Goal: Transaction & Acquisition: Purchase product/service

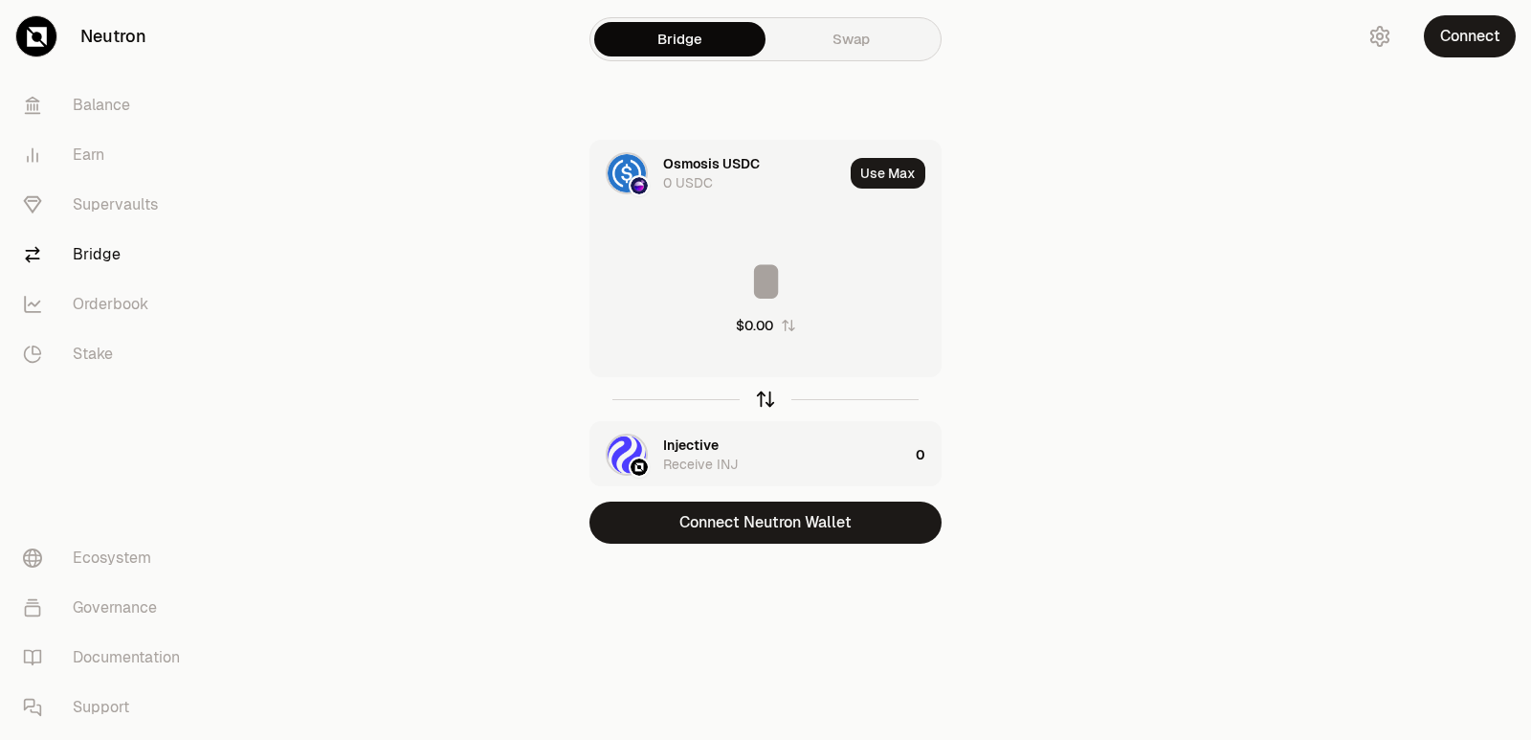
click at [763, 404] on icon "button" at bounding box center [765, 399] width 21 height 21
click at [748, 546] on div "Bridge Swap Injective 0 INJ Use Max $0.00 Osmosis USDC Receive USDC 0 Connect N…" at bounding box center [765, 310] width 689 height 620
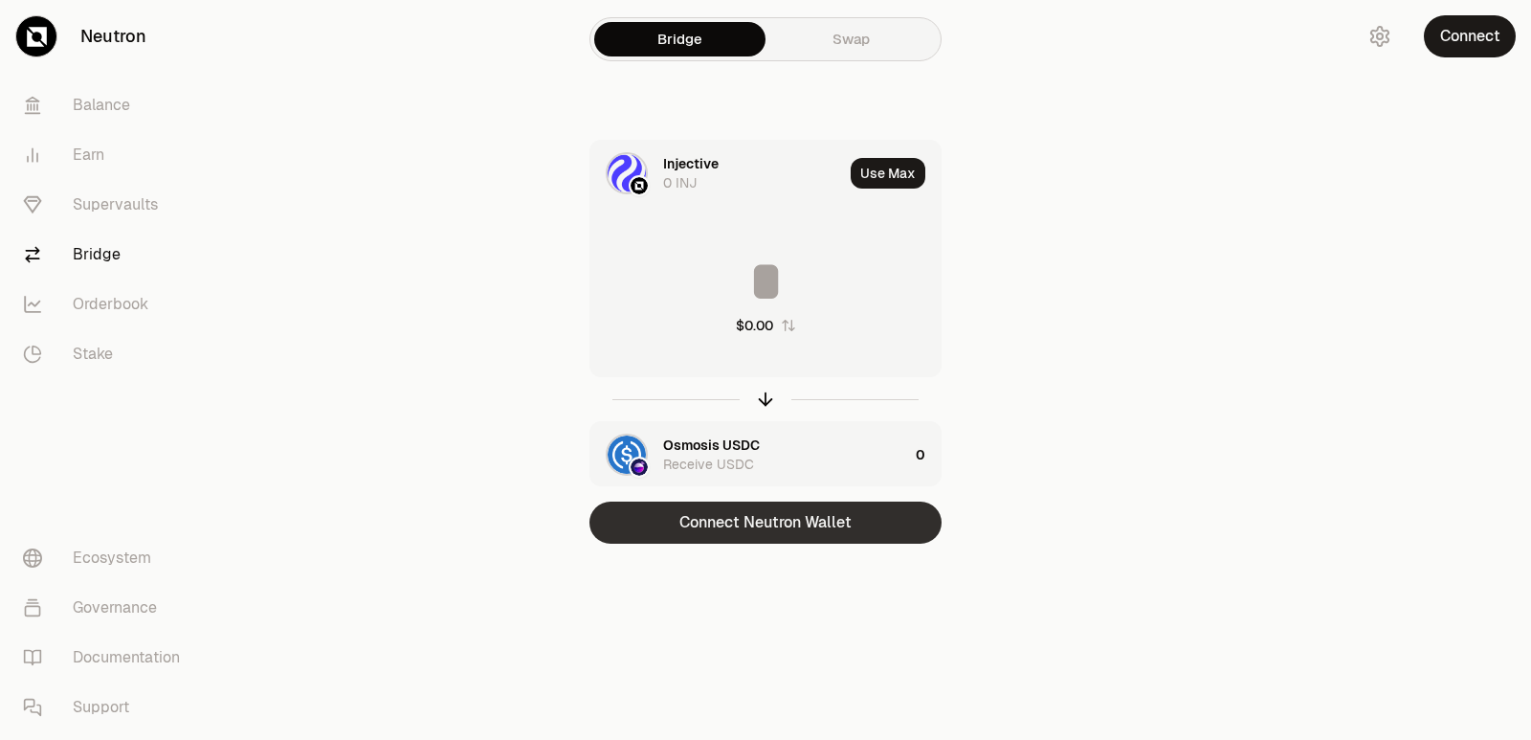
click at [748, 531] on button "Connect Neutron Wallet" at bounding box center [766, 523] width 352 height 42
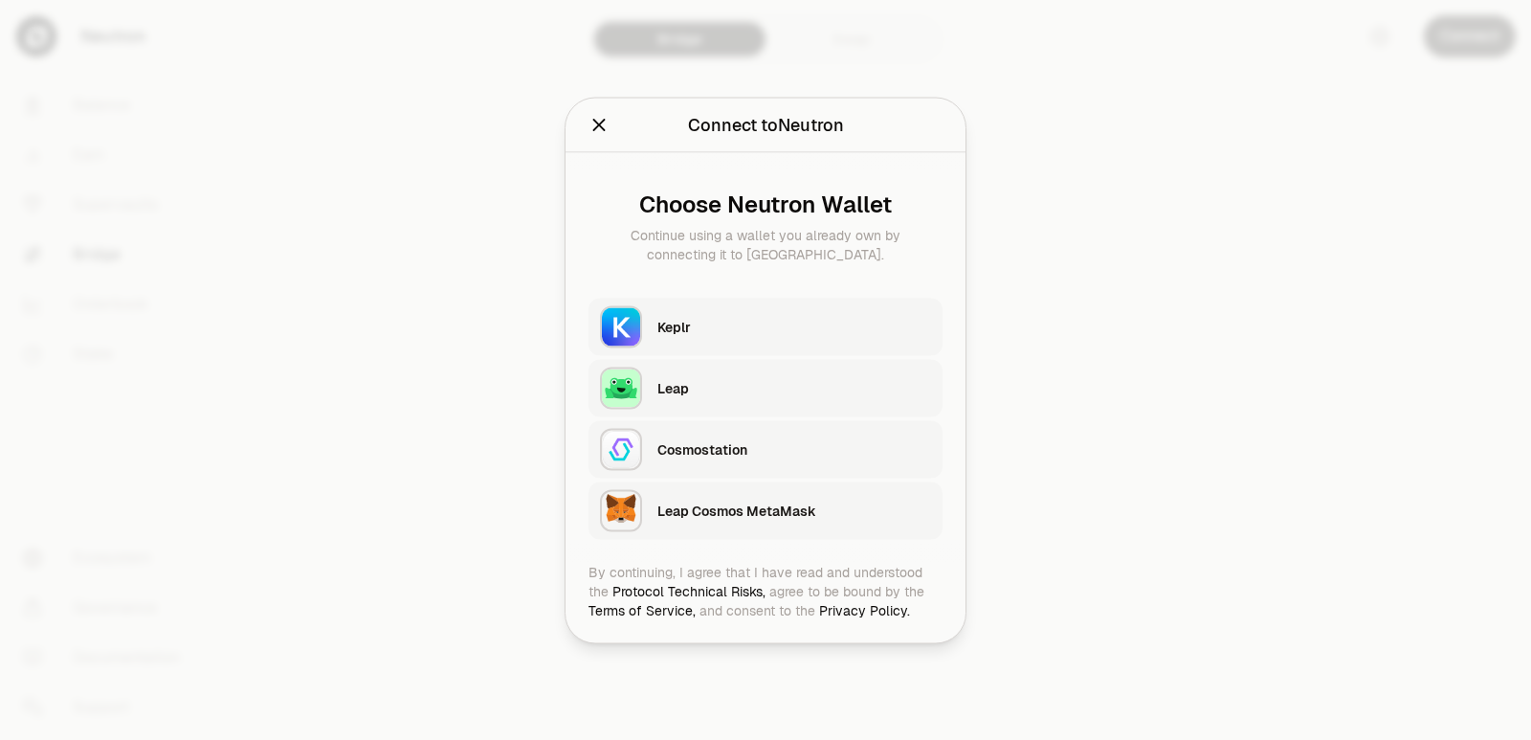
click at [694, 317] on div "Keplr" at bounding box center [795, 326] width 274 height 19
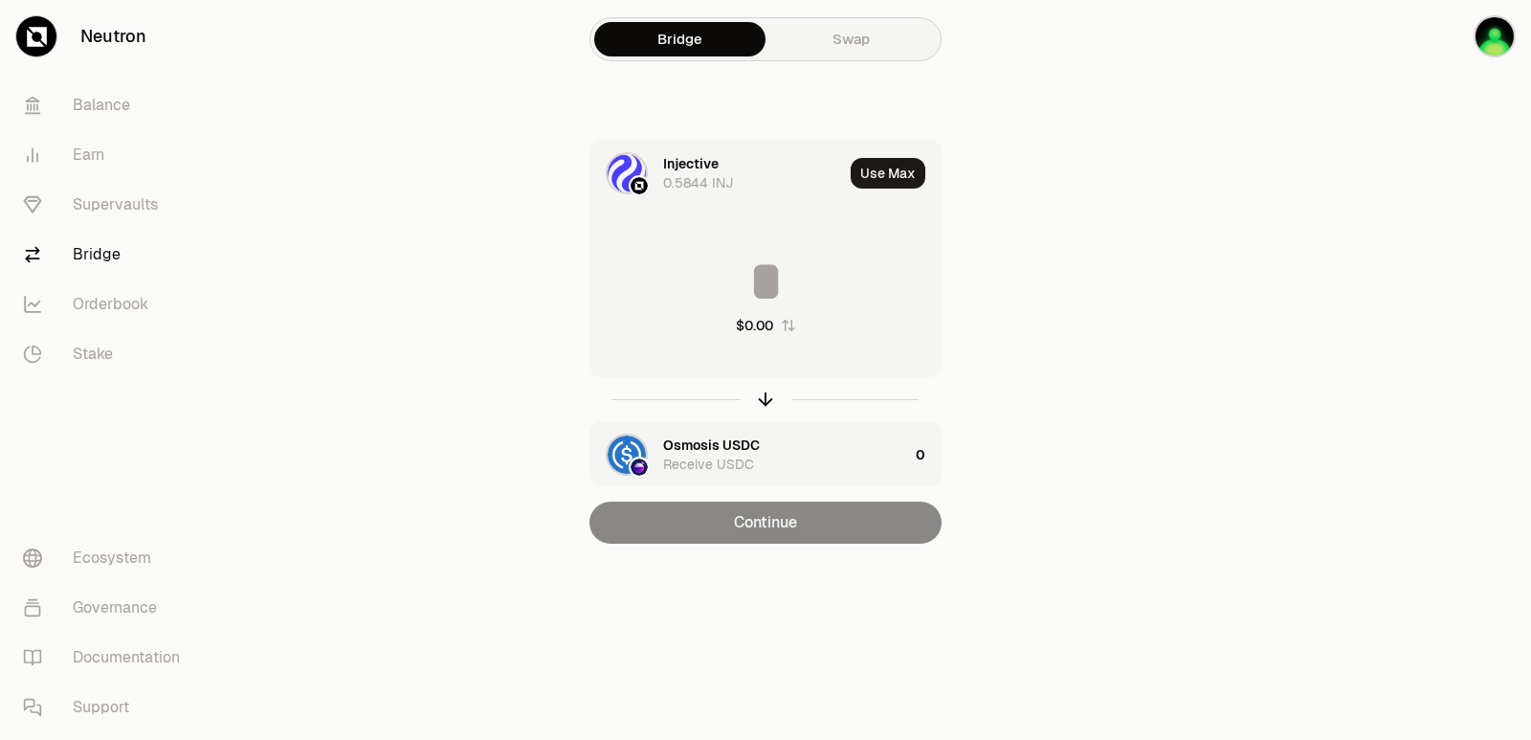
click at [778, 325] on button "$0.00" at bounding box center [766, 325] width 60 height 19
click at [778, 325] on button "0" at bounding box center [766, 325] width 58 height 19
click at [884, 184] on button "Use Max" at bounding box center [888, 173] width 75 height 31
type input "**********"
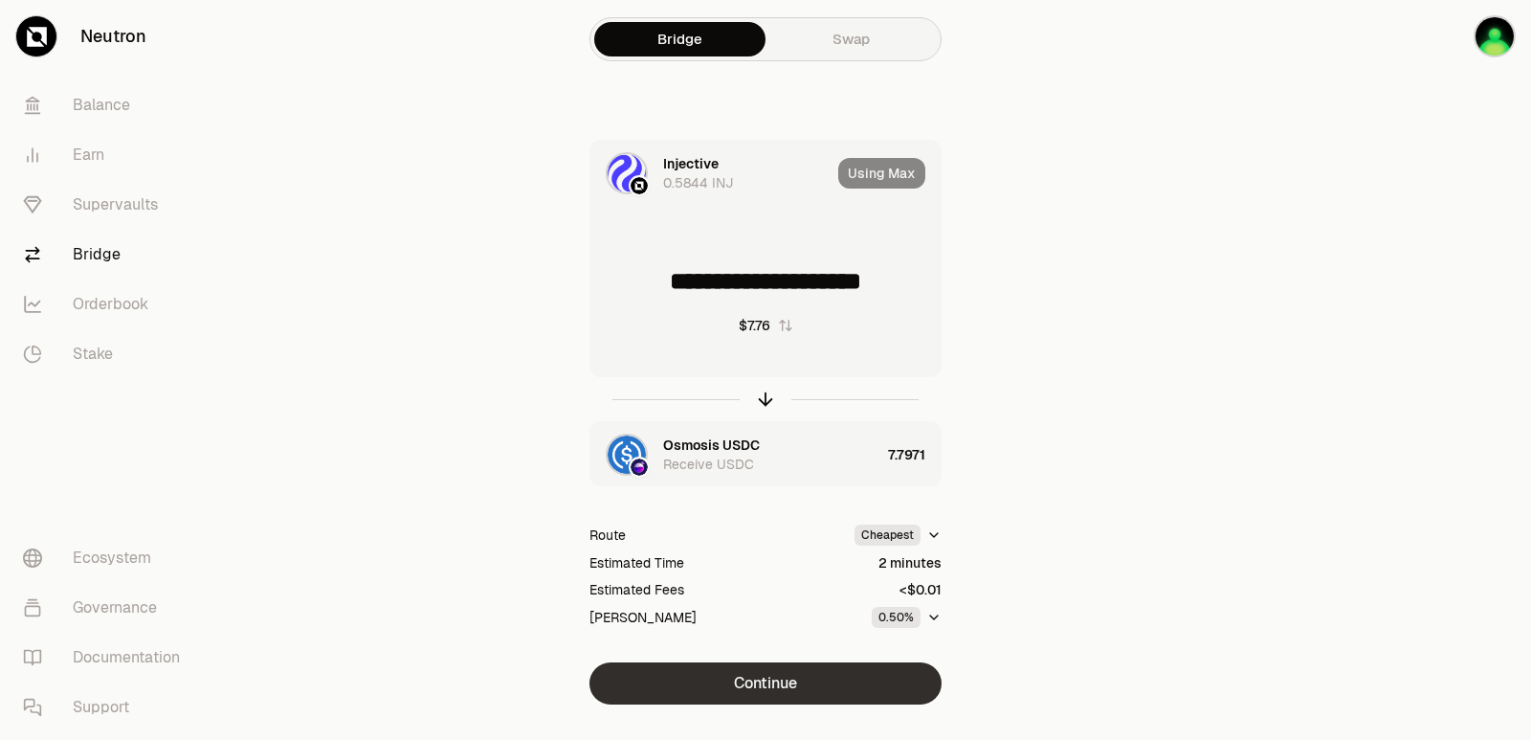
click at [745, 680] on button "Continue" at bounding box center [766, 683] width 352 height 42
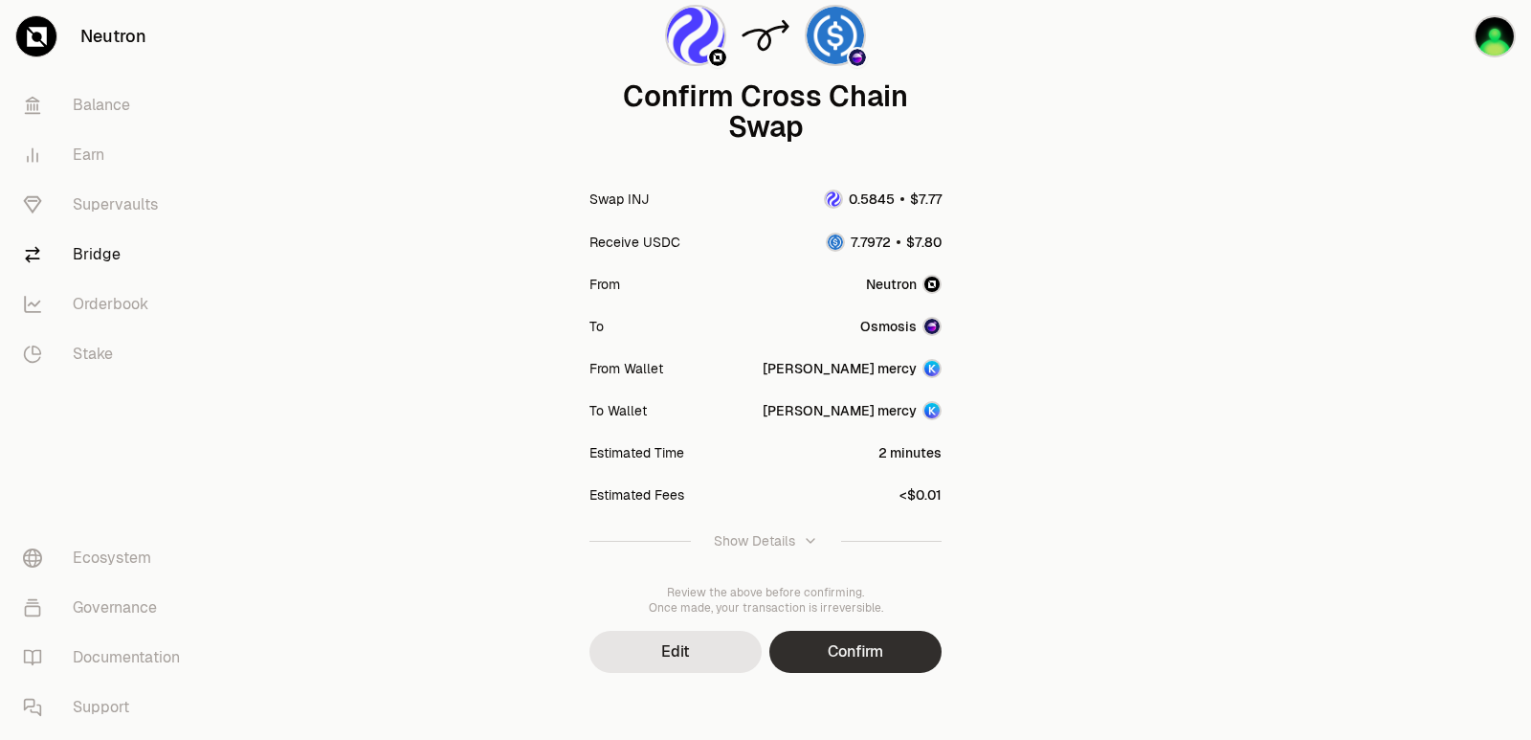
scroll to position [158, 0]
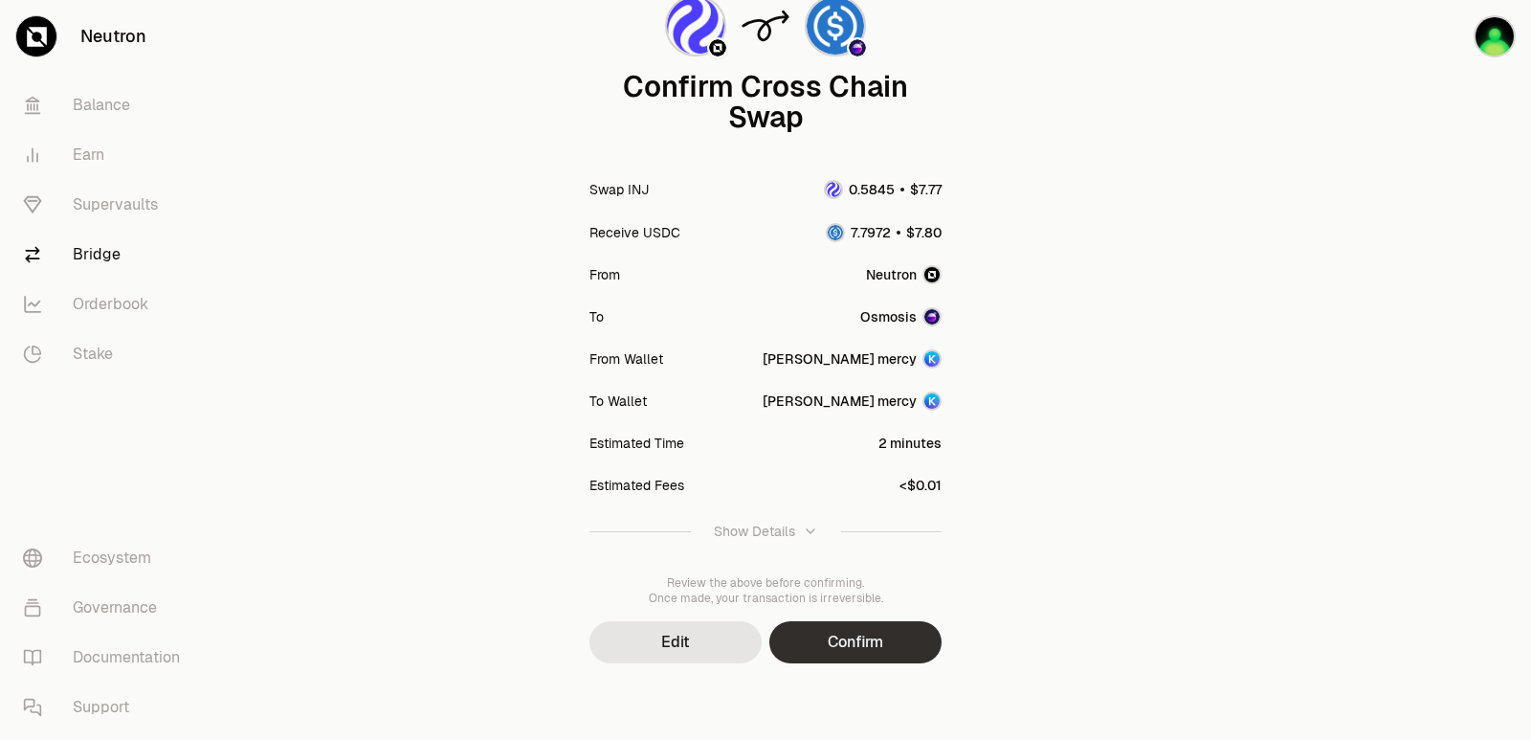
click at [854, 640] on button "Confirm" at bounding box center [856, 642] width 172 height 42
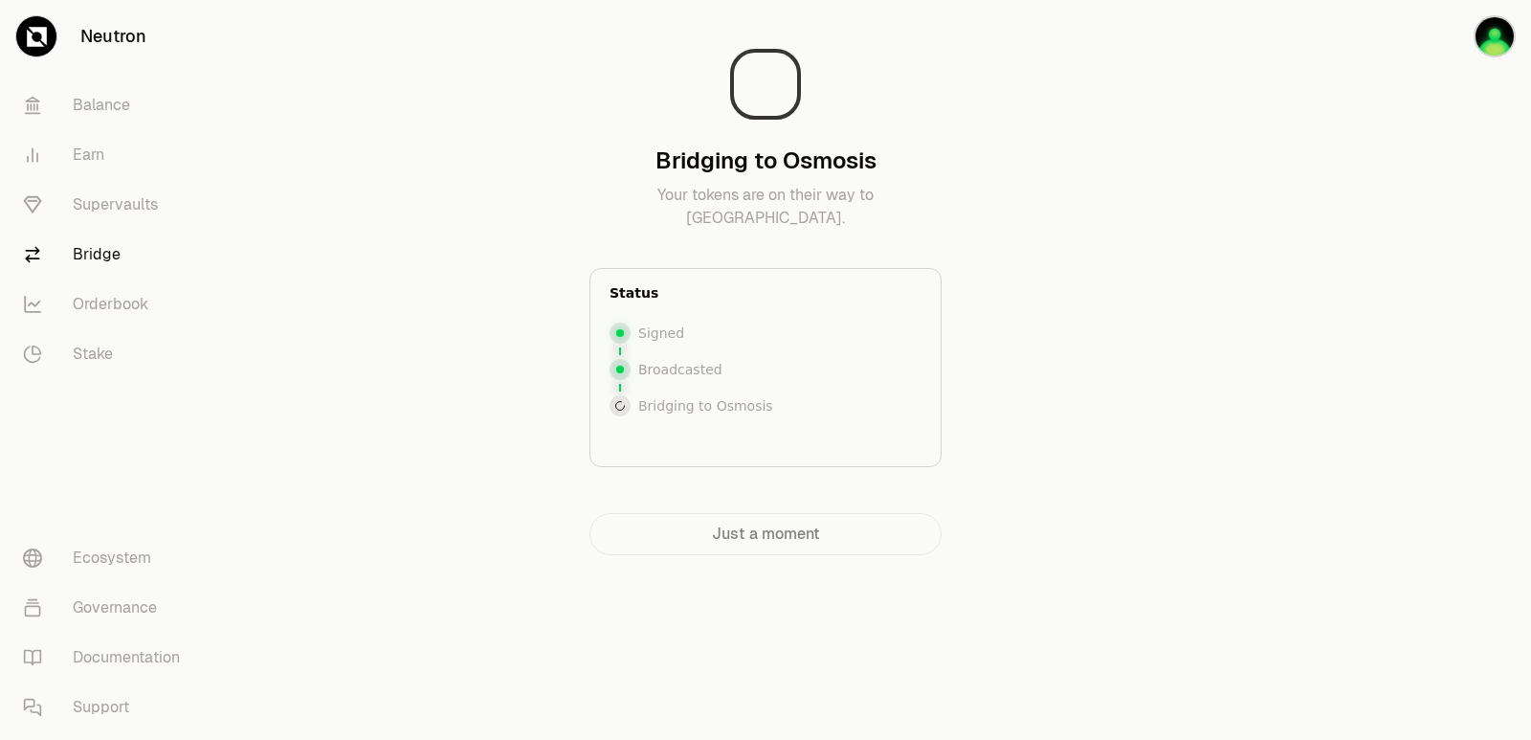
drag, startPoint x: 1459, startPoint y: 420, endPoint x: 1435, endPoint y: 412, distance: 25.4
click at [1459, 420] on div at bounding box center [1424, 316] width 214 height 632
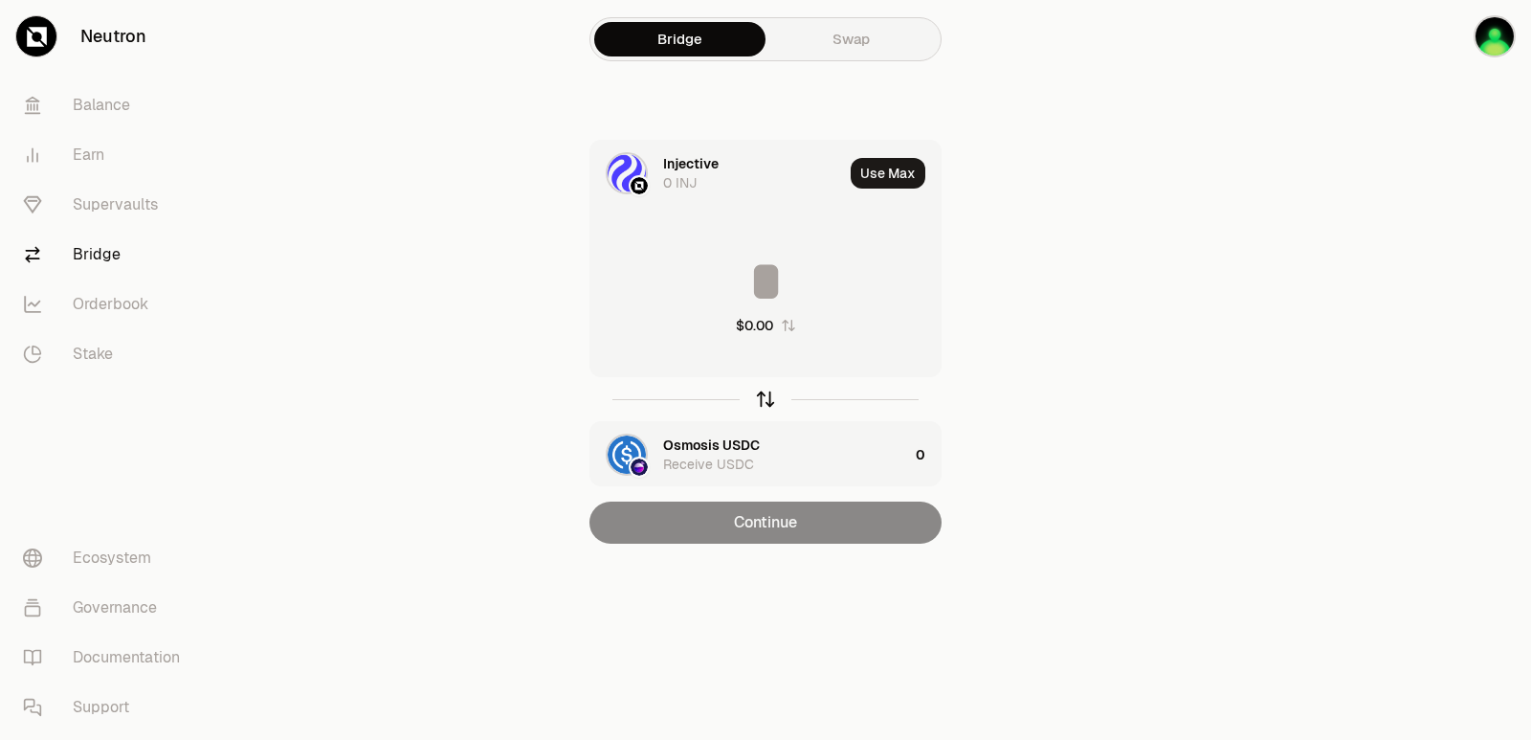
click at [763, 397] on icon "button" at bounding box center [765, 399] width 21 height 21
click at [704, 440] on div "Injective" at bounding box center [691, 444] width 56 height 19
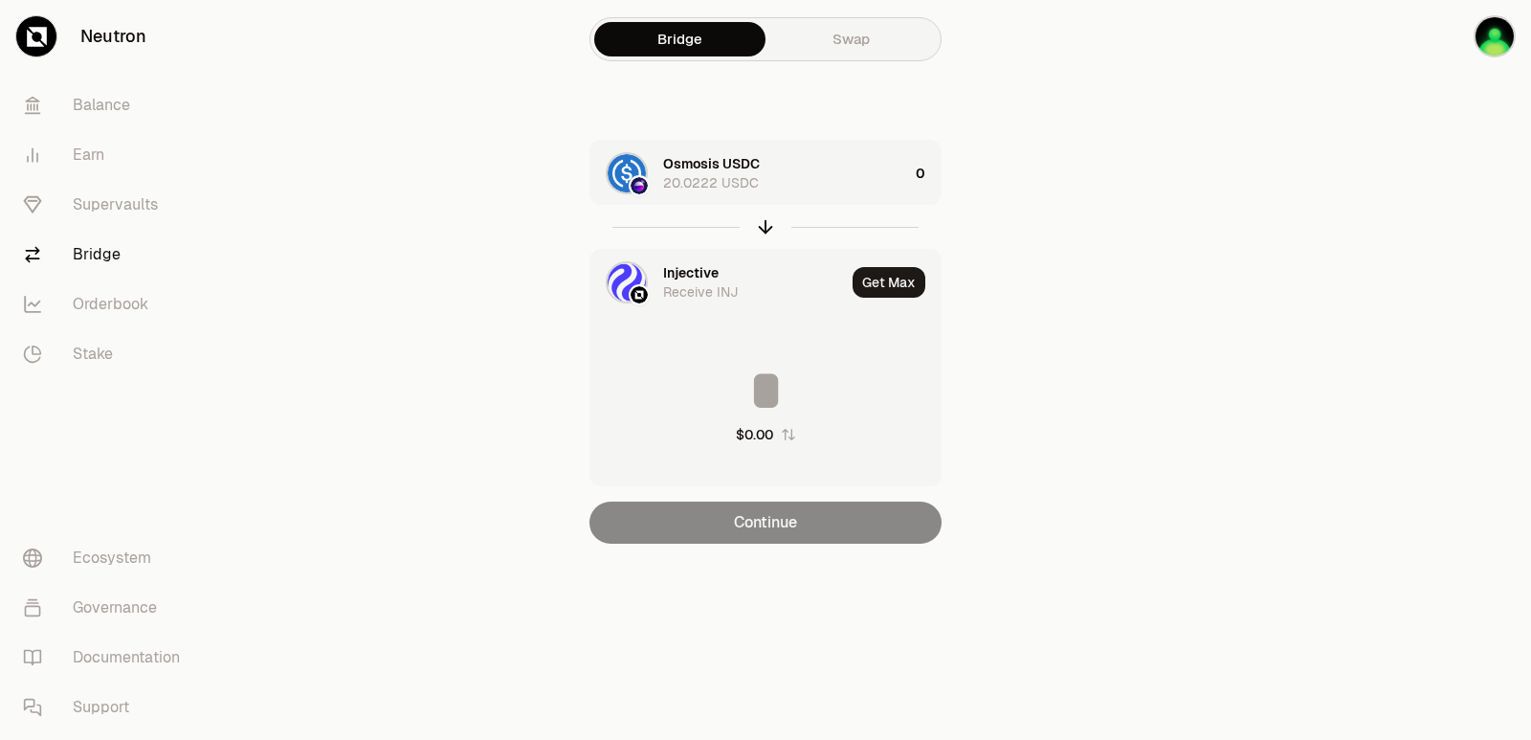
click at [691, 264] on div "Injective" at bounding box center [691, 272] width 56 height 19
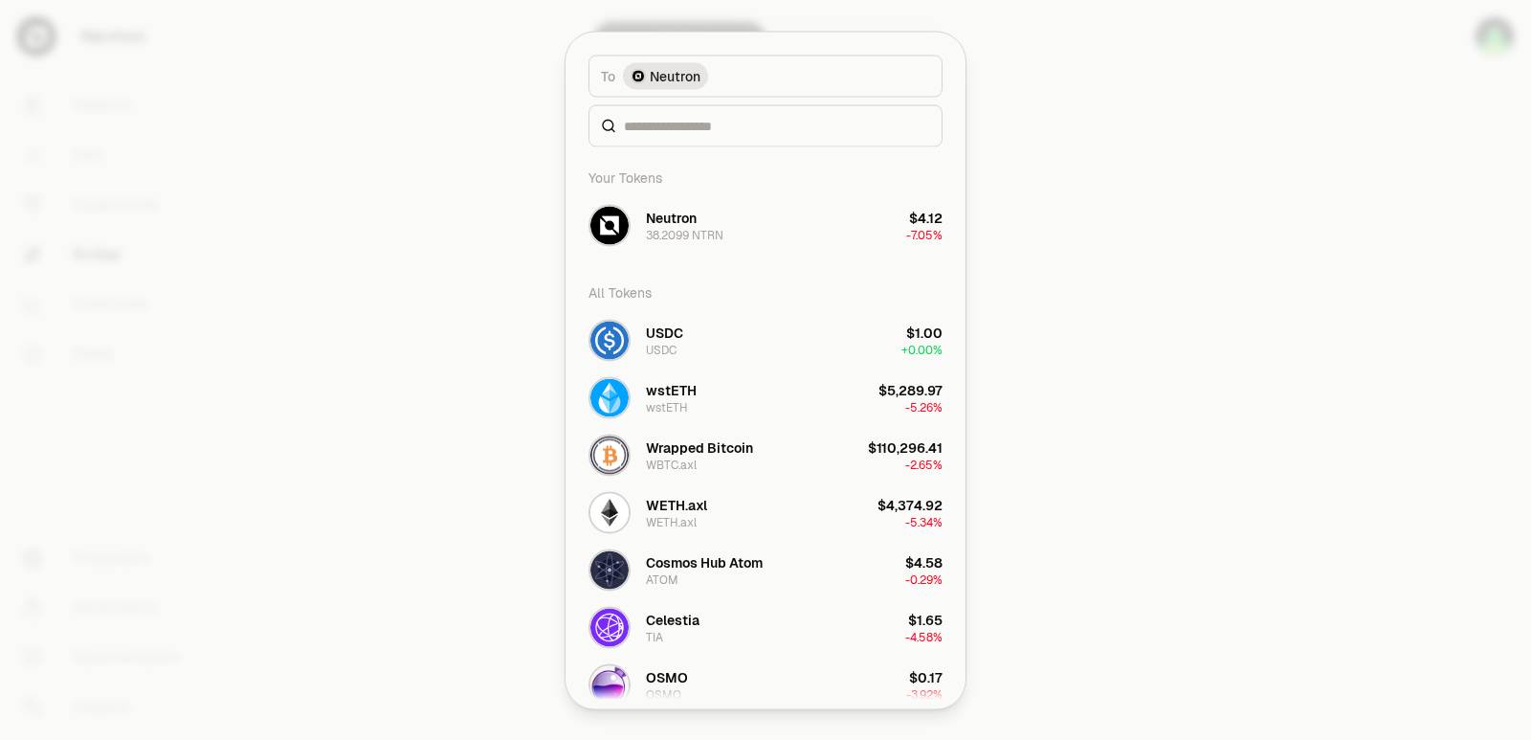
click at [711, 292] on div "To token Select To token. To Neutron Your Tokens Neutron 38.2099 NTRN $4.12 -7.…" at bounding box center [766, 370] width 400 height 677
click at [641, 125] on input at bounding box center [777, 125] width 306 height 19
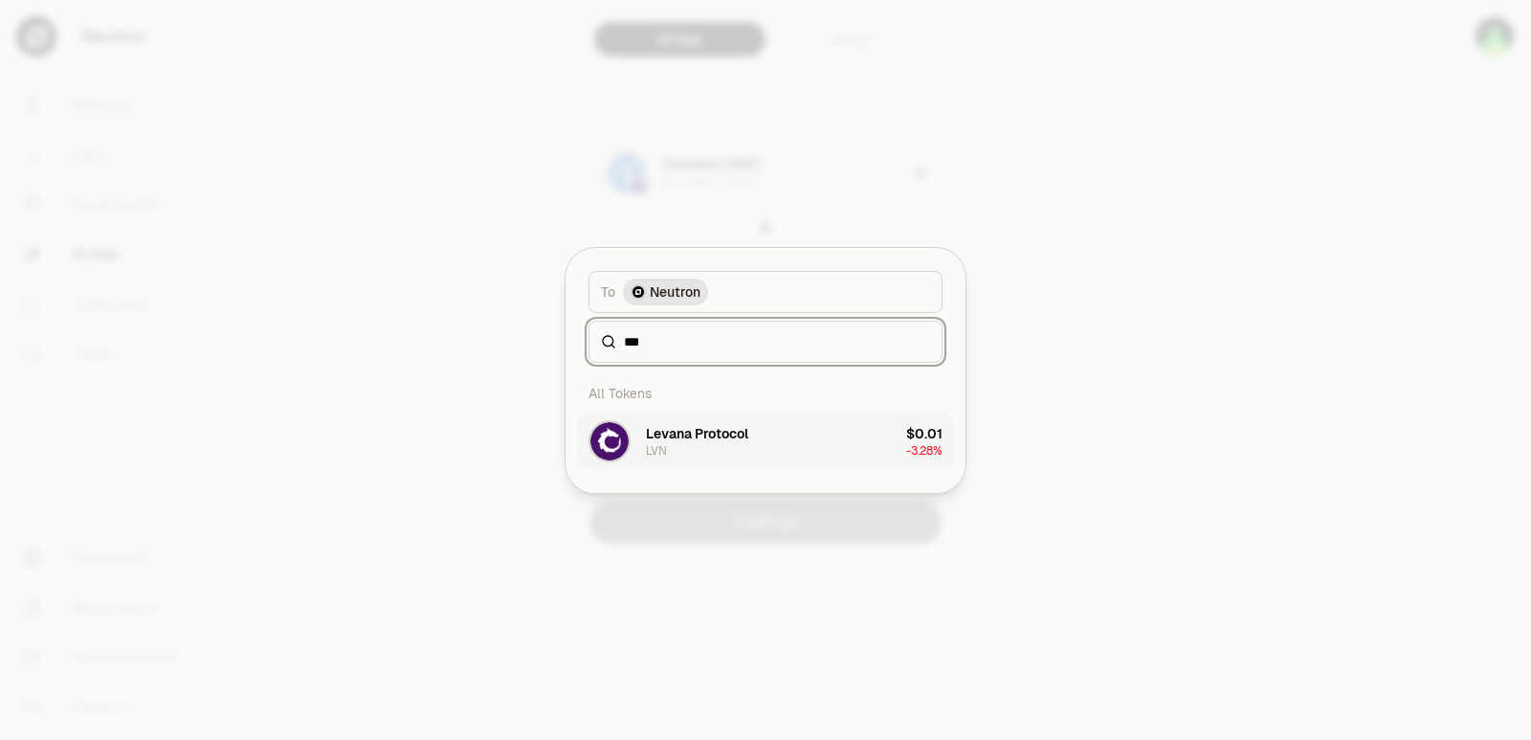
type input "***"
click at [712, 435] on div "Levana Protocol" at bounding box center [697, 433] width 102 height 19
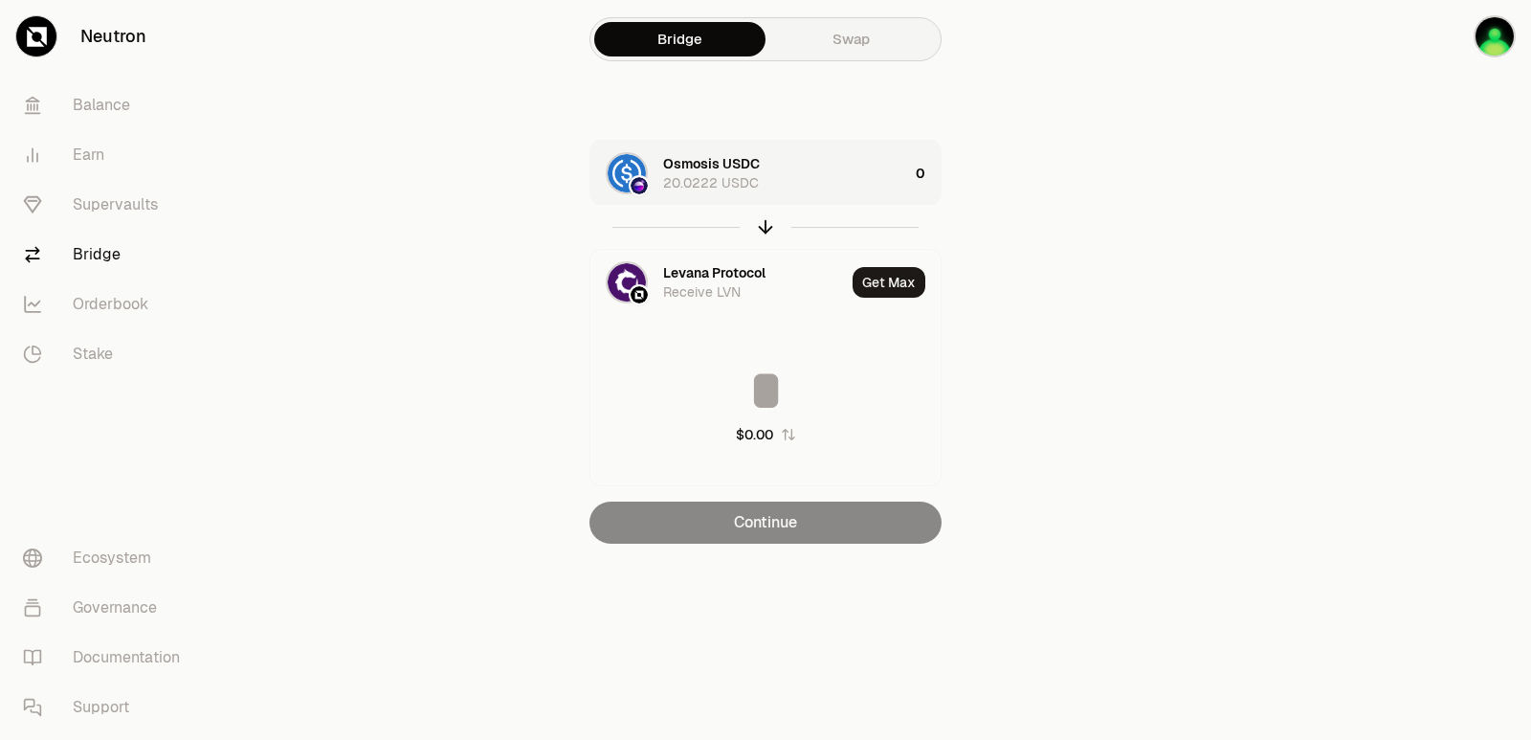
click at [819, 162] on div "Osmosis USDC 20.0222 USDC" at bounding box center [785, 173] width 245 height 38
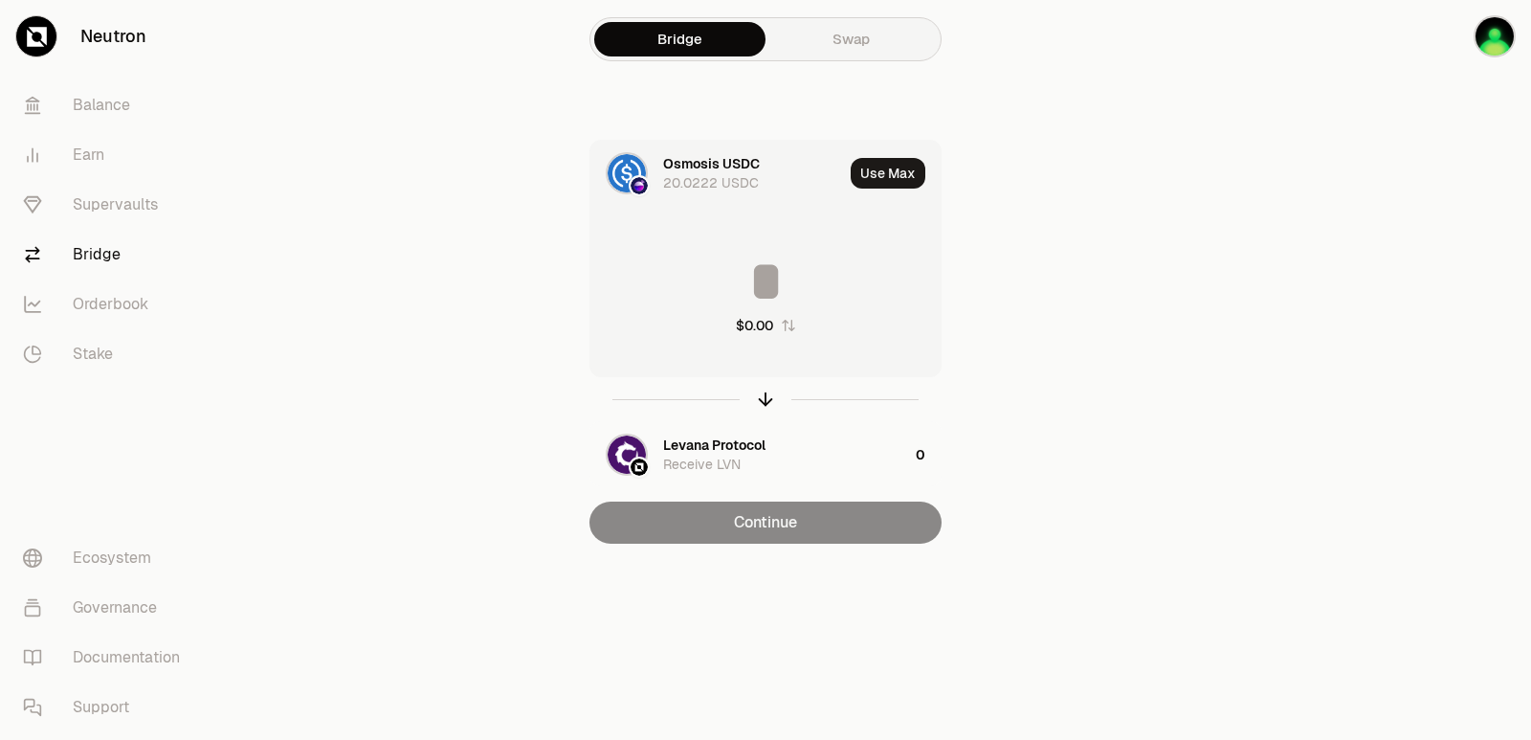
click at [752, 285] on input at bounding box center [766, 281] width 350 height 57
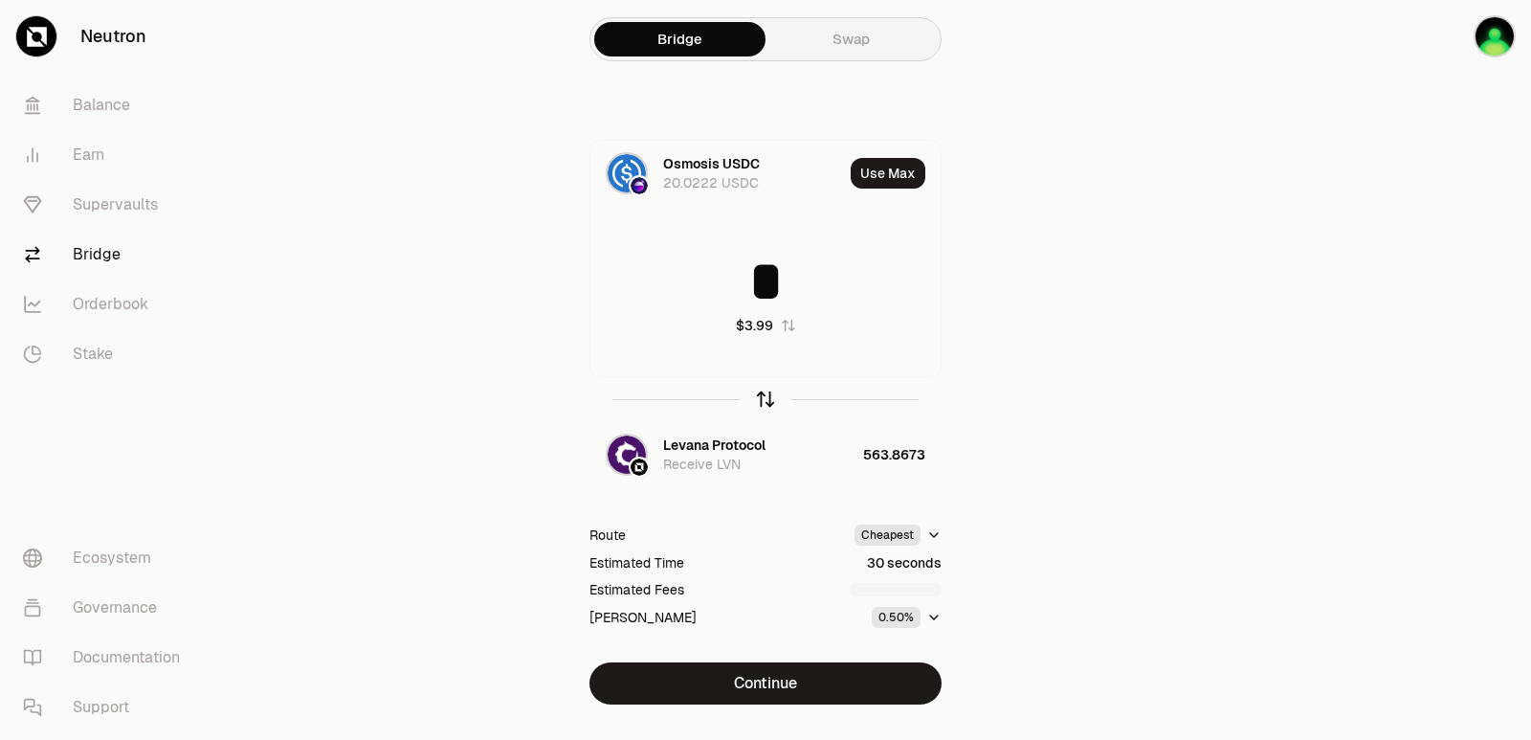
type input "*"
click at [765, 402] on icon "button" at bounding box center [765, 399] width 21 height 21
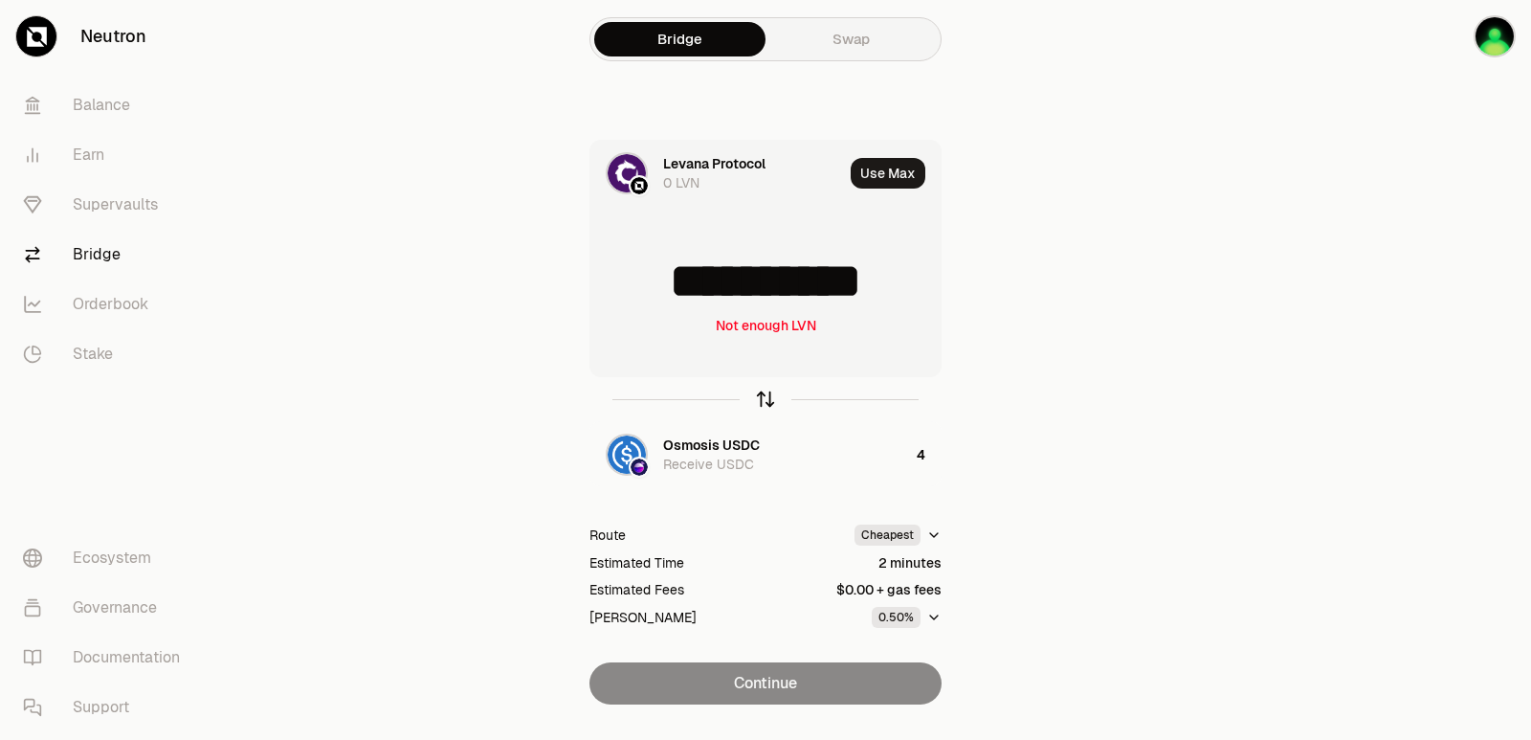
click at [765, 401] on icon "button" at bounding box center [765, 399] width 21 height 21
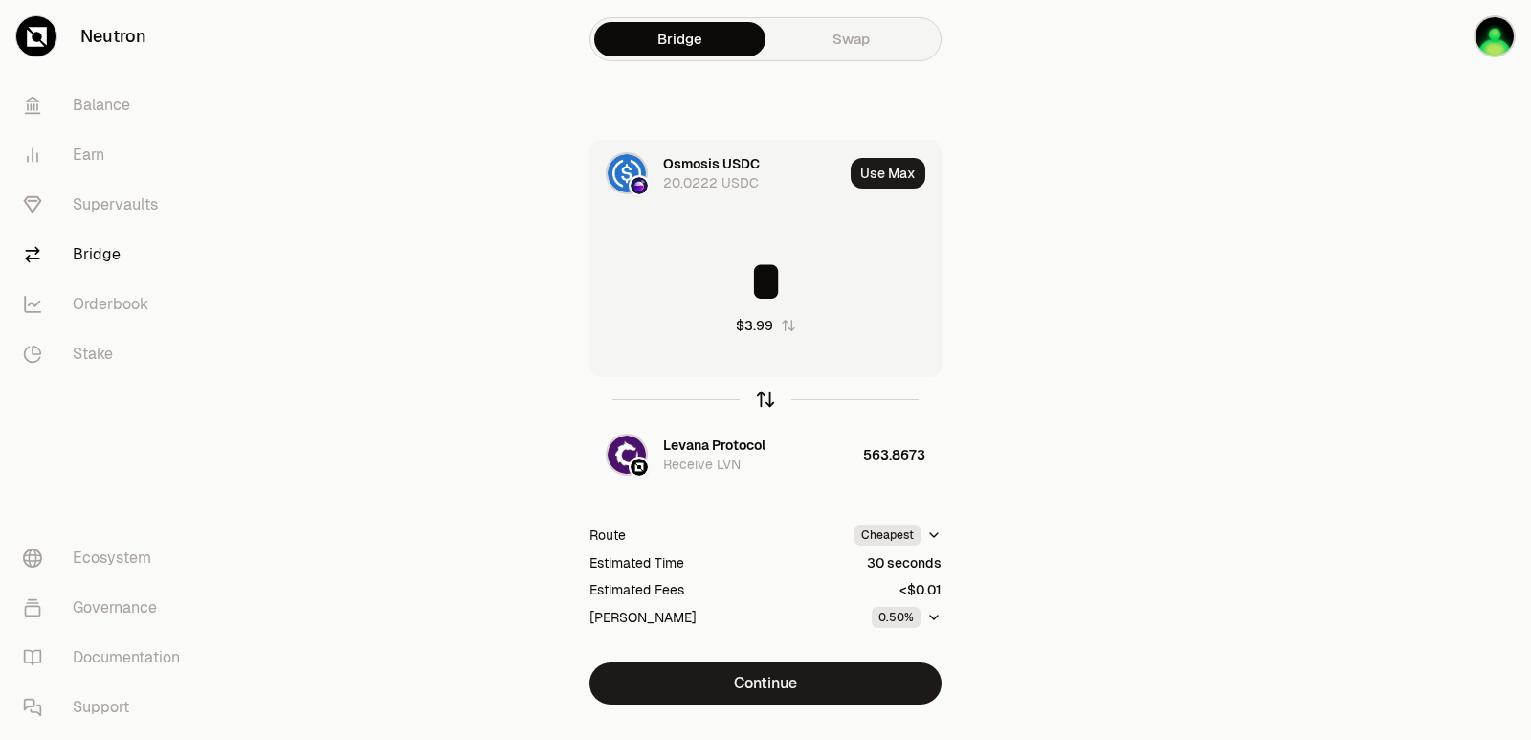
click at [766, 401] on icon "button" at bounding box center [766, 399] width 0 height 12
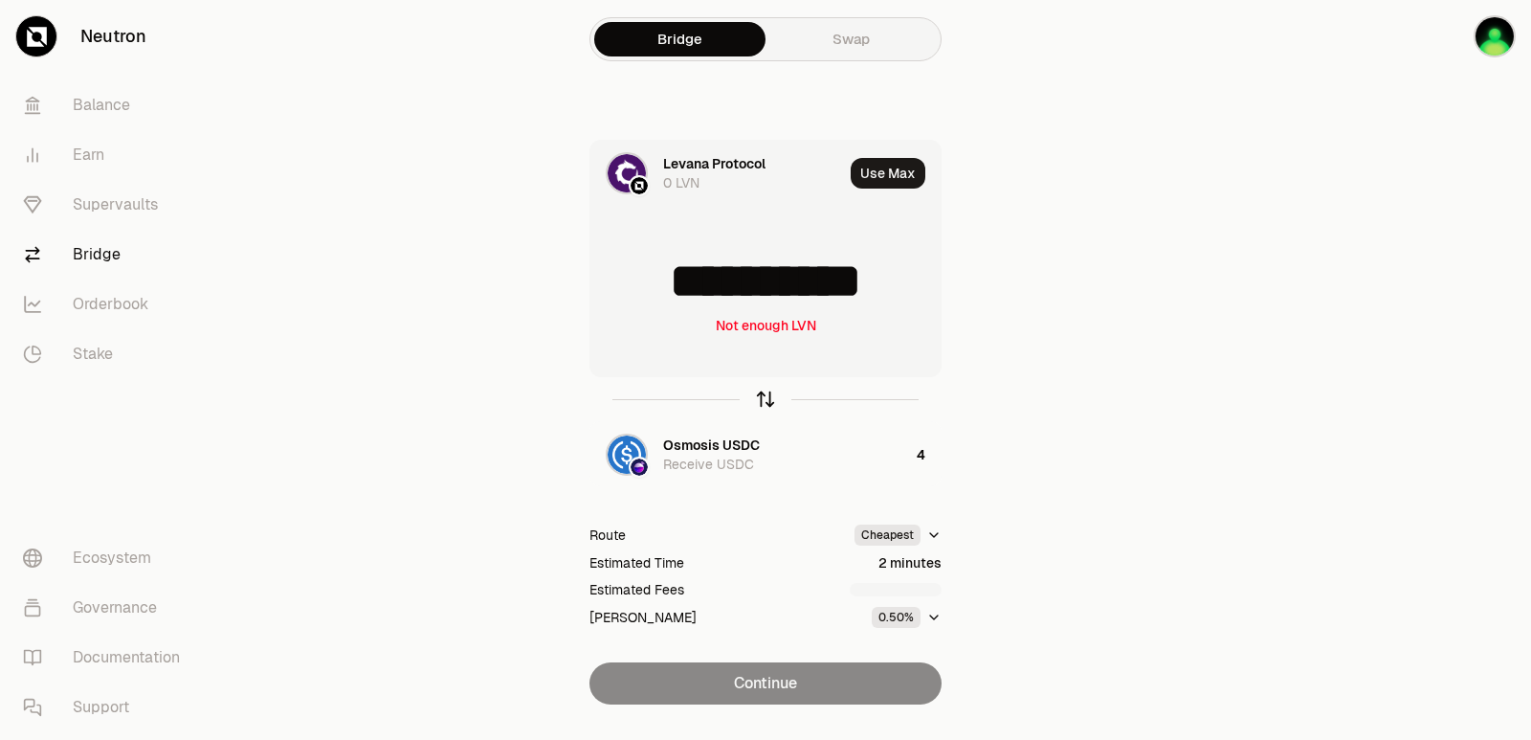
click at [766, 401] on icon "button" at bounding box center [766, 399] width 0 height 12
type input "*"
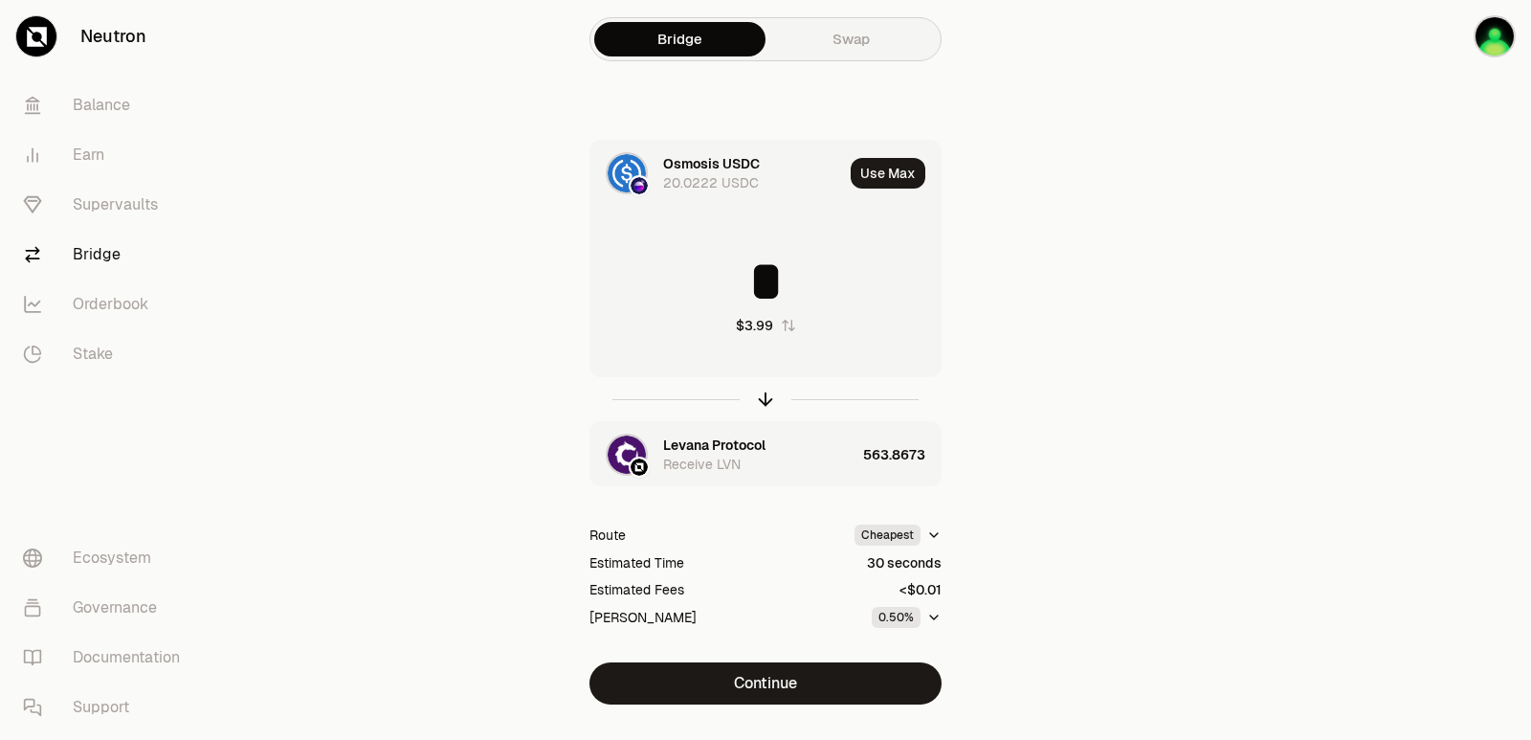
click at [687, 443] on div "Levana Protocol" at bounding box center [714, 444] width 102 height 19
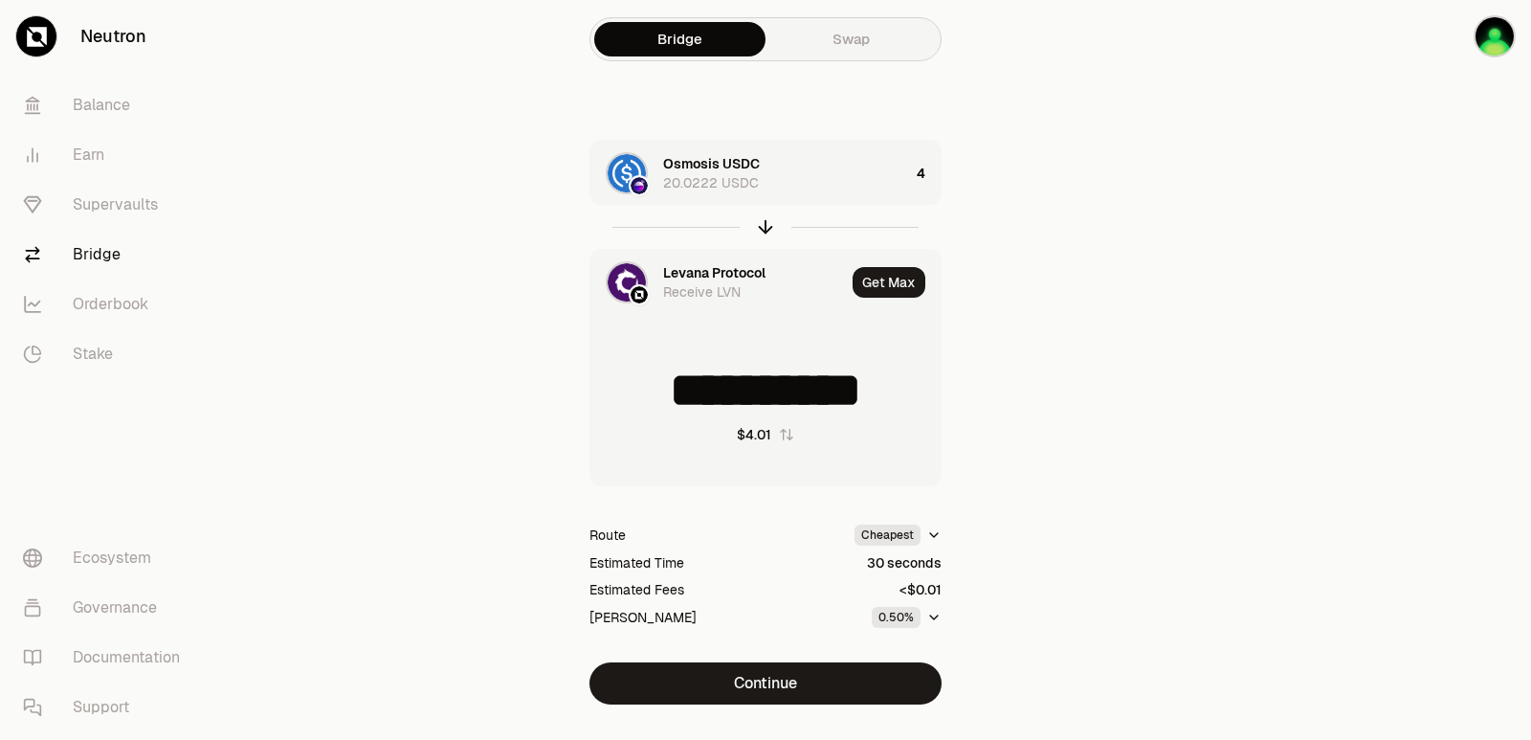
click at [687, 266] on div "Levana Protocol" at bounding box center [714, 272] width 102 height 19
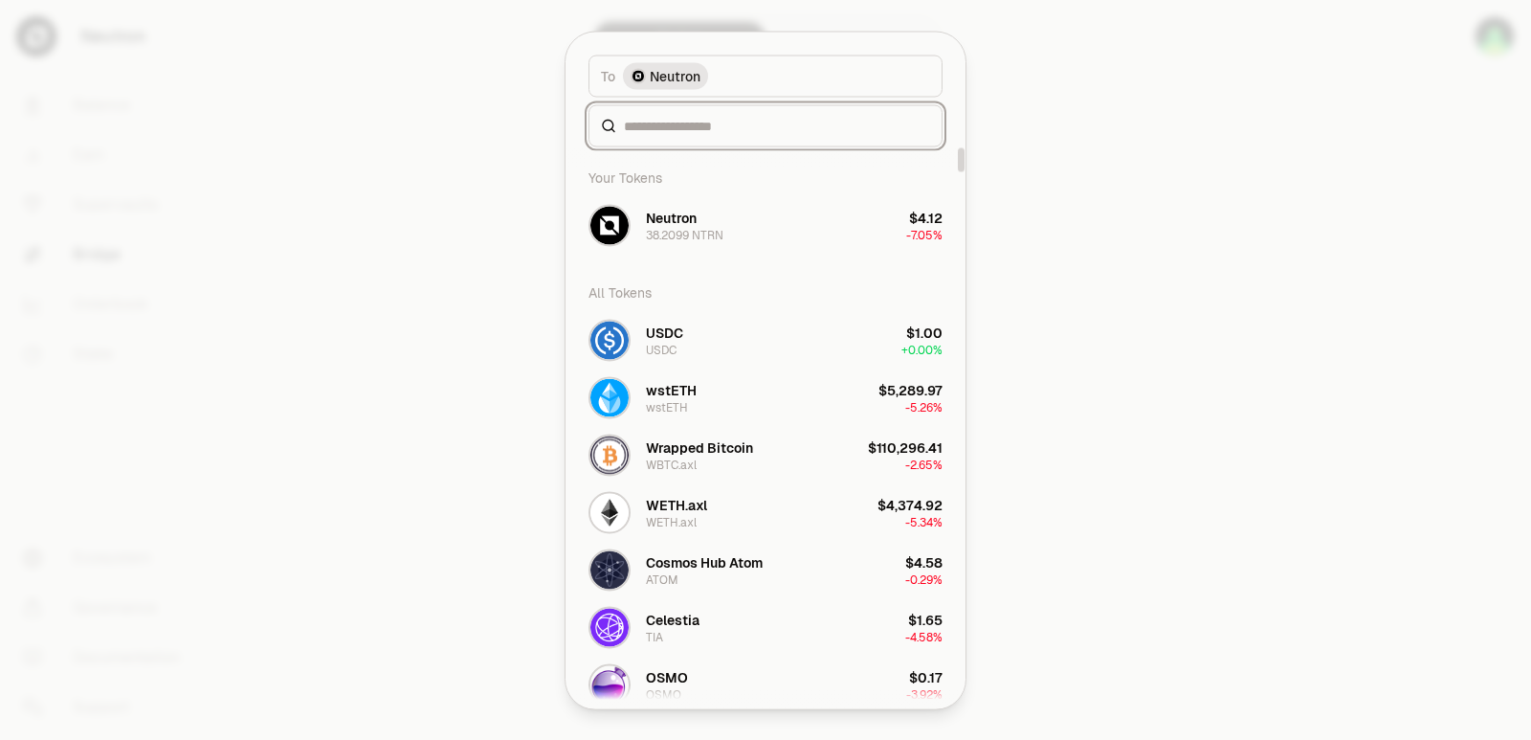
click at [660, 116] on input at bounding box center [777, 125] width 306 height 19
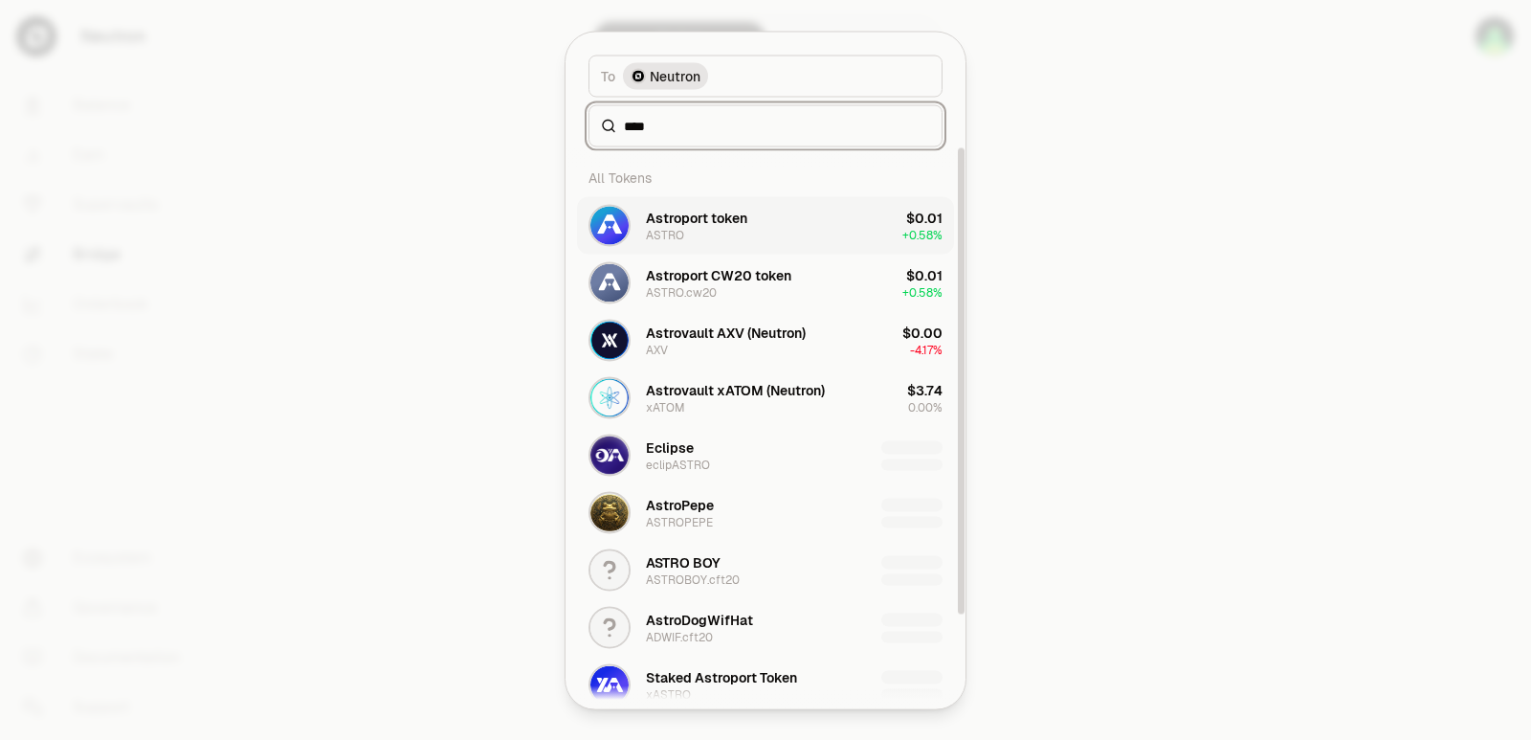
type input "****"
click at [695, 248] on button "Astroport token ASTRO $0.01 + 0.58%" at bounding box center [765, 224] width 377 height 57
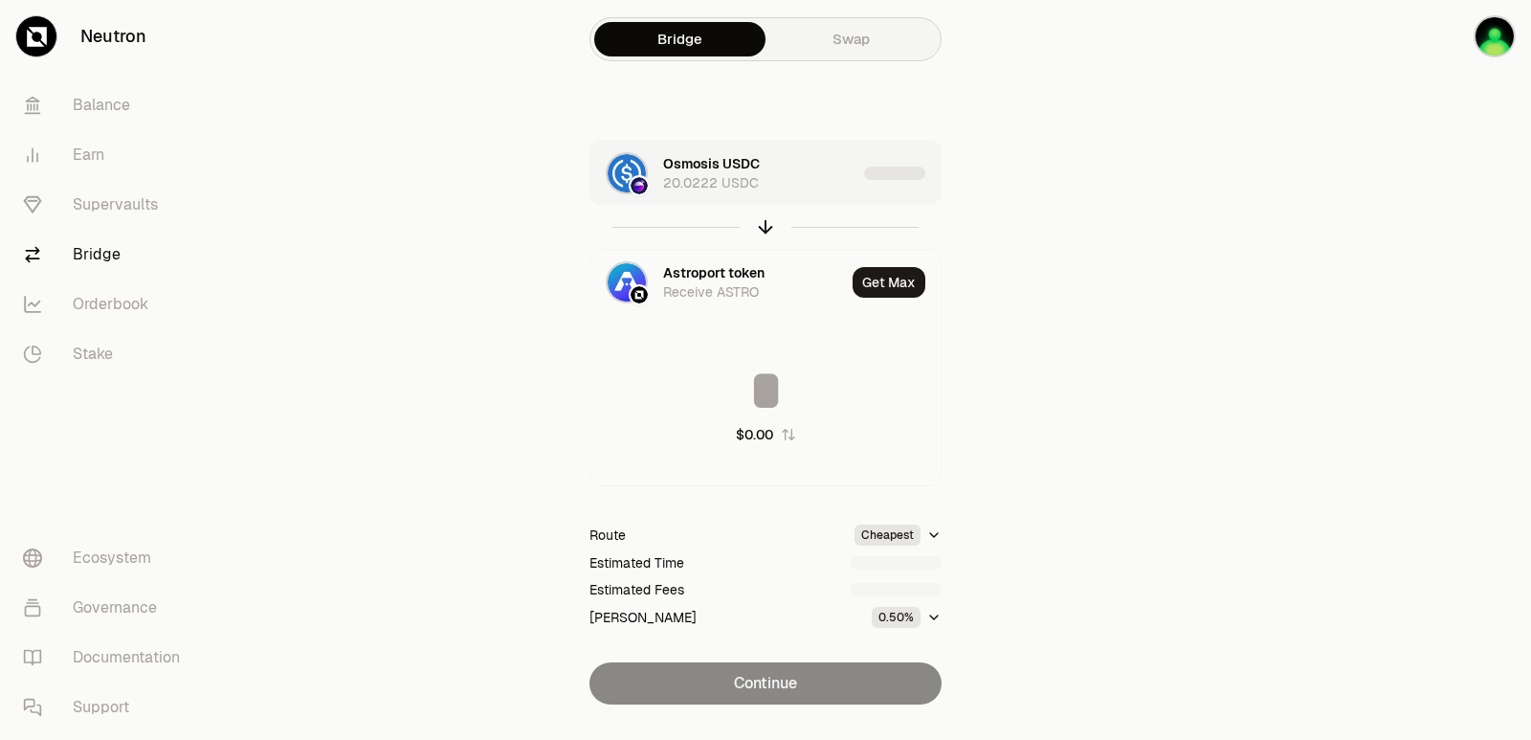
click at [810, 175] on div "Osmosis USDC 20.0222 USDC" at bounding box center [759, 173] width 193 height 38
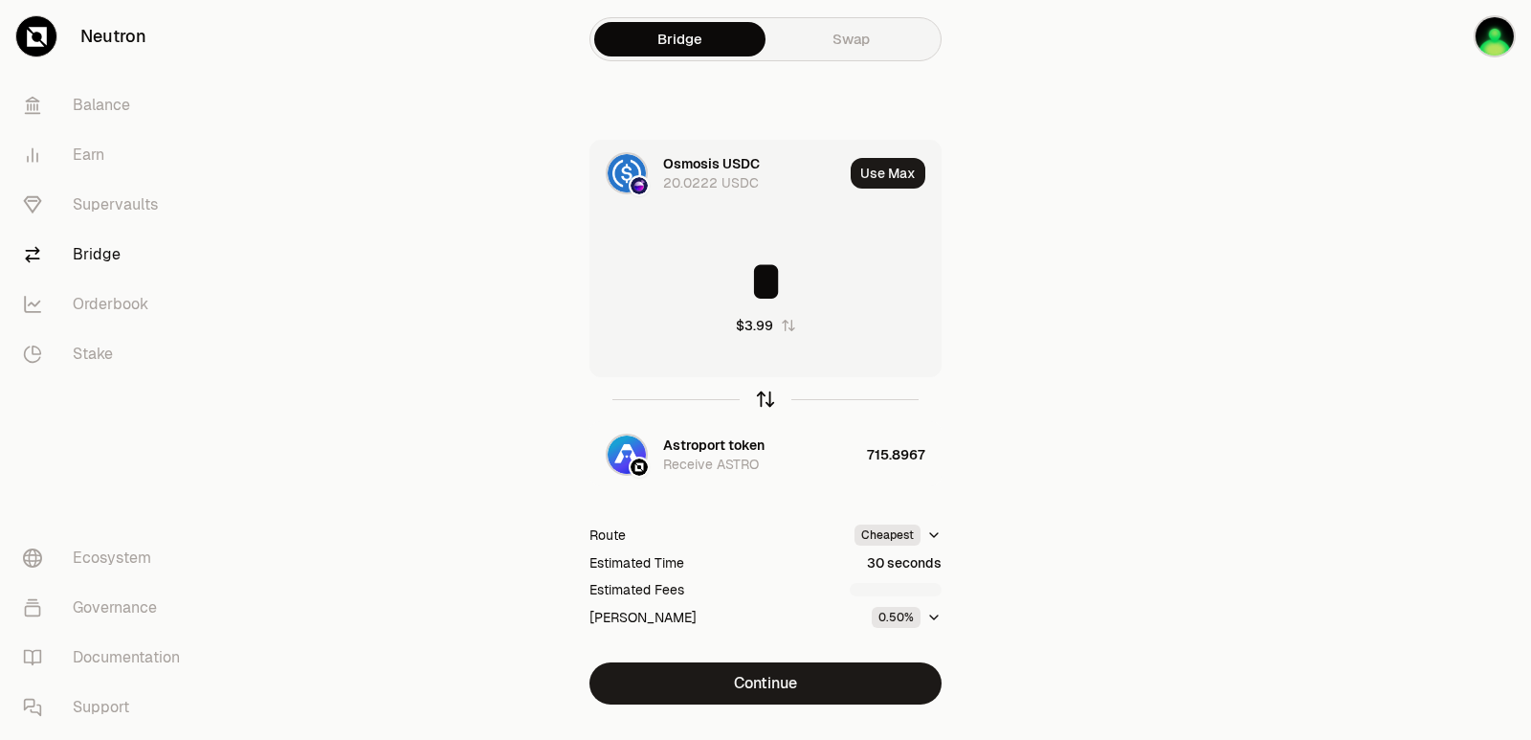
click at [769, 398] on icon "button" at bounding box center [765, 399] width 21 height 21
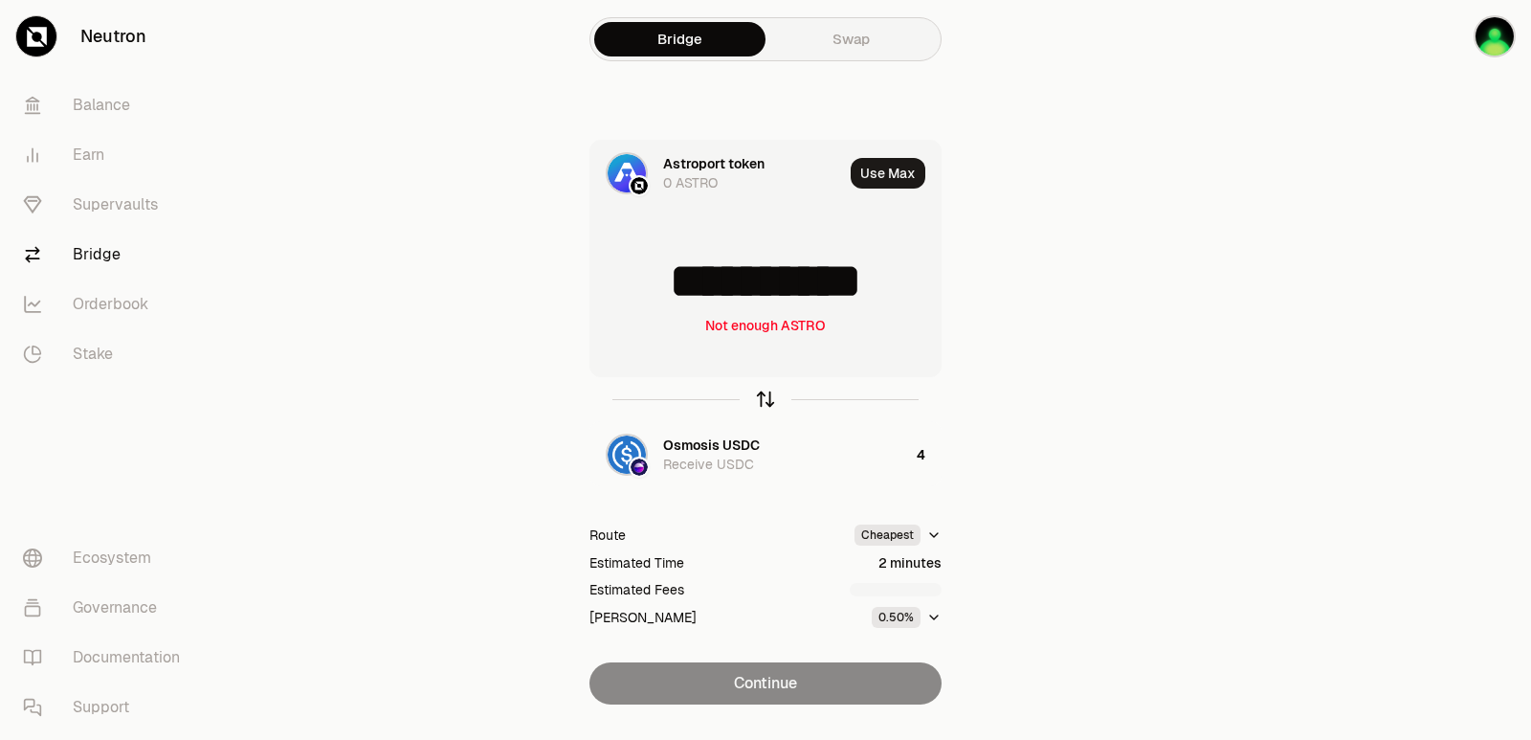
click at [767, 394] on icon "button" at bounding box center [766, 396] width 12 height 6
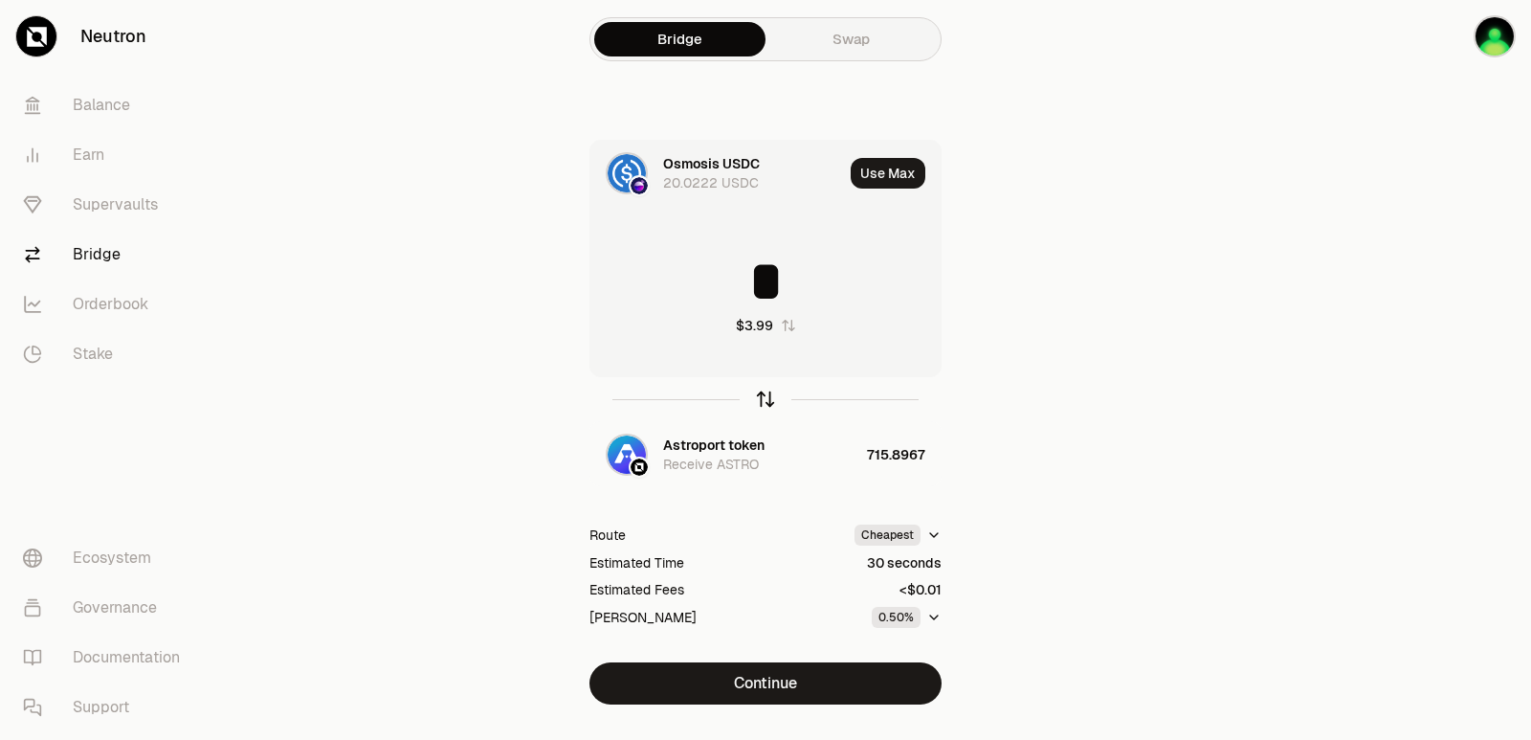
click at [767, 394] on icon "button" at bounding box center [766, 396] width 12 height 6
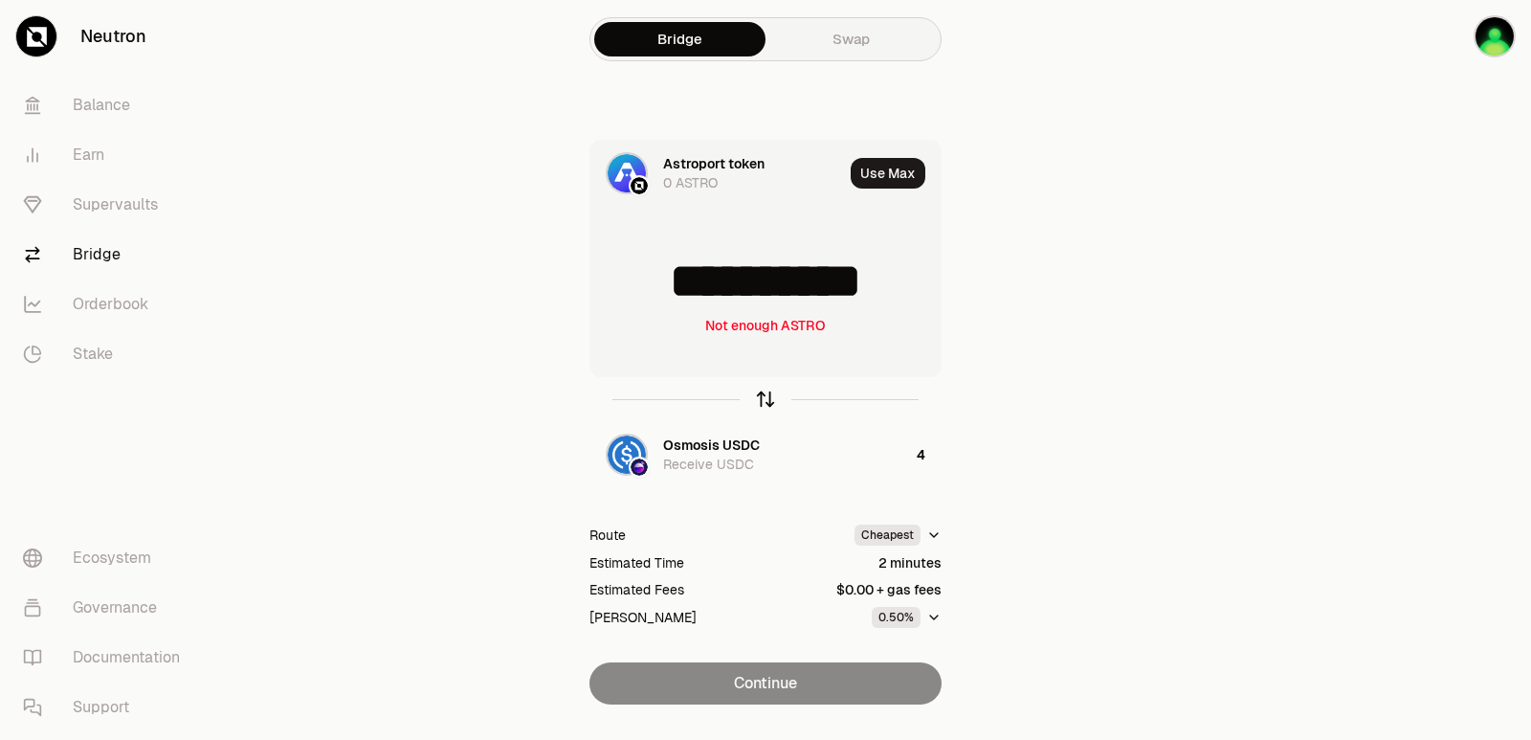
click at [774, 398] on icon "button" at bounding box center [765, 399] width 21 height 21
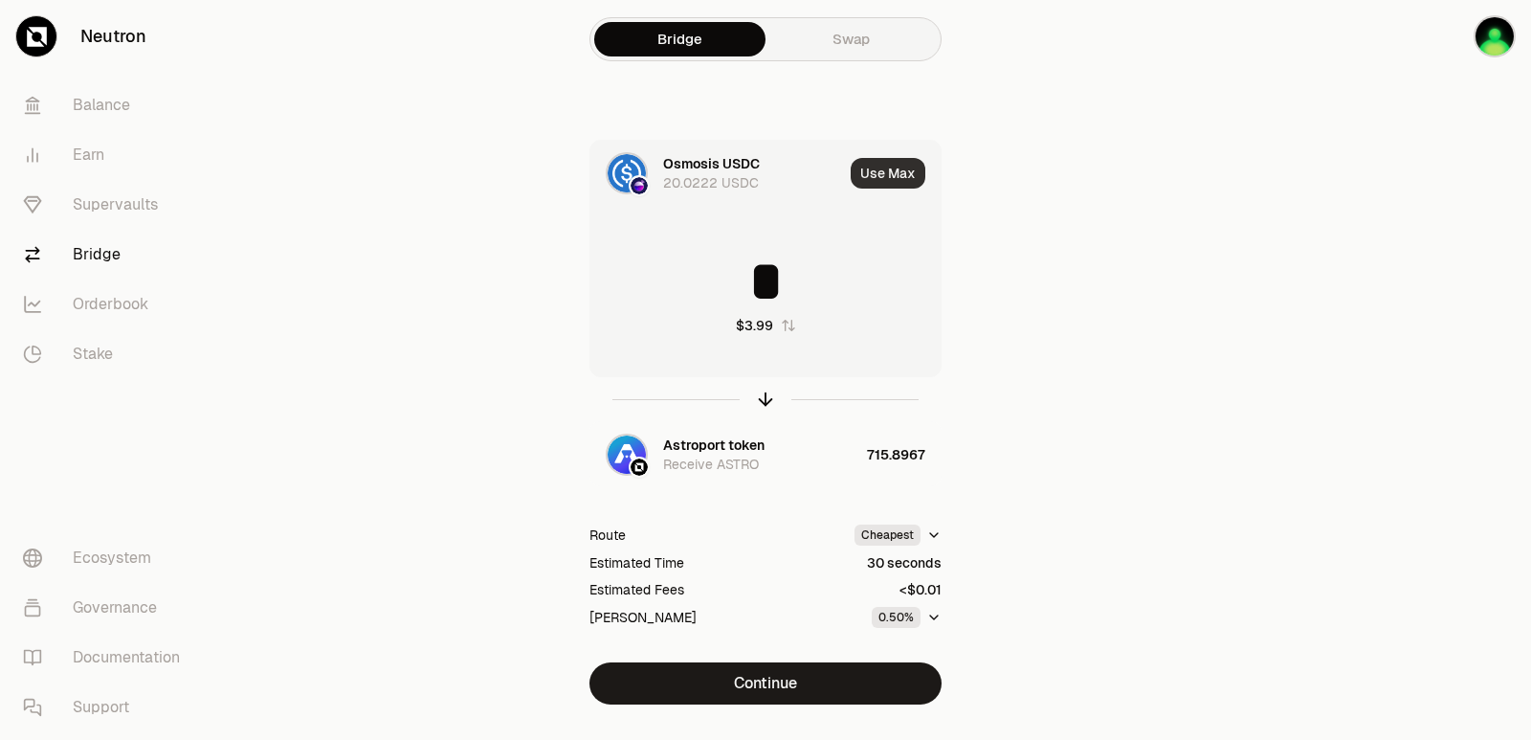
click at [900, 169] on button "Use Max" at bounding box center [888, 173] width 75 height 31
click at [763, 398] on icon "button" at bounding box center [765, 399] width 21 height 21
type input "**********"
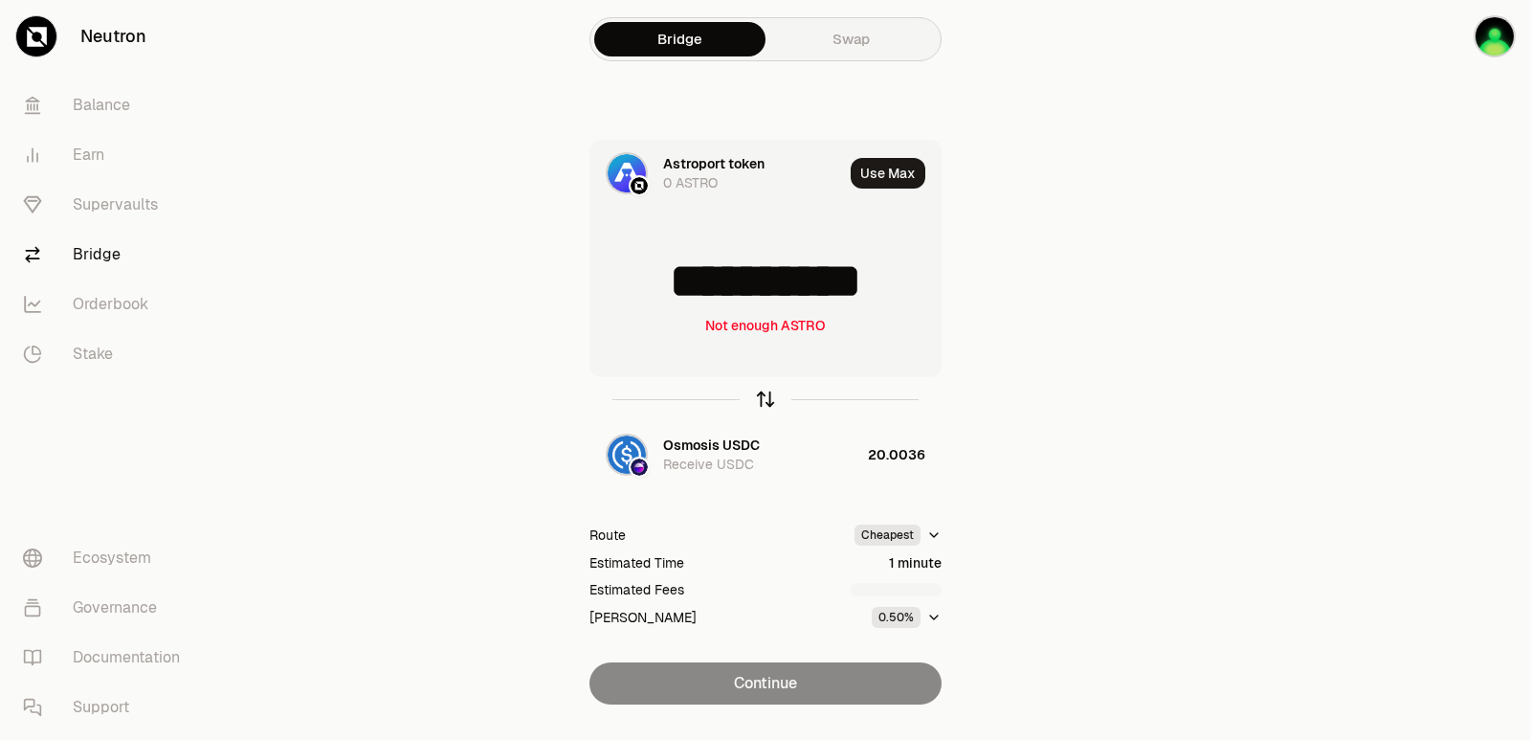
click at [763, 398] on icon "button" at bounding box center [765, 399] width 21 height 21
click at [764, 394] on icon "button" at bounding box center [766, 396] width 12 height 6
click at [763, 394] on icon "button" at bounding box center [765, 399] width 21 height 21
click at [738, 284] on input "*********" at bounding box center [766, 281] width 350 height 57
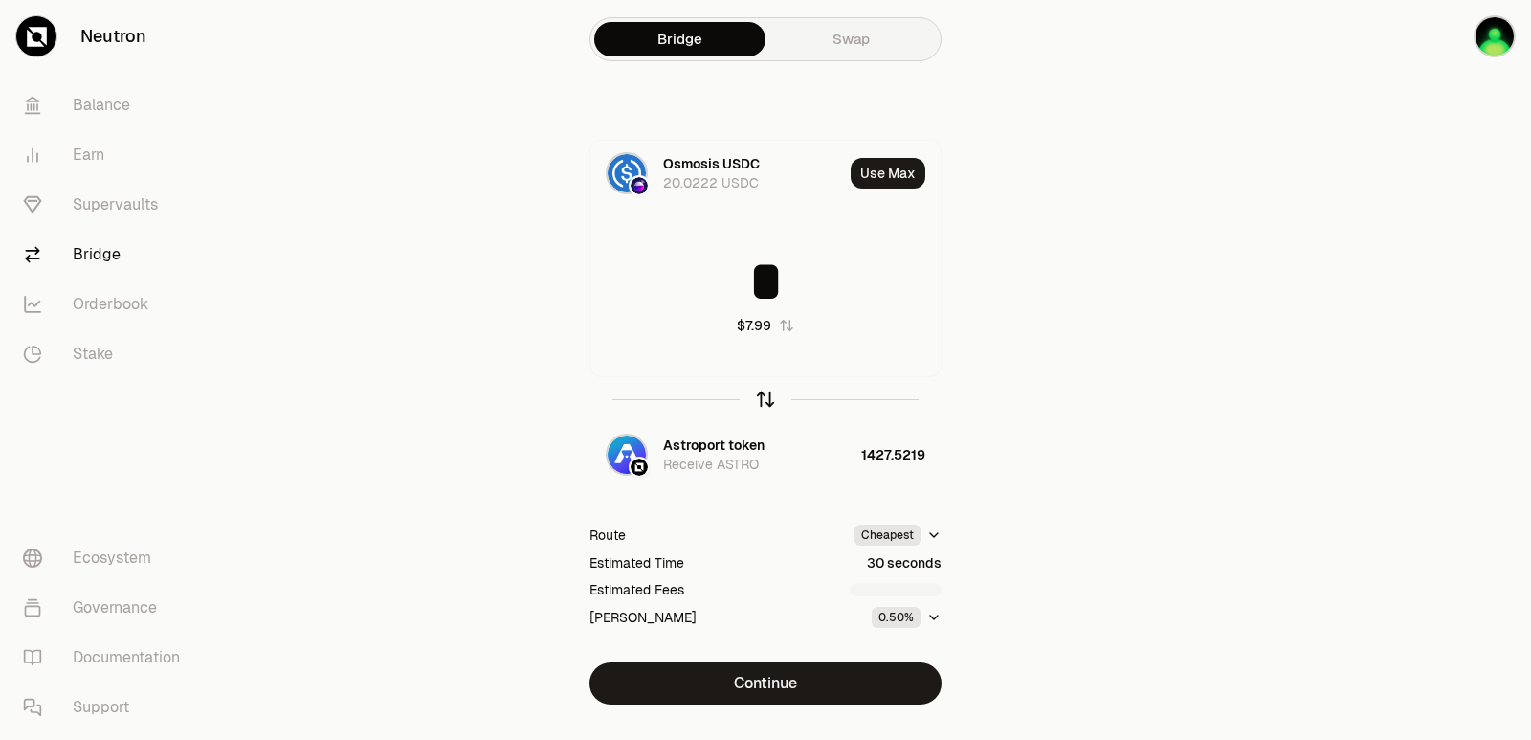
type input "*"
click at [764, 400] on icon "button" at bounding box center [765, 399] width 21 height 21
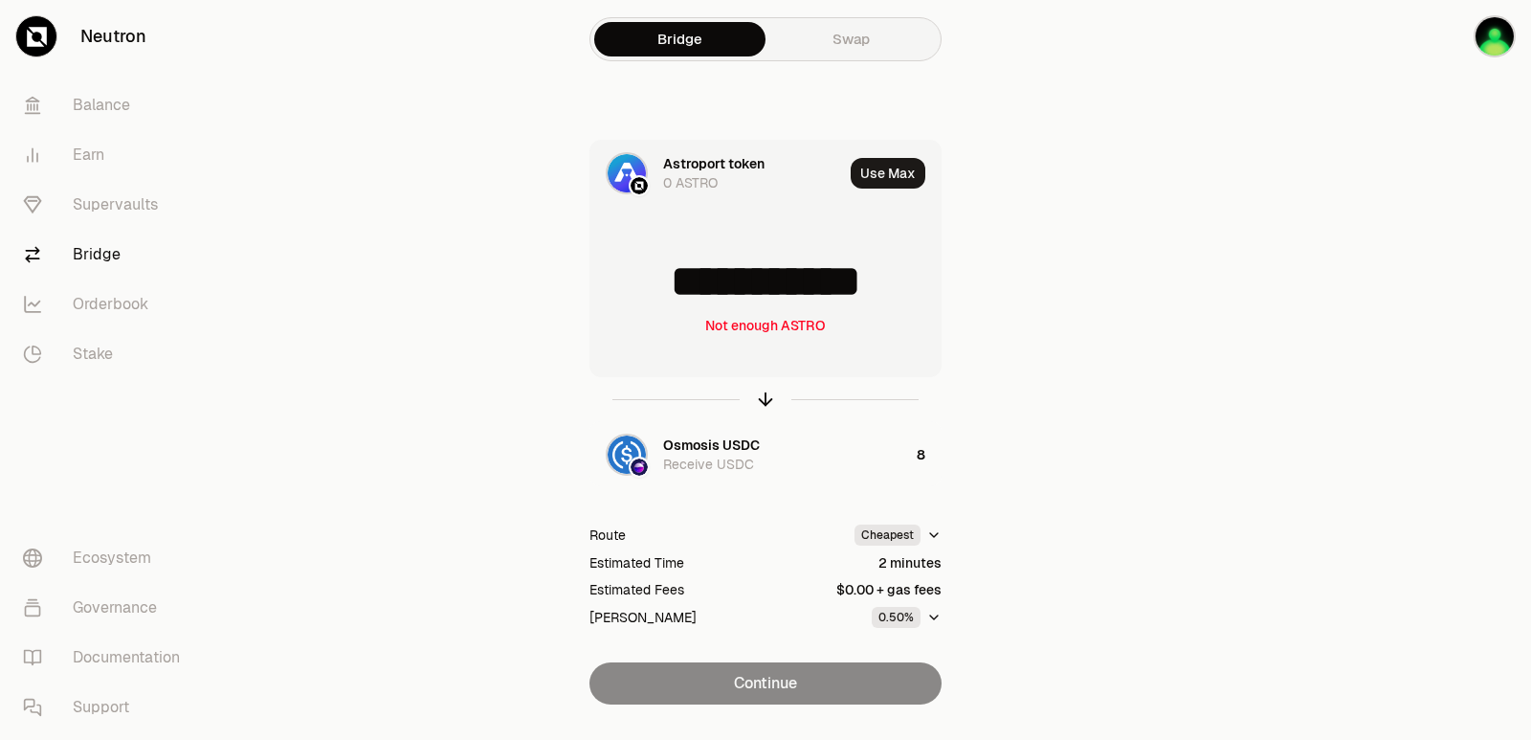
drag, startPoint x: 905, startPoint y: 280, endPoint x: 688, endPoint y: 279, distance: 217.3
click at [688, 279] on input "**********" at bounding box center [766, 281] width 350 height 57
type input "****"
click at [772, 395] on icon "button" at bounding box center [765, 399] width 21 height 21
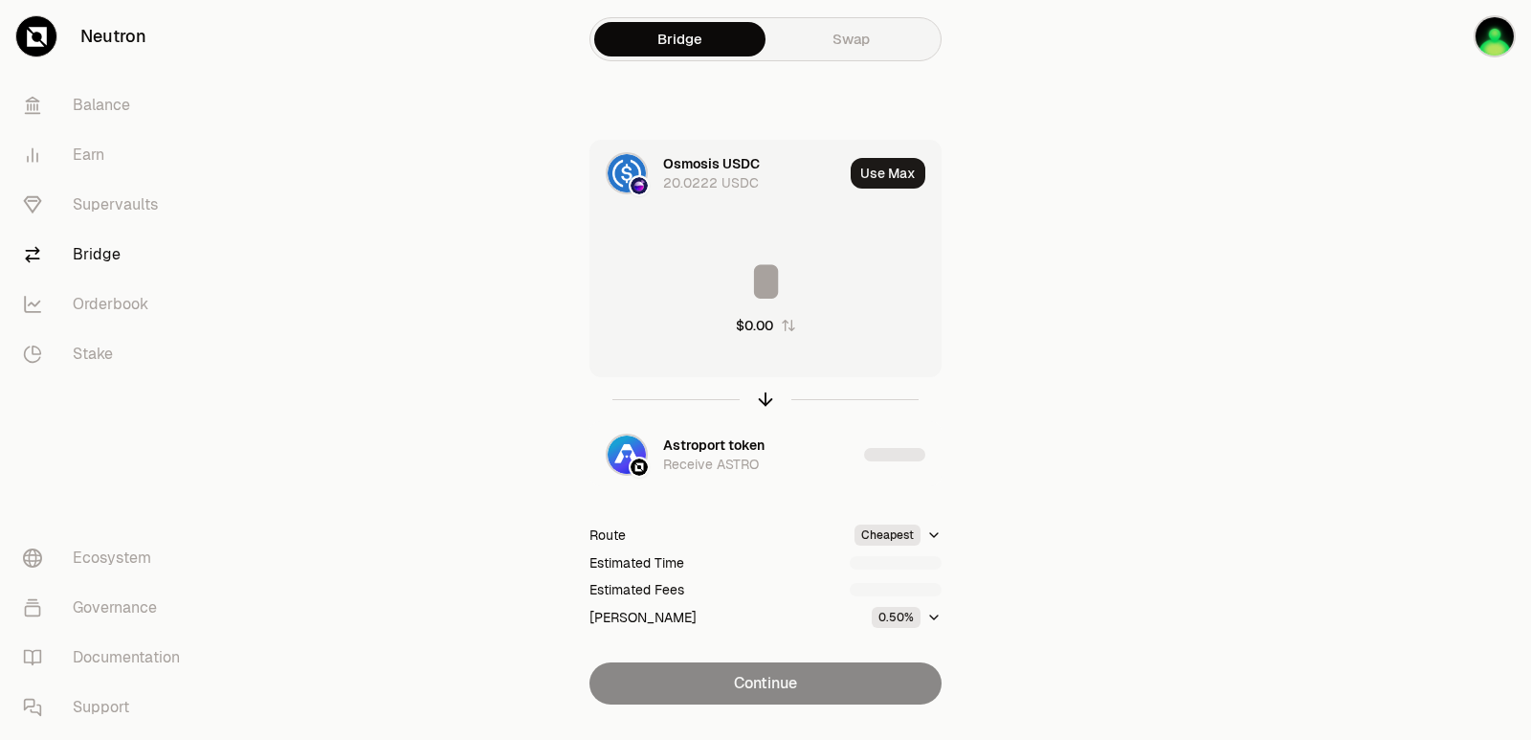
click at [772, 281] on input at bounding box center [766, 281] width 350 height 57
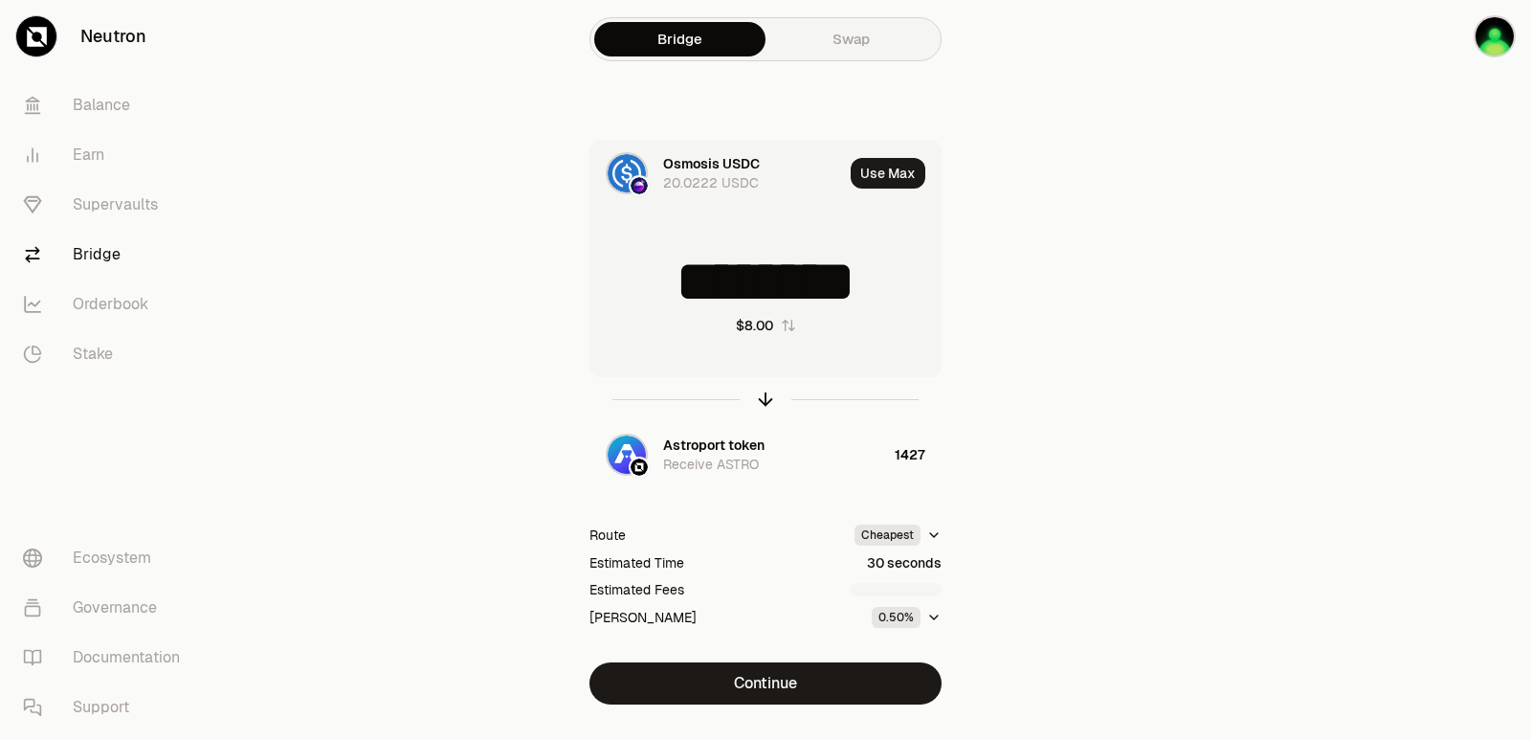
click at [771, 282] on input "********" at bounding box center [766, 281] width 350 height 57
click at [765, 401] on icon "button" at bounding box center [765, 399] width 21 height 21
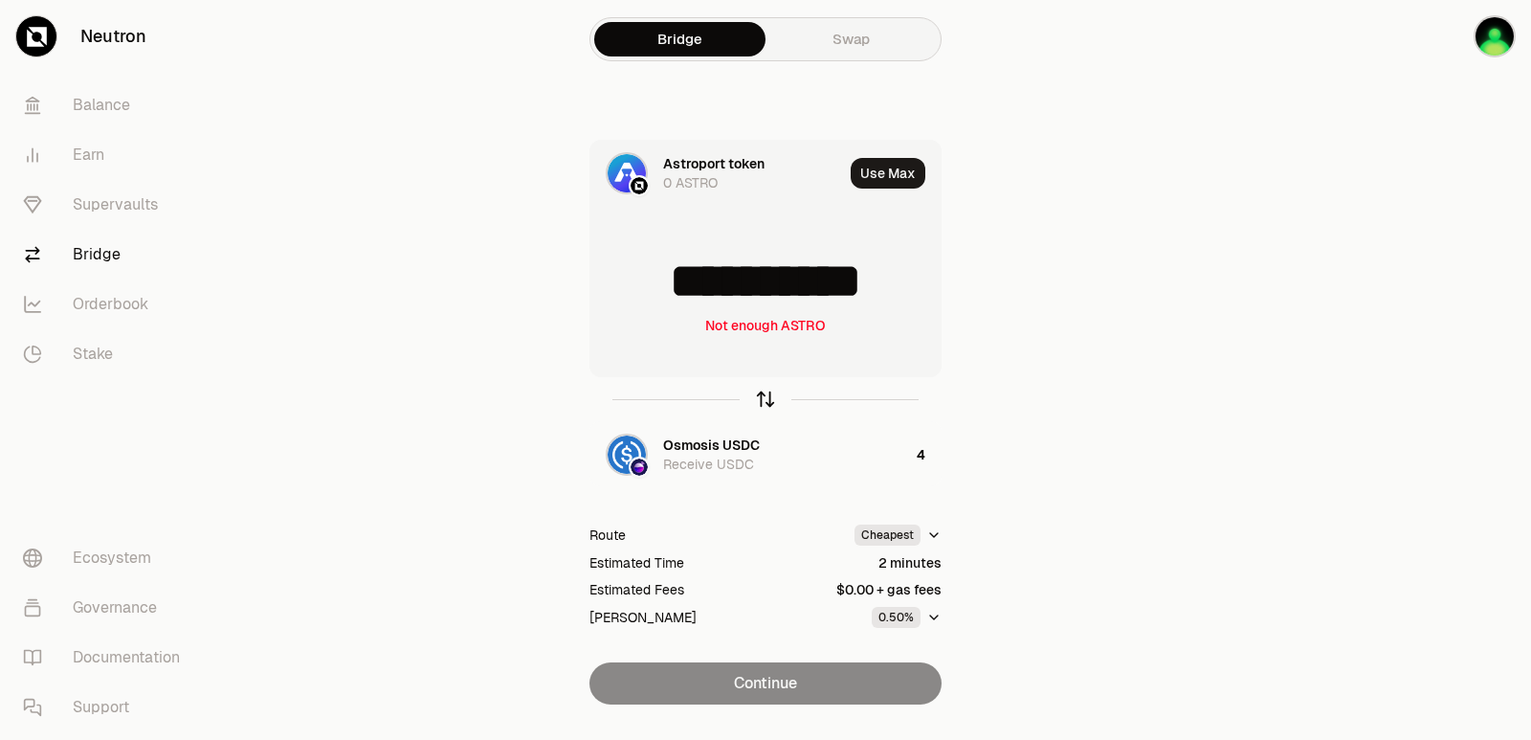
click at [765, 401] on icon "button" at bounding box center [765, 399] width 21 height 21
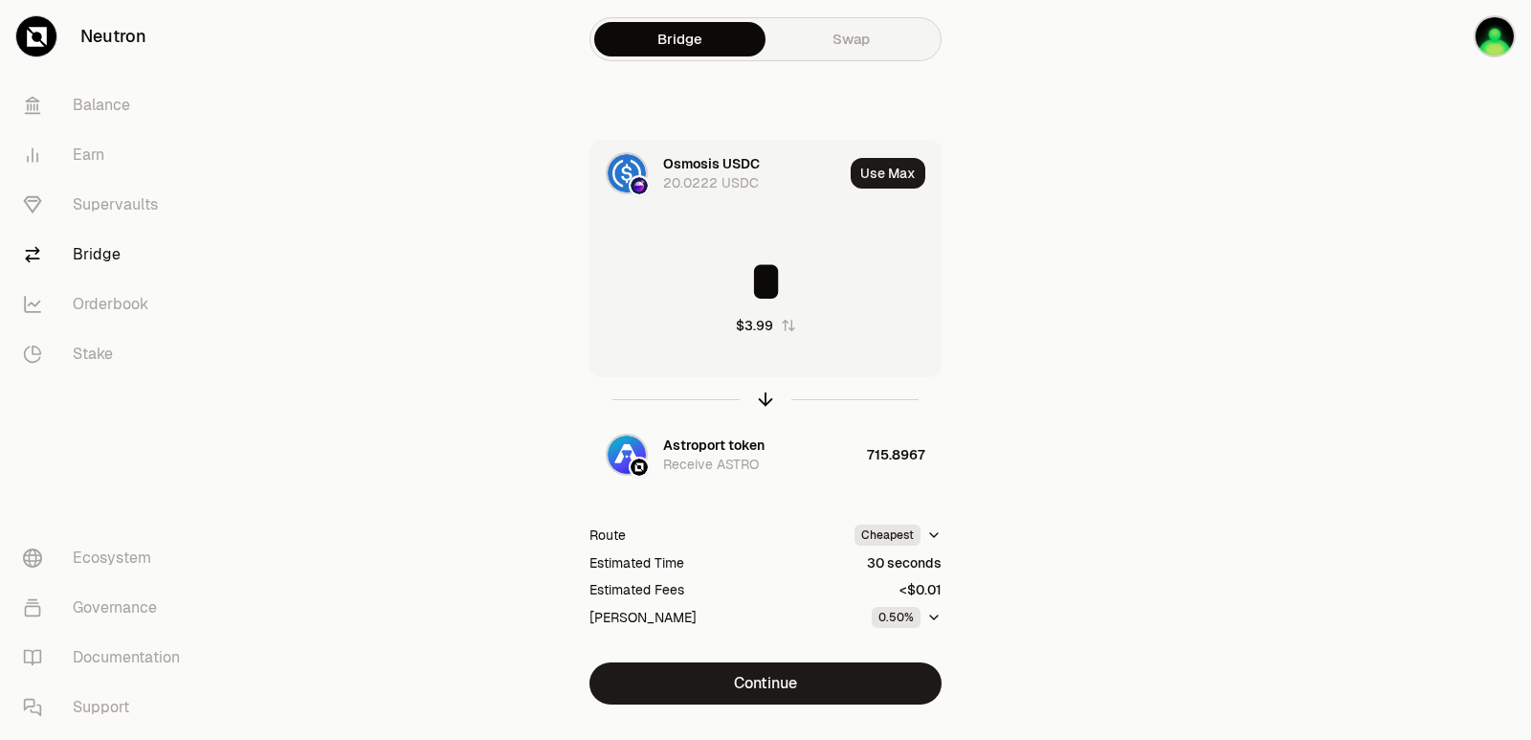
click at [753, 277] on input "*" at bounding box center [766, 281] width 350 height 57
click at [763, 398] on icon "button" at bounding box center [765, 399] width 21 height 21
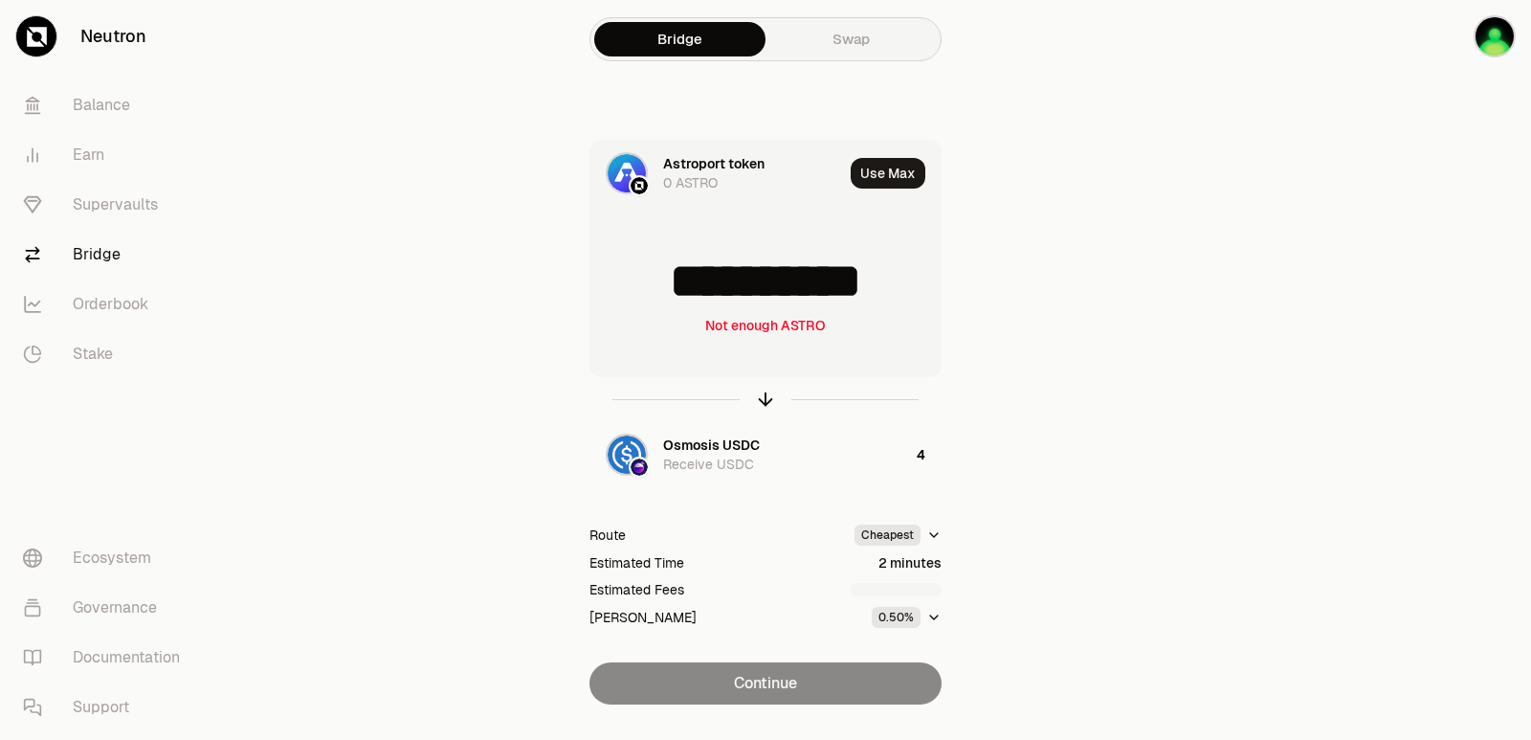
click at [734, 281] on input "**********" at bounding box center [766, 281] width 350 height 57
type input "***"
click at [767, 396] on icon "button" at bounding box center [765, 399] width 21 height 21
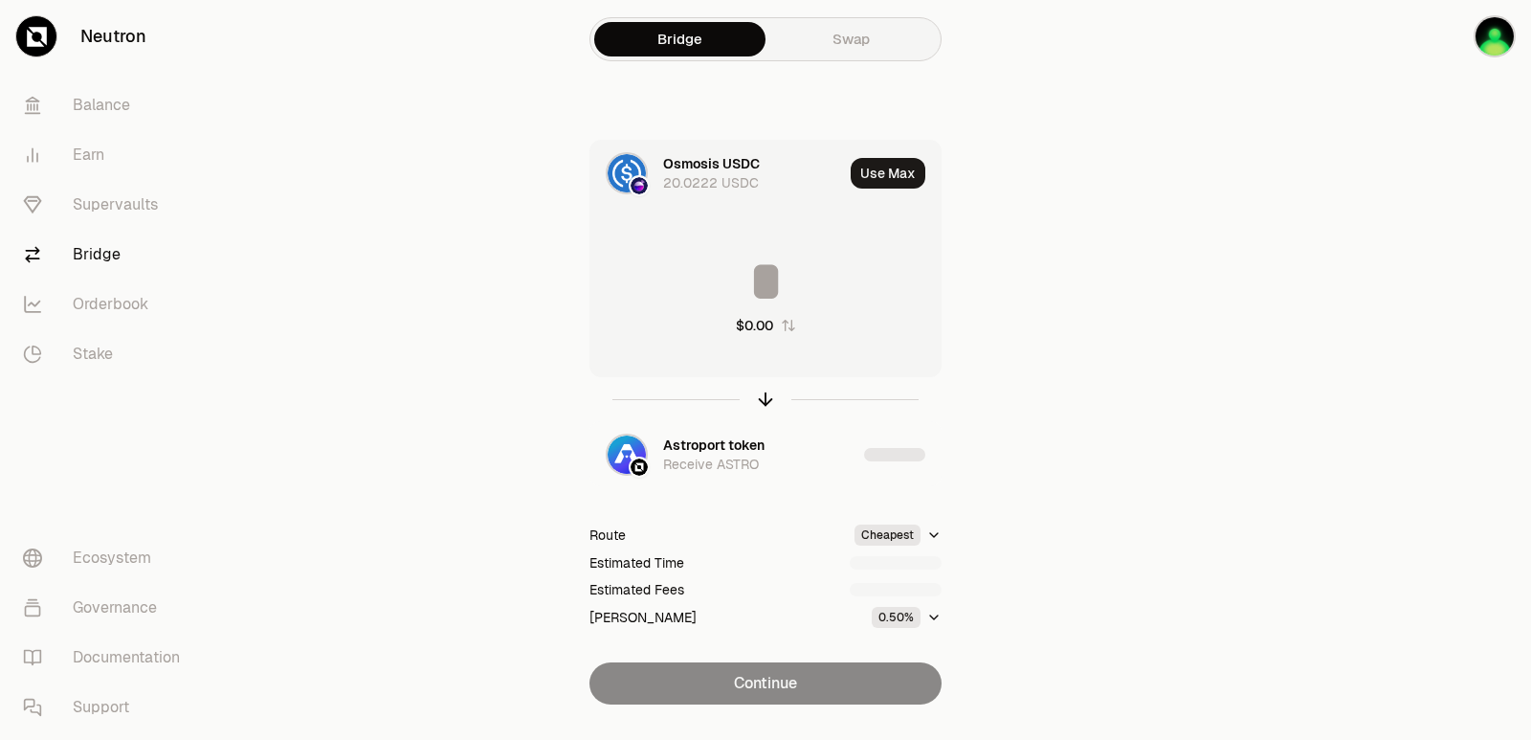
click at [741, 278] on input at bounding box center [766, 281] width 350 height 57
click at [736, 299] on input "********" at bounding box center [766, 281] width 350 height 57
click at [737, 298] on input "********" at bounding box center [766, 281] width 350 height 57
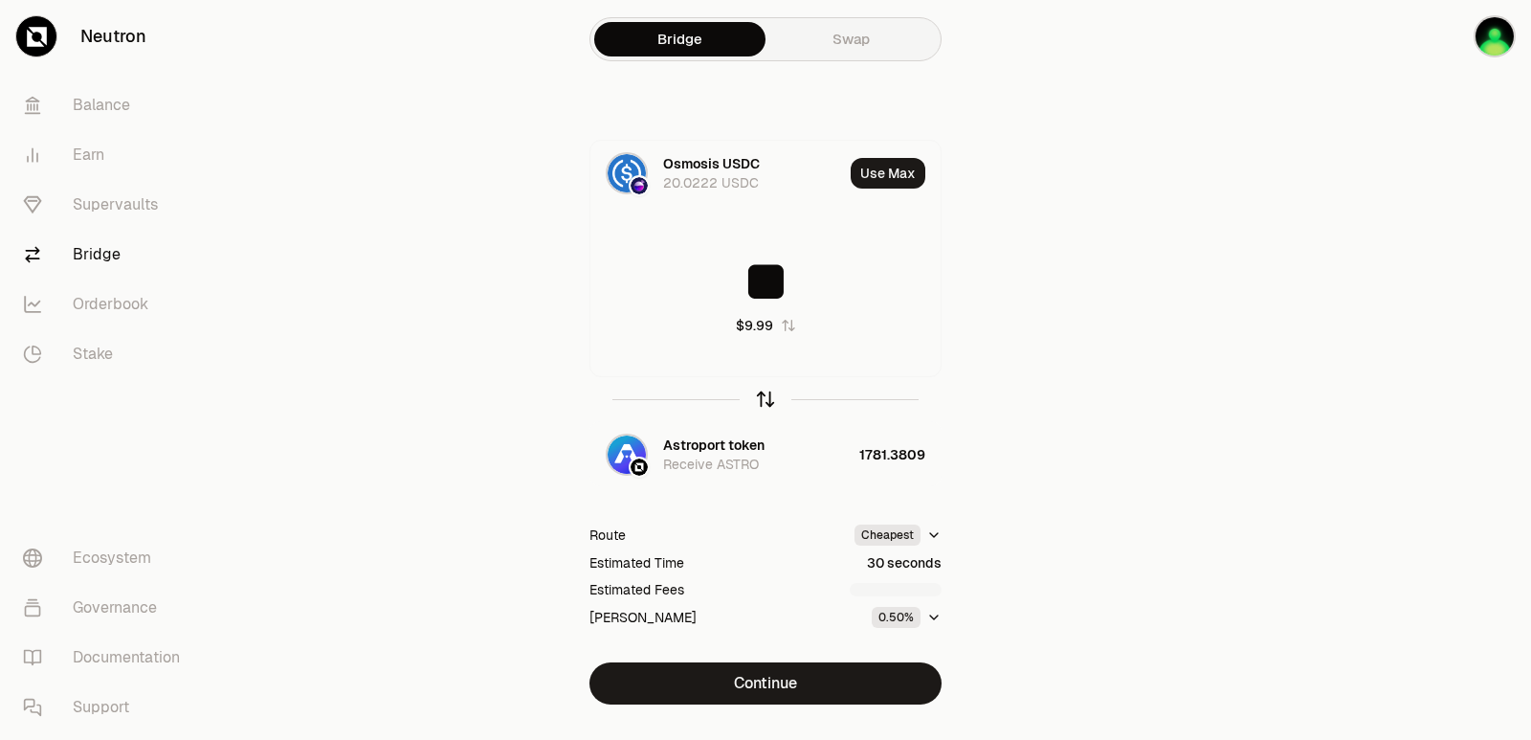
type input "**"
click at [764, 400] on icon "button" at bounding box center [765, 399] width 21 height 21
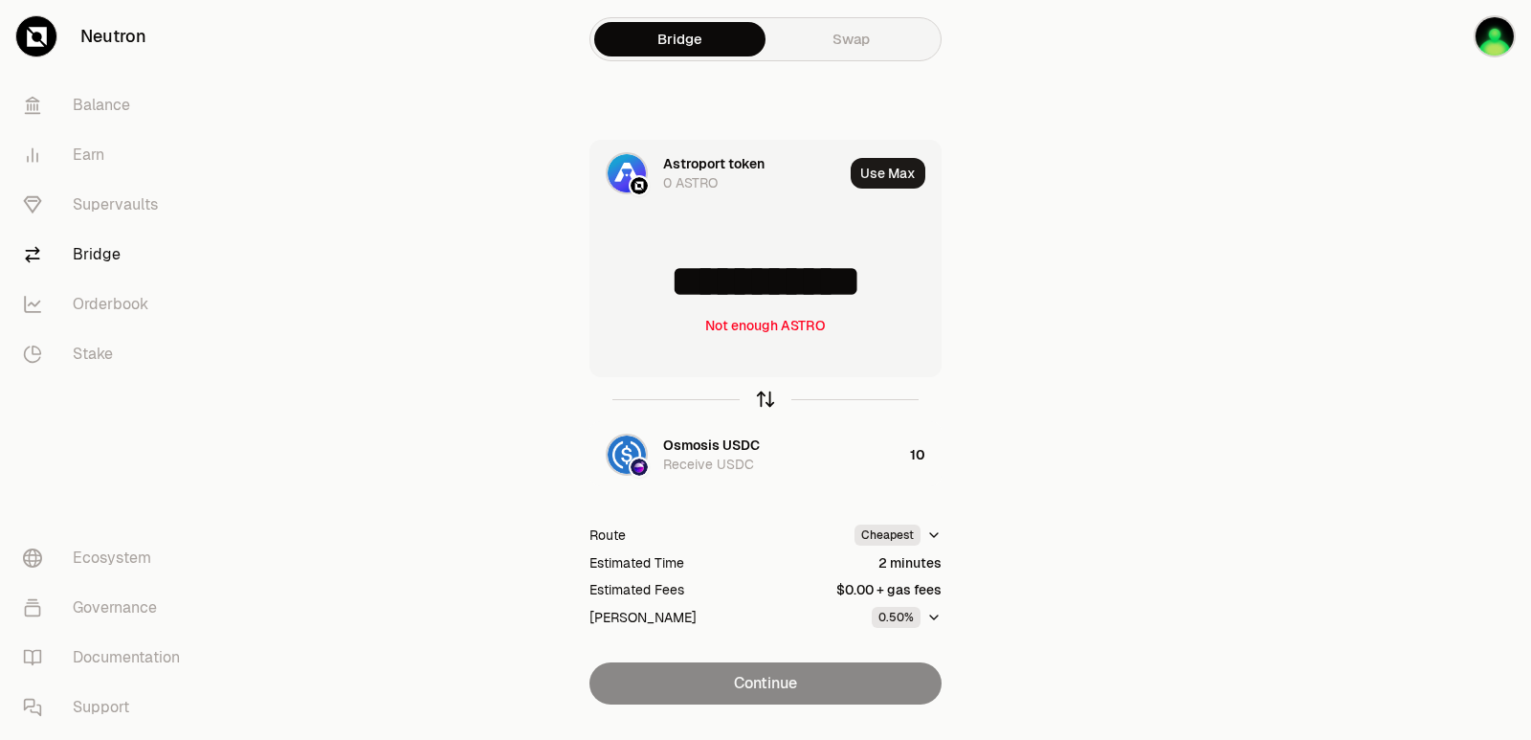
click at [769, 401] on icon "button" at bounding box center [765, 399] width 21 height 21
type input "**"
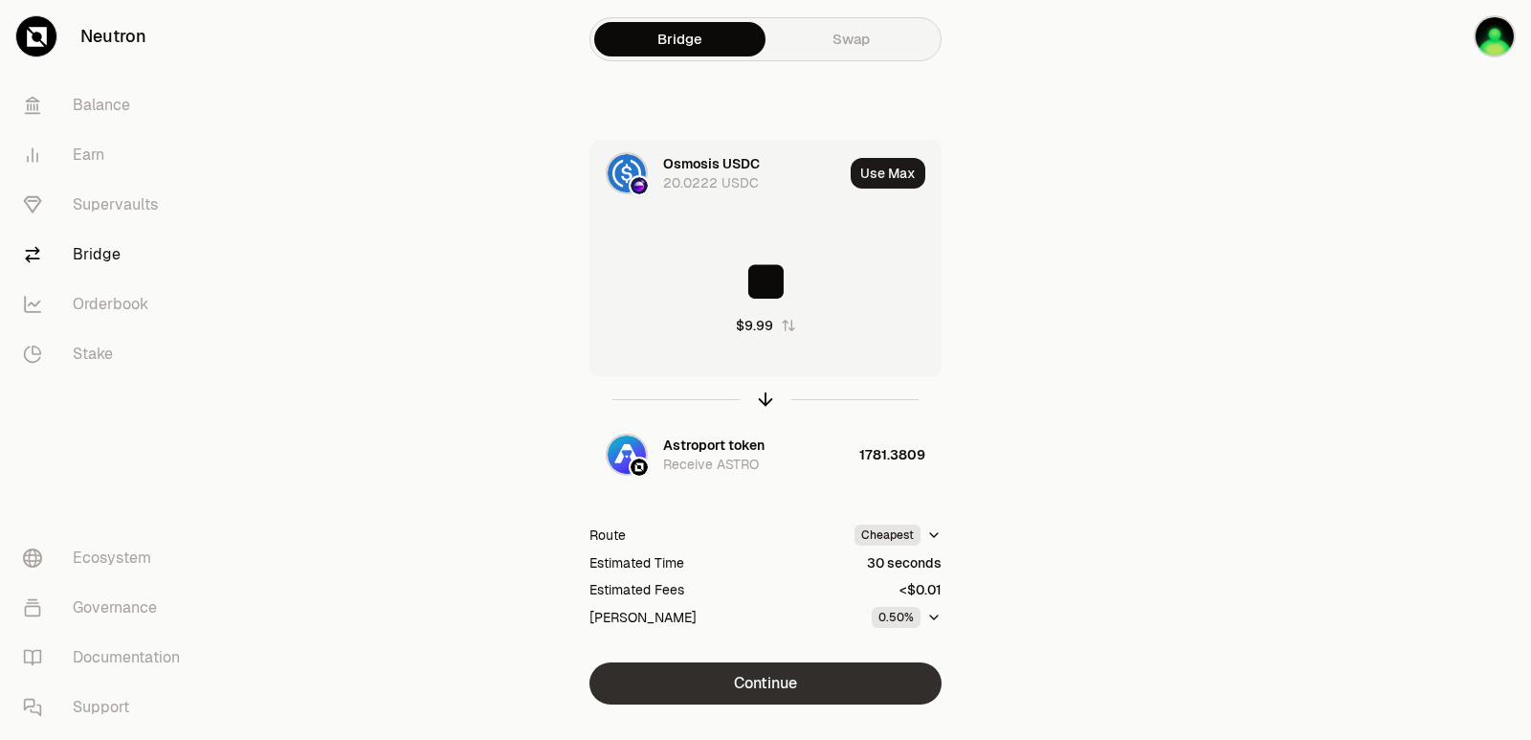
click at [772, 678] on button "Continue" at bounding box center [766, 683] width 352 height 42
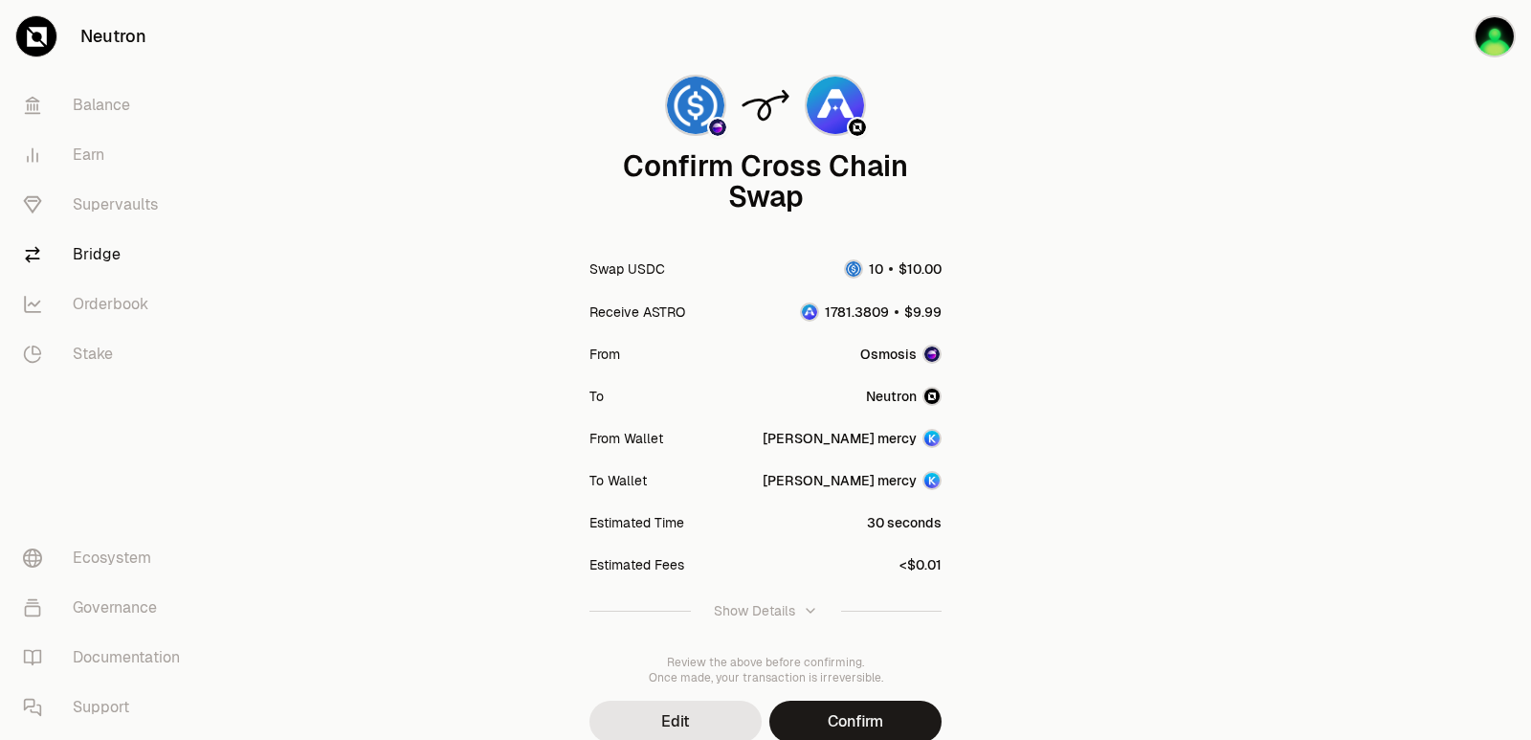
scroll to position [158, 0]
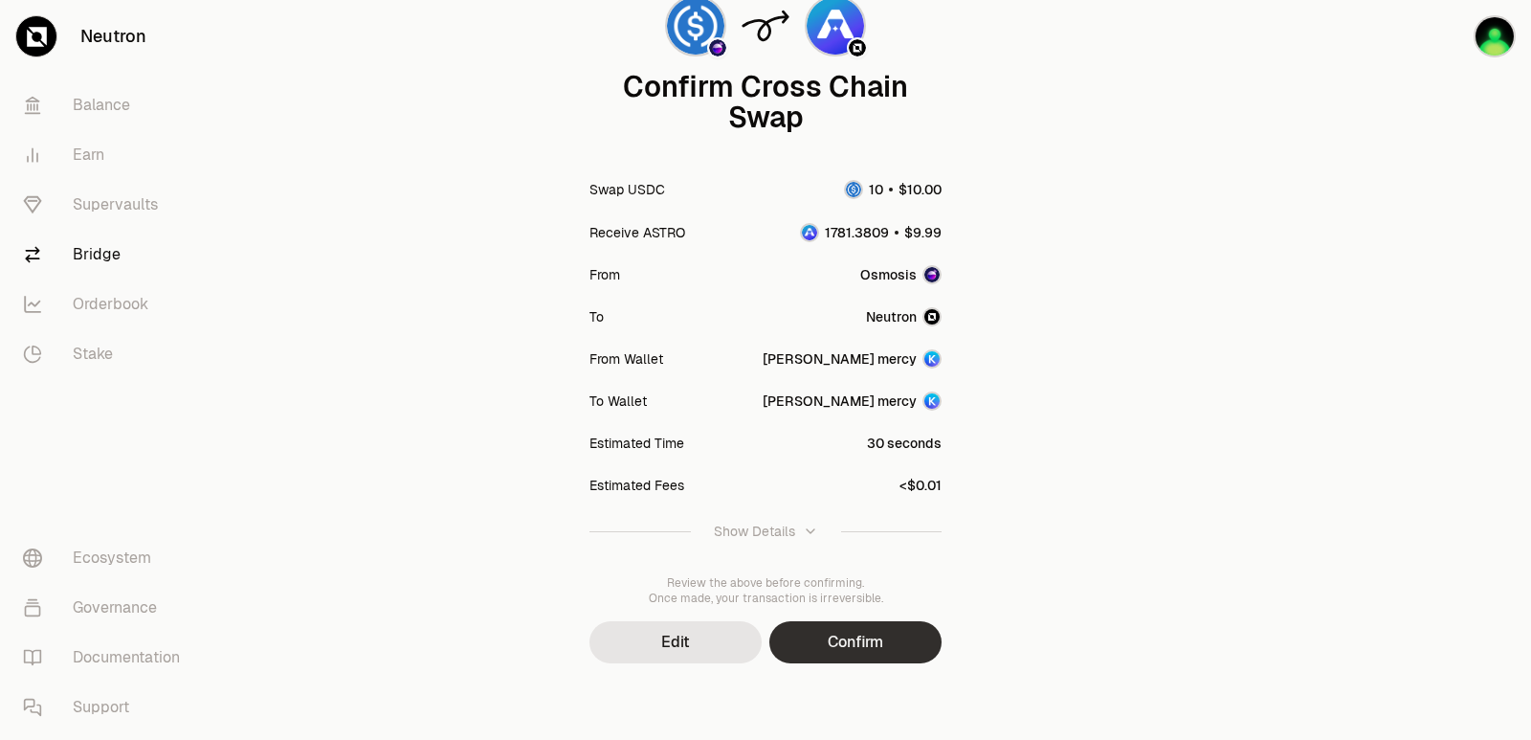
click at [854, 643] on button "Confirm" at bounding box center [856, 642] width 172 height 42
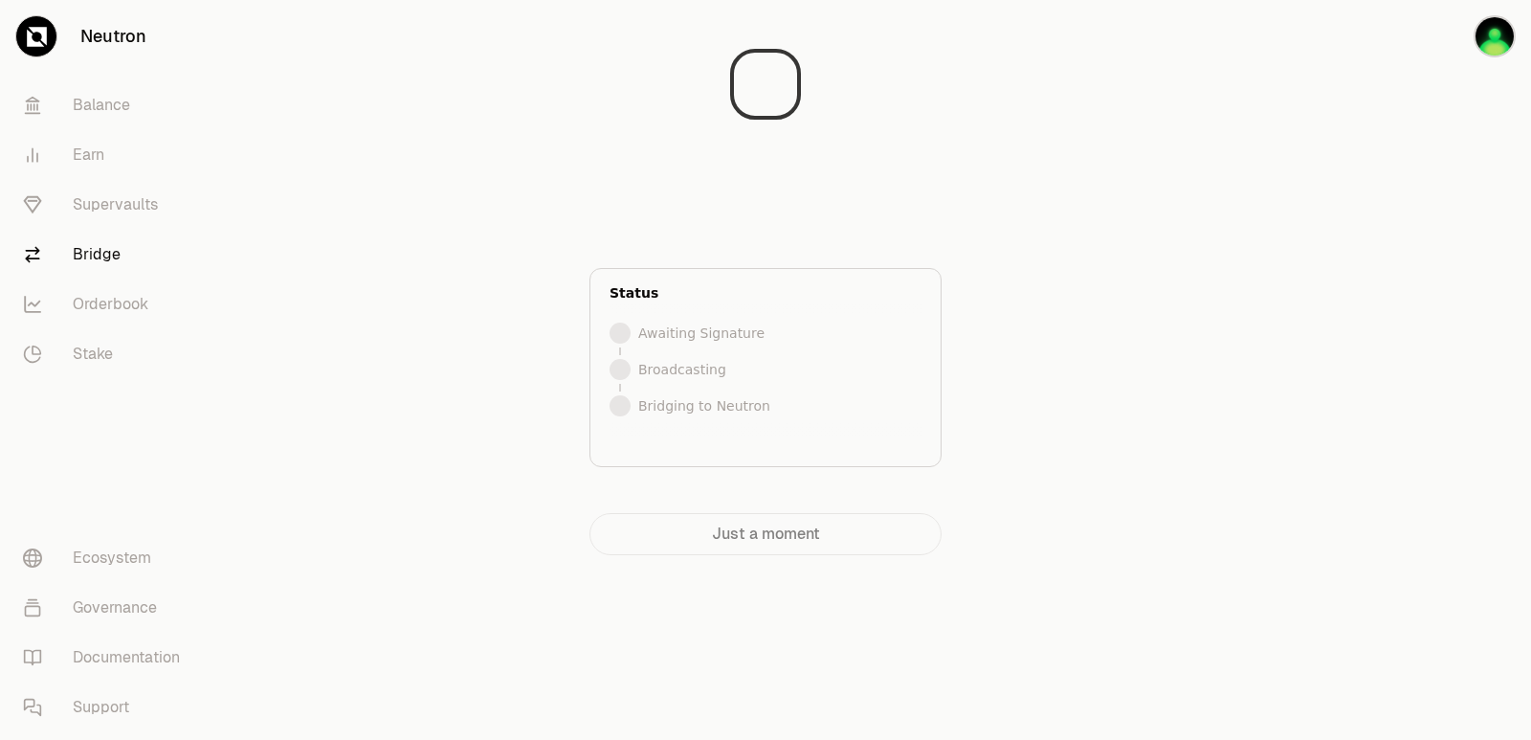
scroll to position [0, 0]
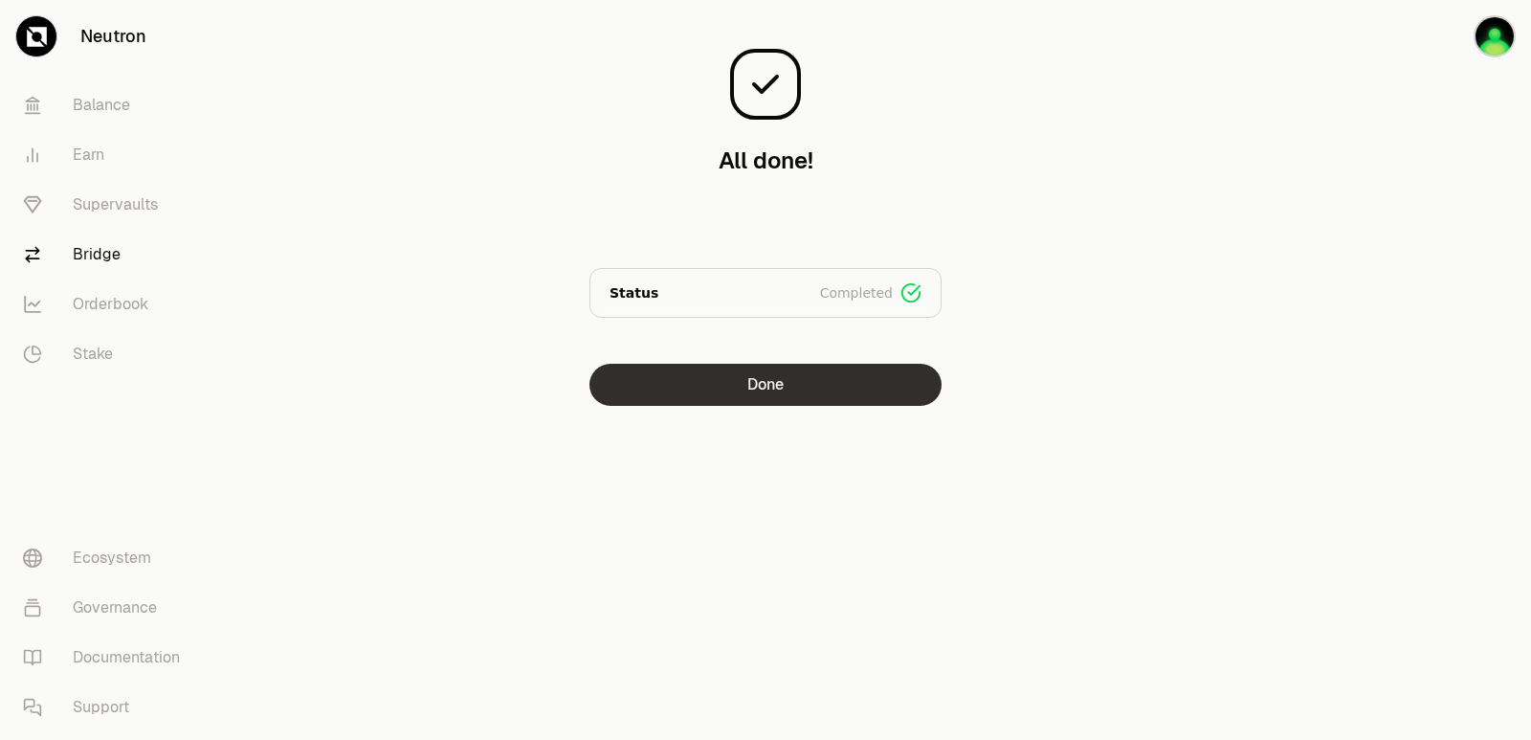
click at [755, 380] on button "Done" at bounding box center [766, 385] width 352 height 42
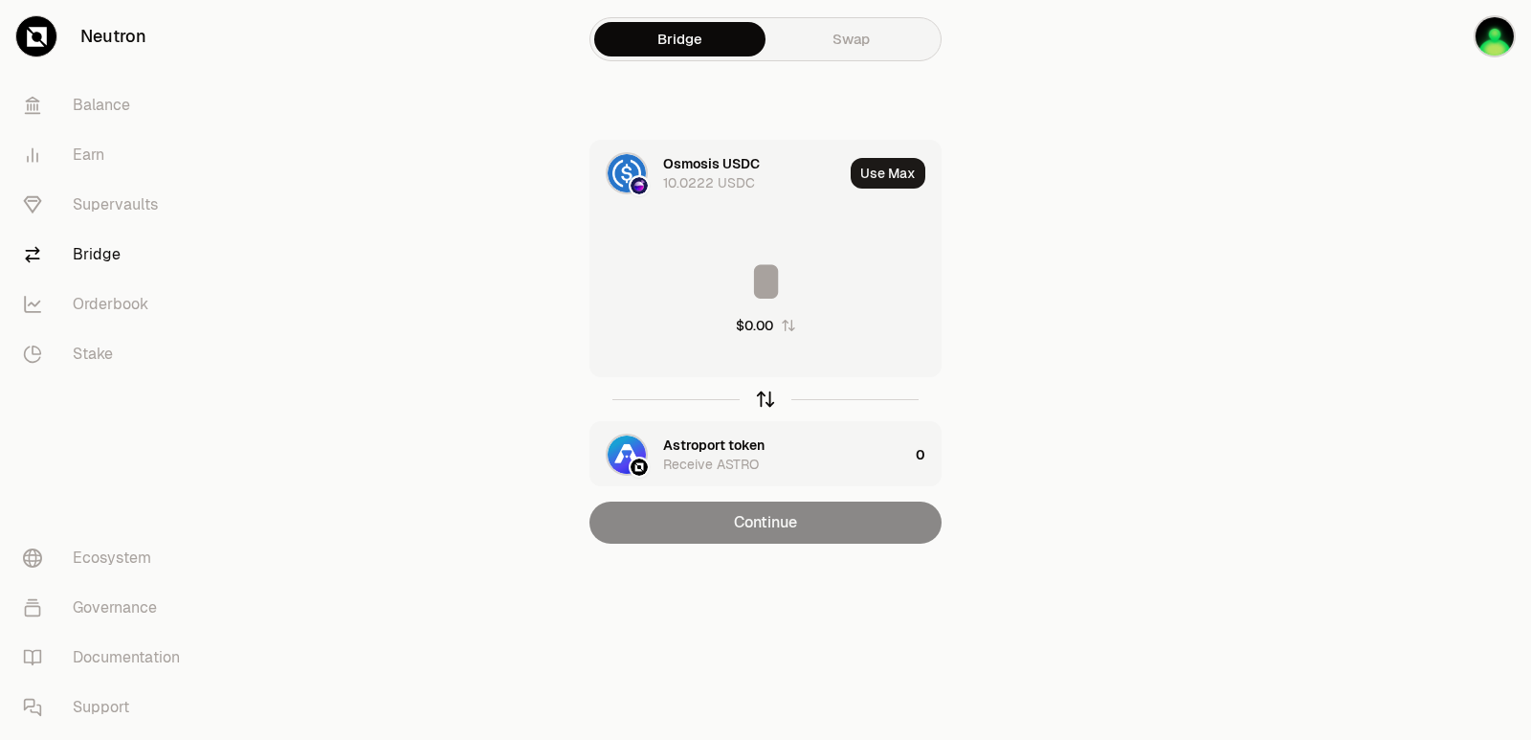
click at [761, 402] on icon "button" at bounding box center [765, 399] width 21 height 21
click at [888, 173] on button "Use Max" at bounding box center [888, 173] width 75 height 31
type input "**********"
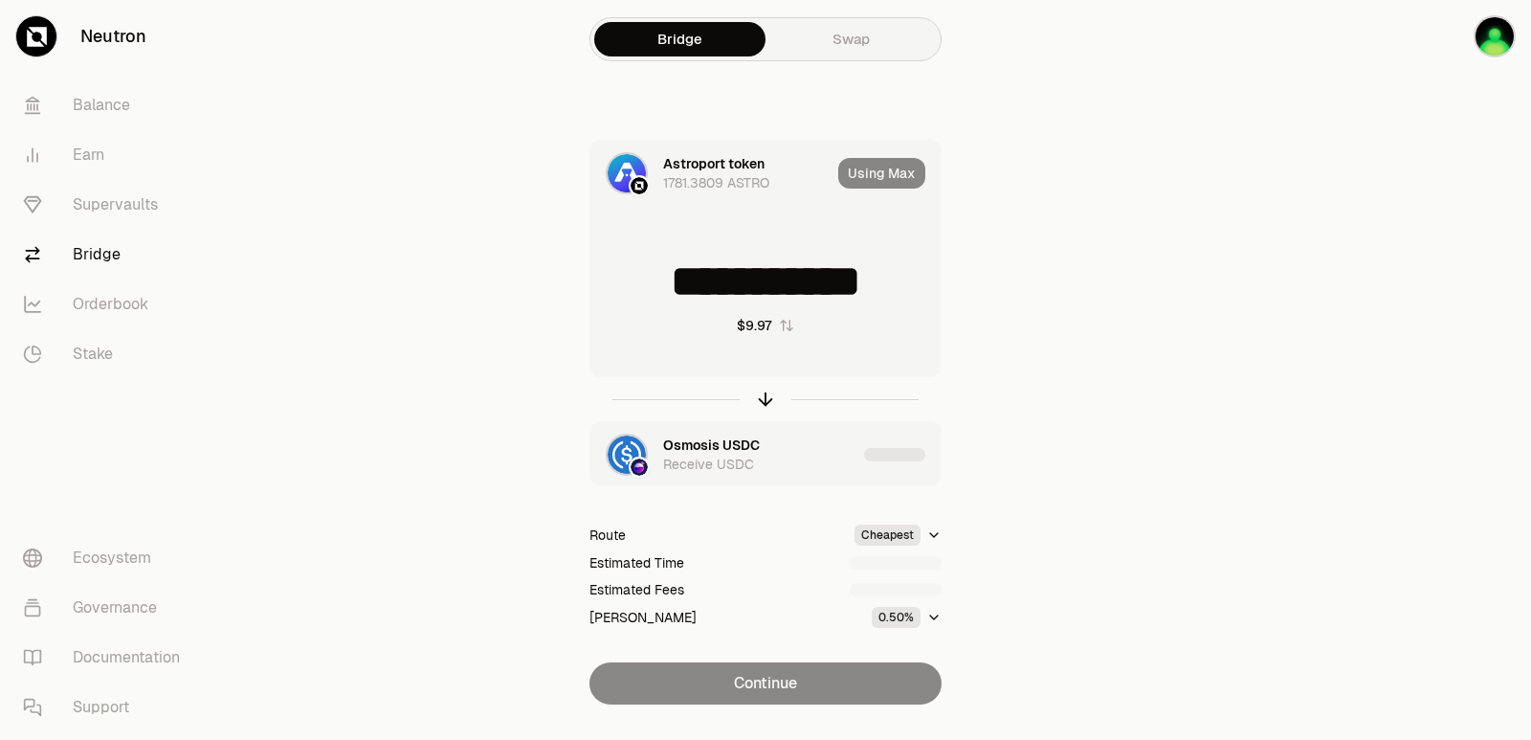
scroll to position [41, 0]
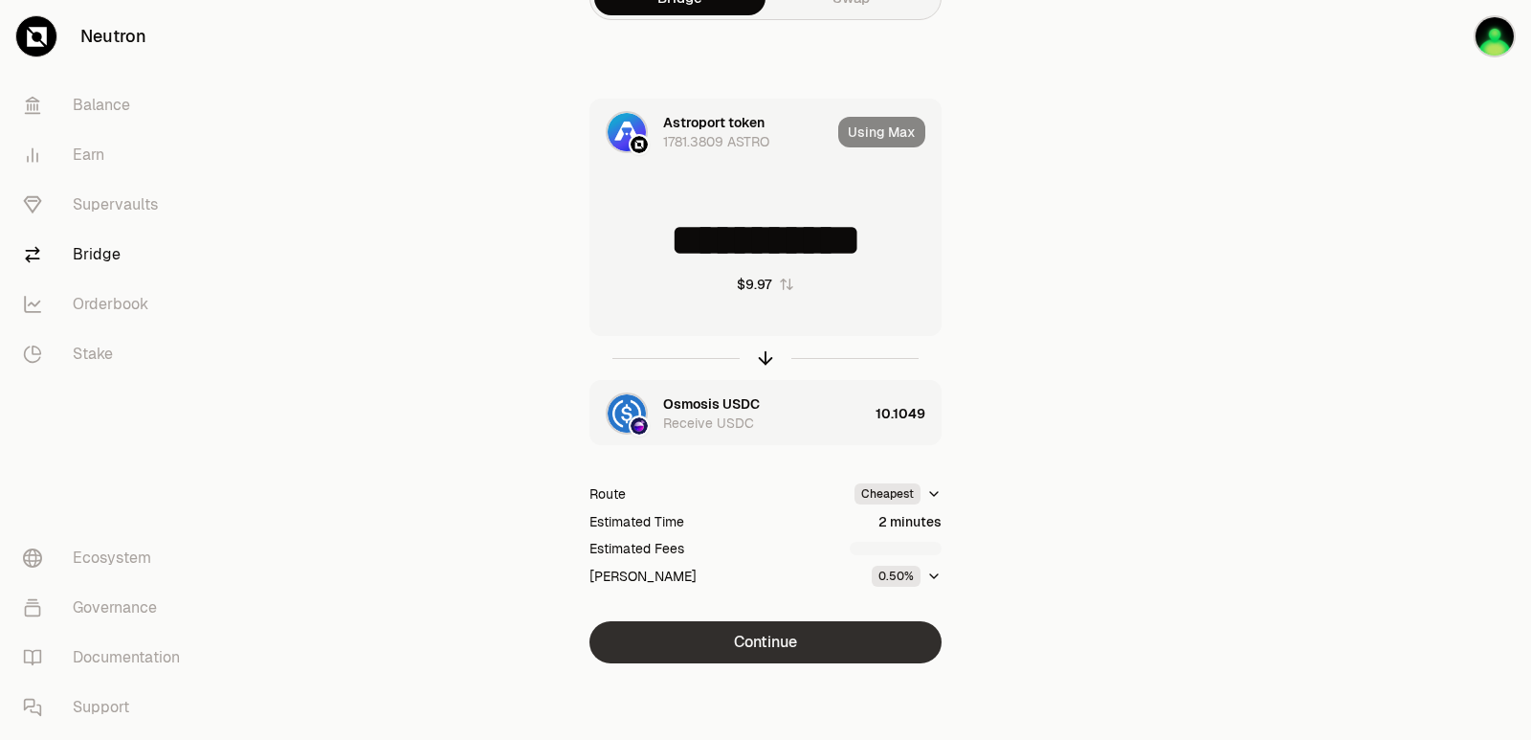
click at [773, 646] on button "Continue" at bounding box center [766, 642] width 352 height 42
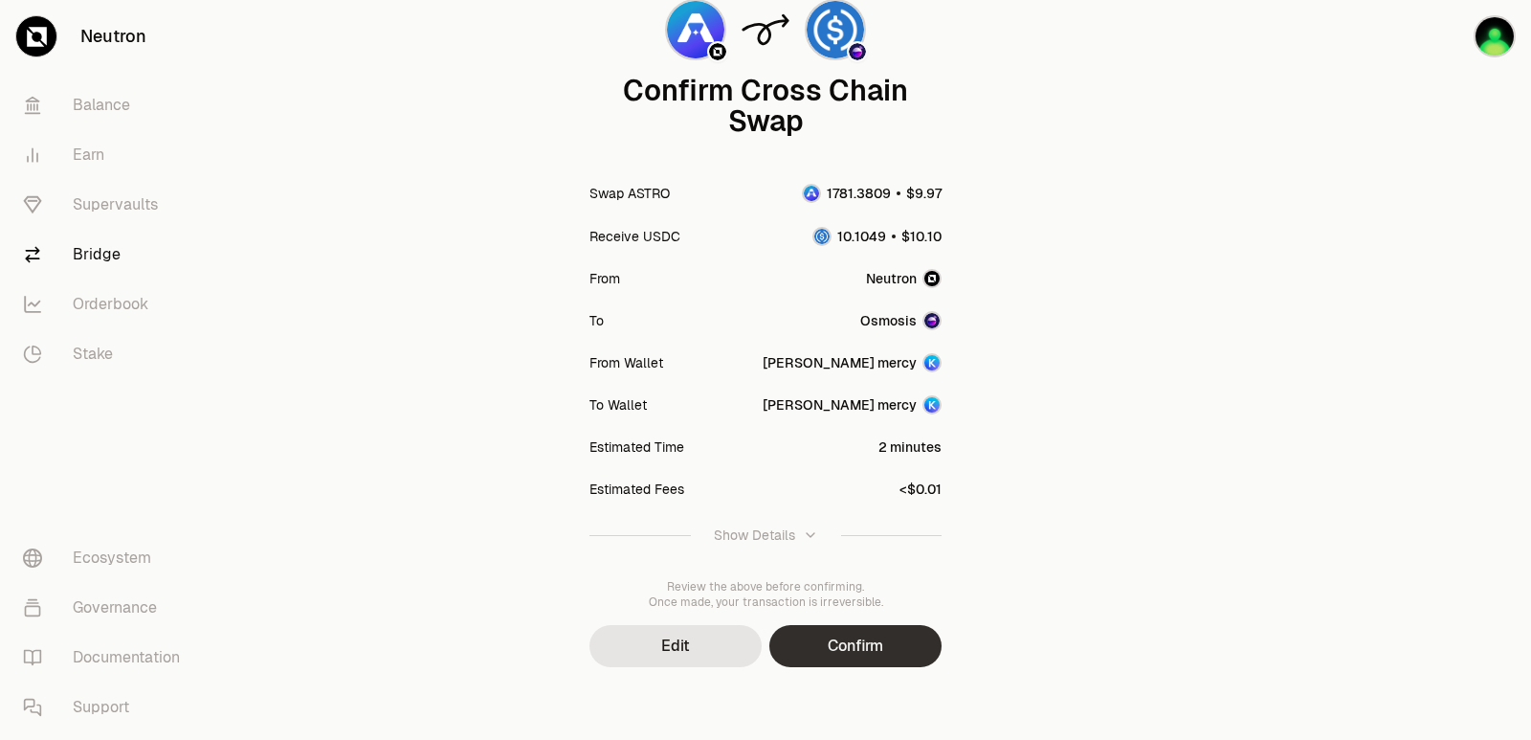
scroll to position [158, 0]
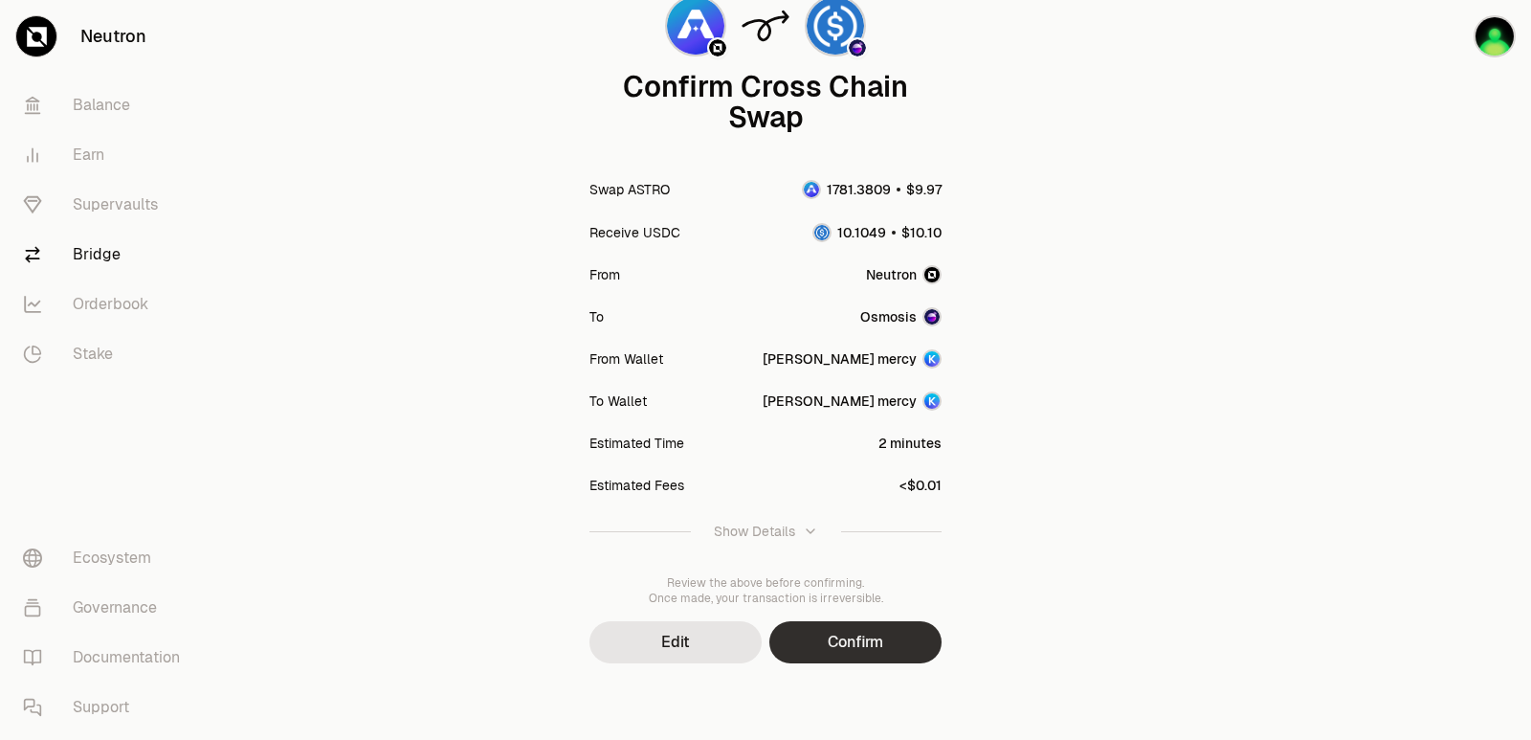
click at [833, 657] on button "Confirm" at bounding box center [856, 642] width 172 height 42
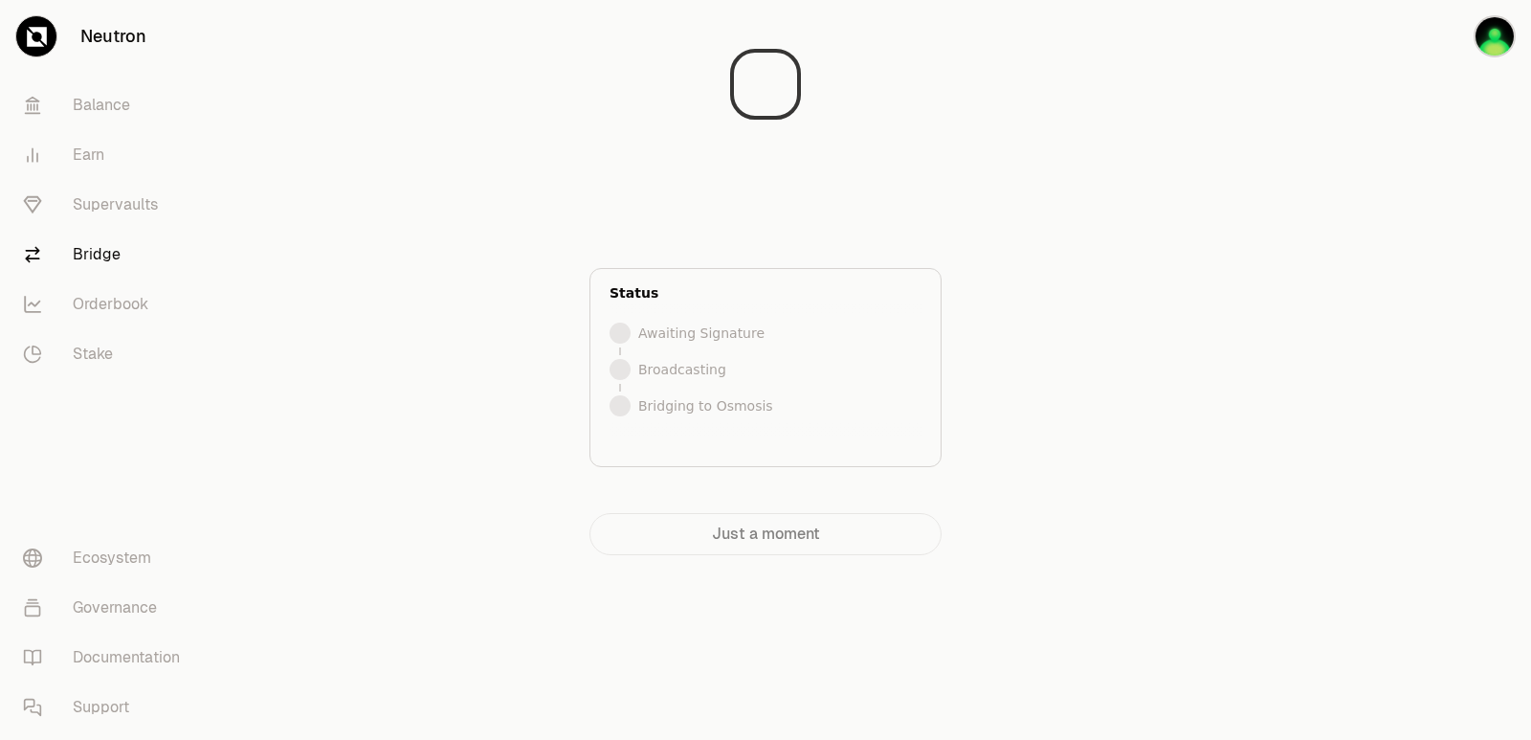
scroll to position [0, 0]
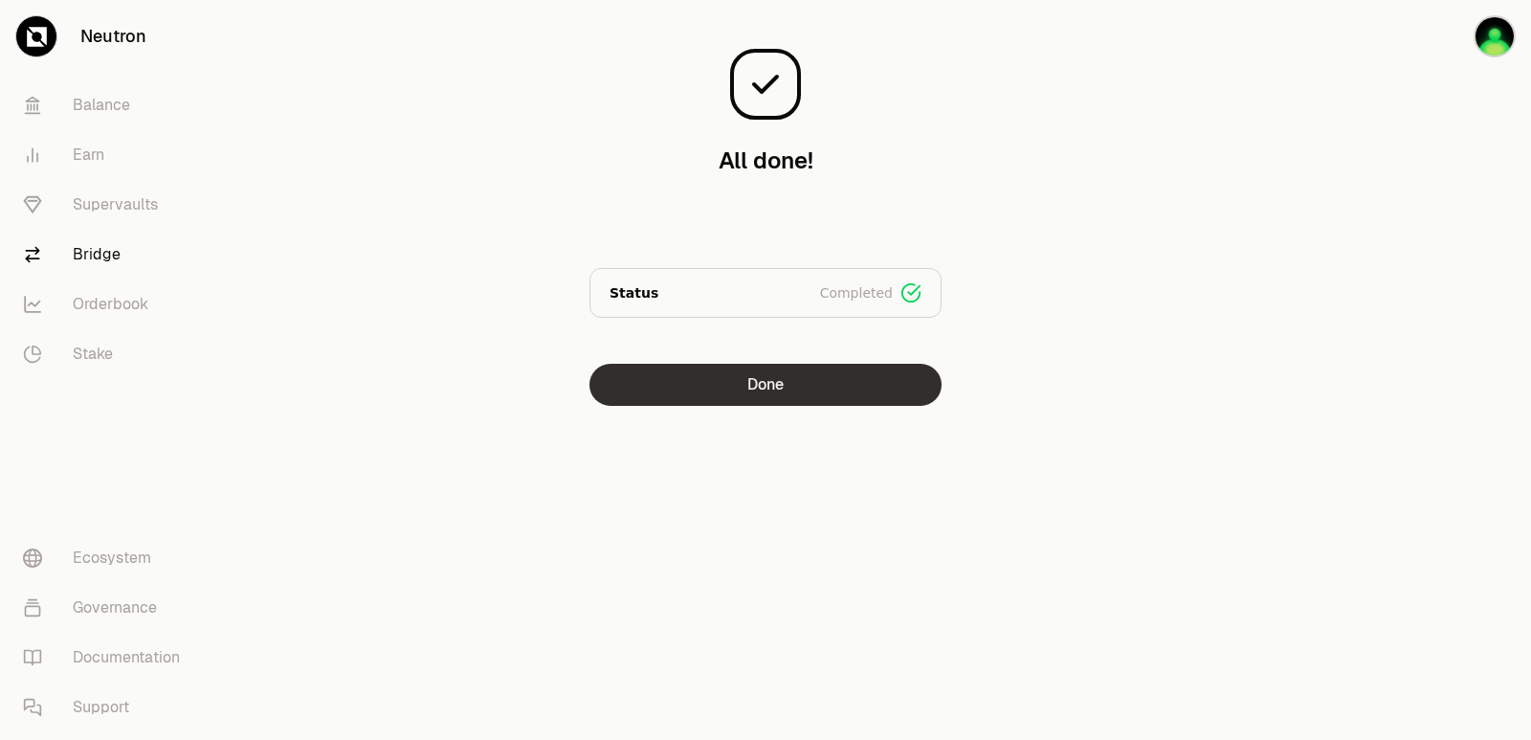
click at [737, 395] on button "Done" at bounding box center [766, 385] width 352 height 42
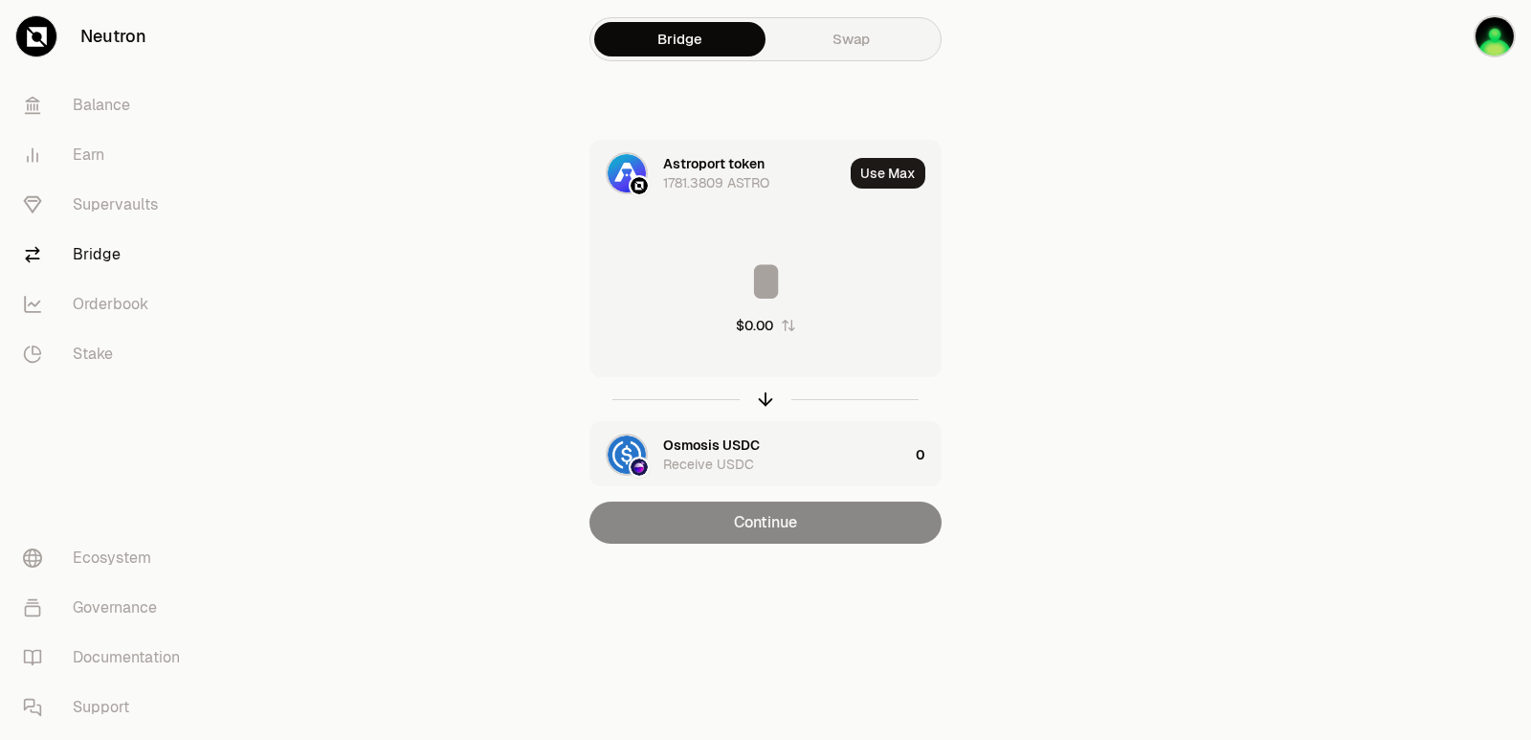
click at [721, 284] on input at bounding box center [766, 281] width 350 height 57
click at [754, 395] on div at bounding box center [766, 399] width 352 height 44
click at [762, 401] on icon "button" at bounding box center [765, 399] width 21 height 21
click at [701, 290] on input at bounding box center [766, 281] width 350 height 57
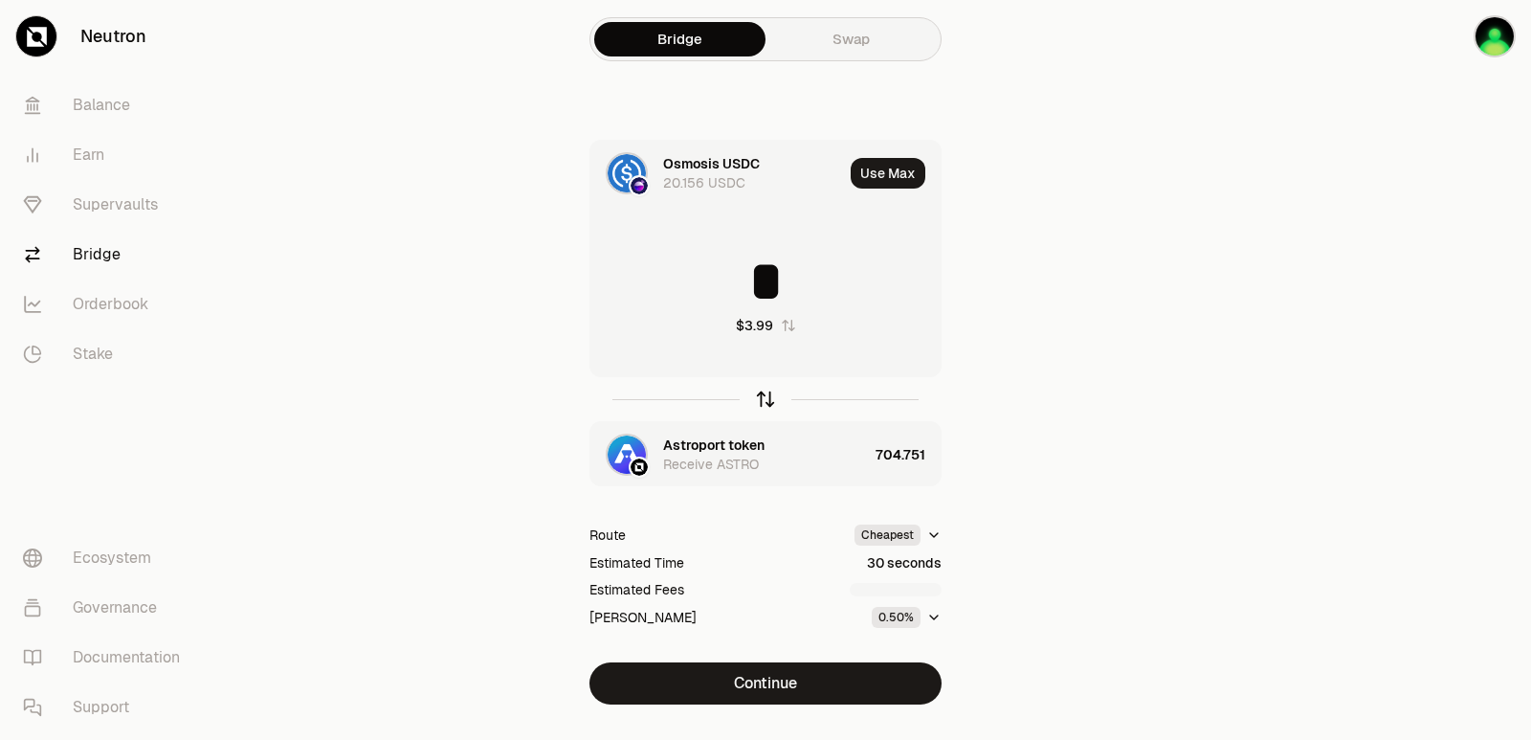
click at [766, 403] on icon "button" at bounding box center [766, 399] width 0 height 12
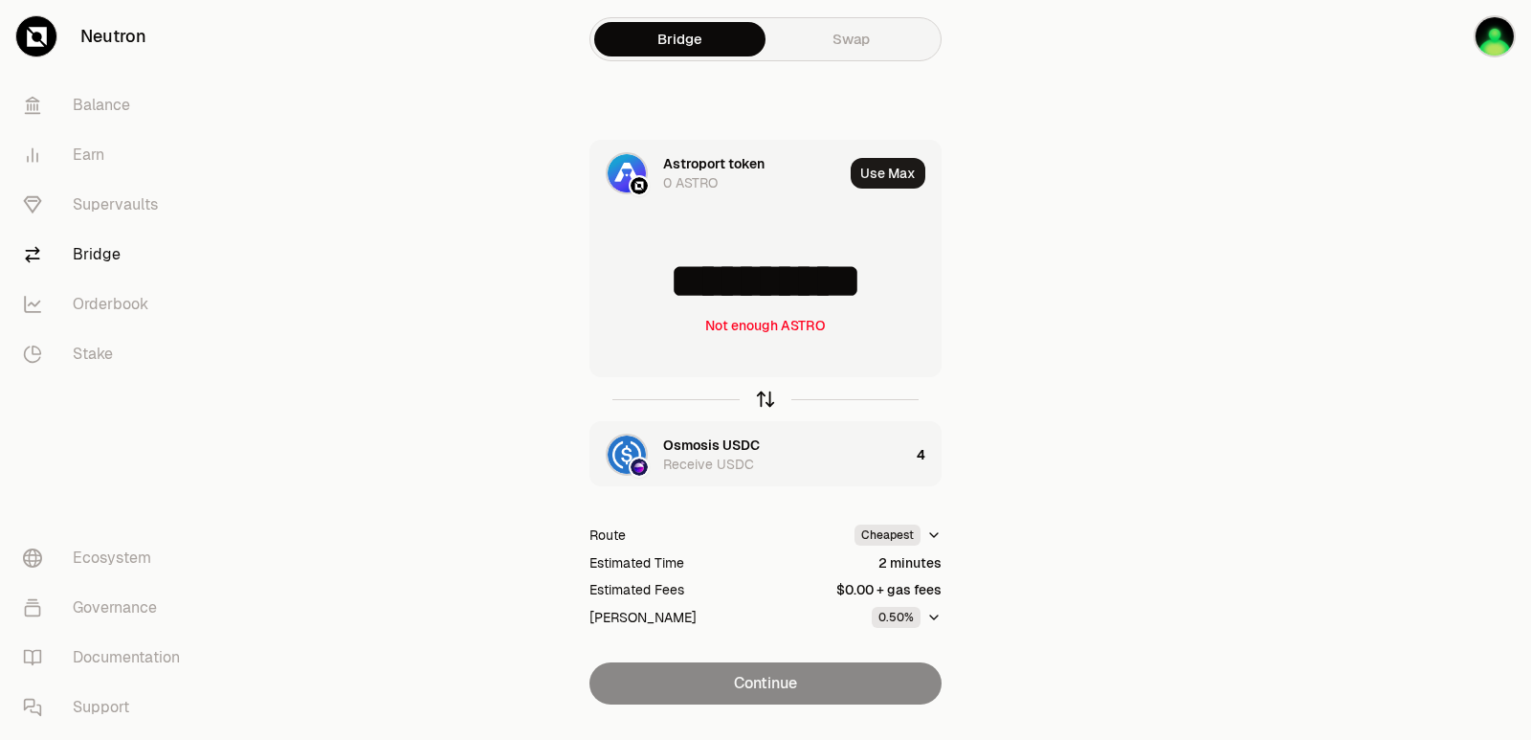
click at [766, 403] on icon "button" at bounding box center [766, 399] width 0 height 12
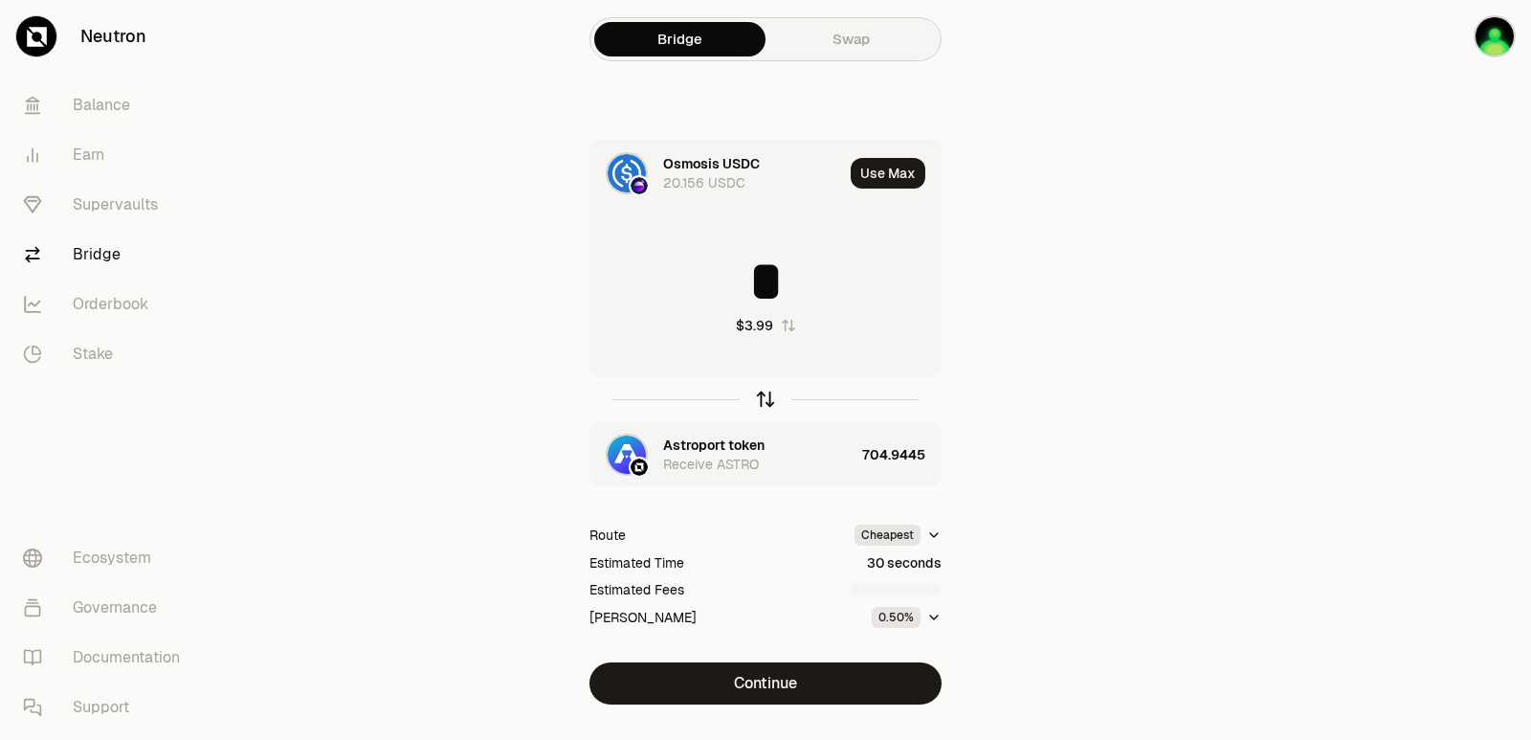
click at [766, 403] on icon "button" at bounding box center [766, 399] width 0 height 12
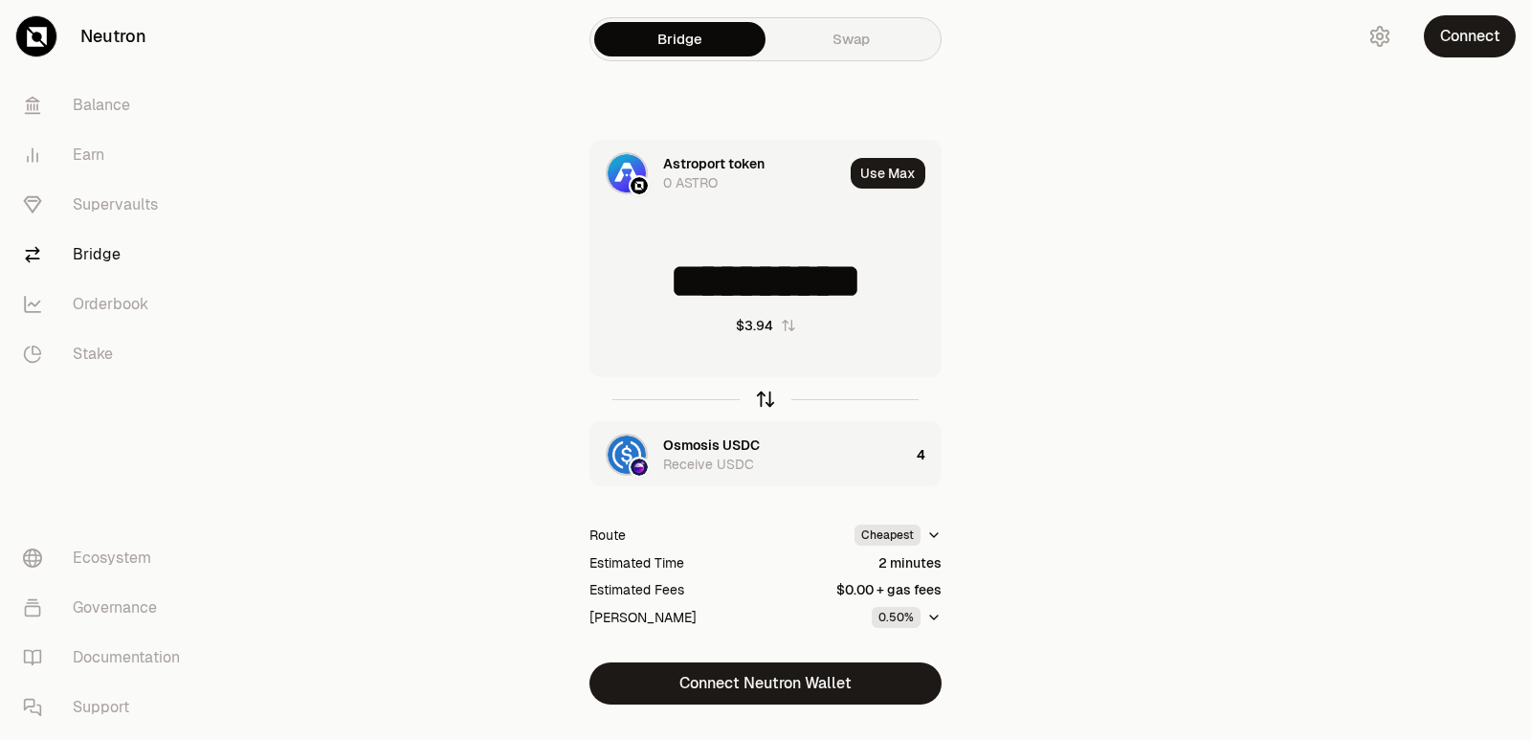
click at [759, 397] on icon "button" at bounding box center [765, 399] width 21 height 21
click at [759, 398] on icon "button" at bounding box center [765, 399] width 21 height 21
click at [759, 399] on icon "button" at bounding box center [765, 399] width 21 height 21
click at [763, 403] on icon "button" at bounding box center [765, 399] width 21 height 21
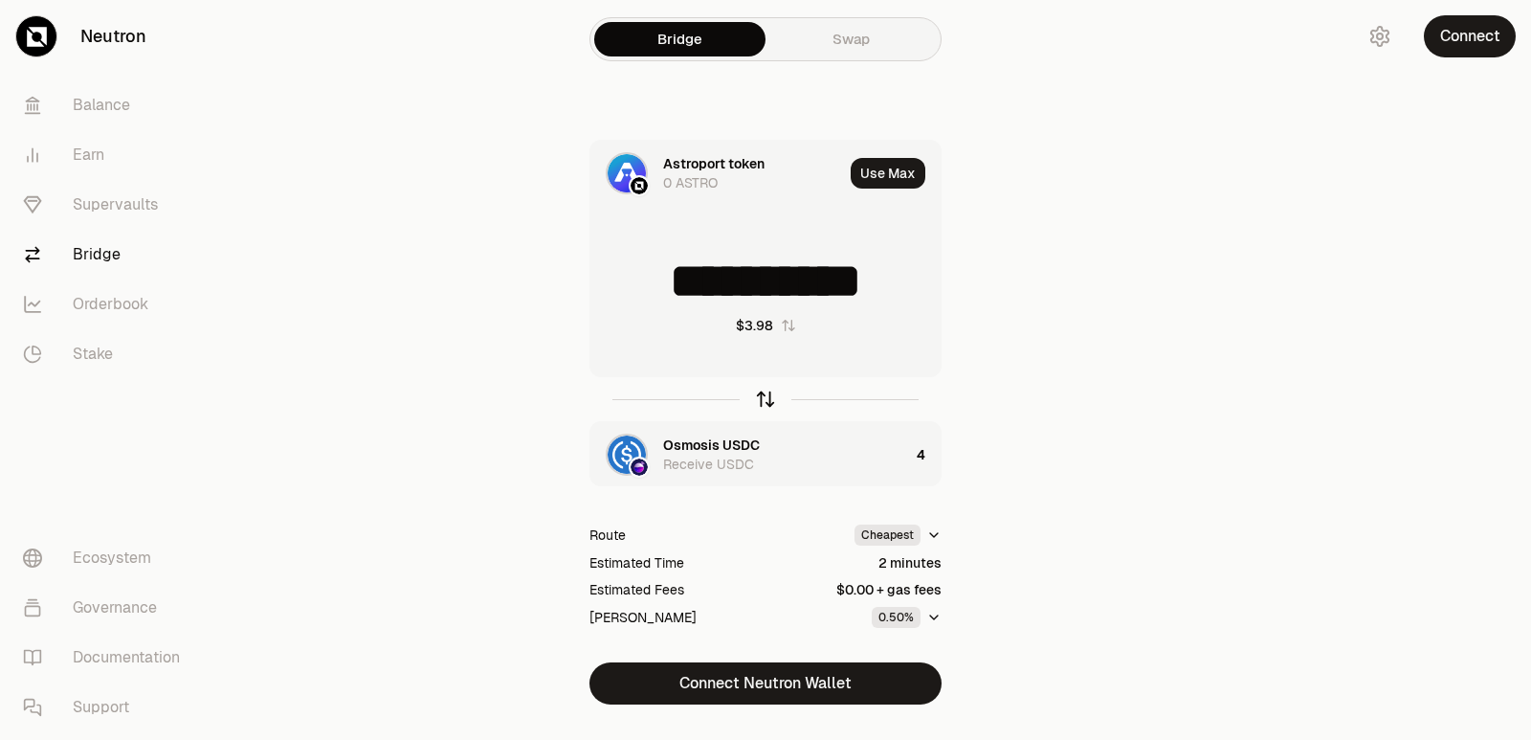
type input "*"
click at [701, 161] on div "Osmosis USDC" at bounding box center [711, 163] width 97 height 19
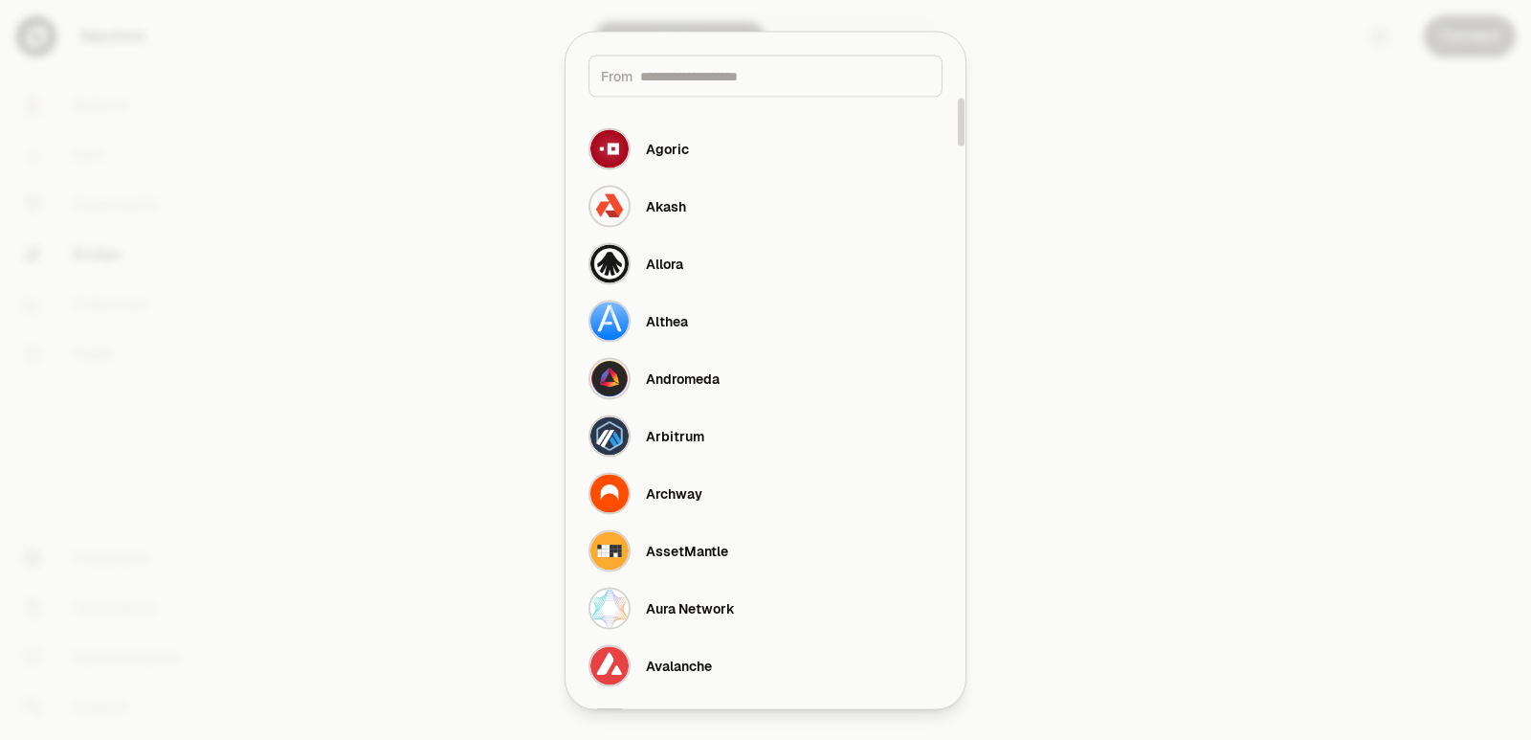
click at [695, 74] on input at bounding box center [785, 75] width 290 height 19
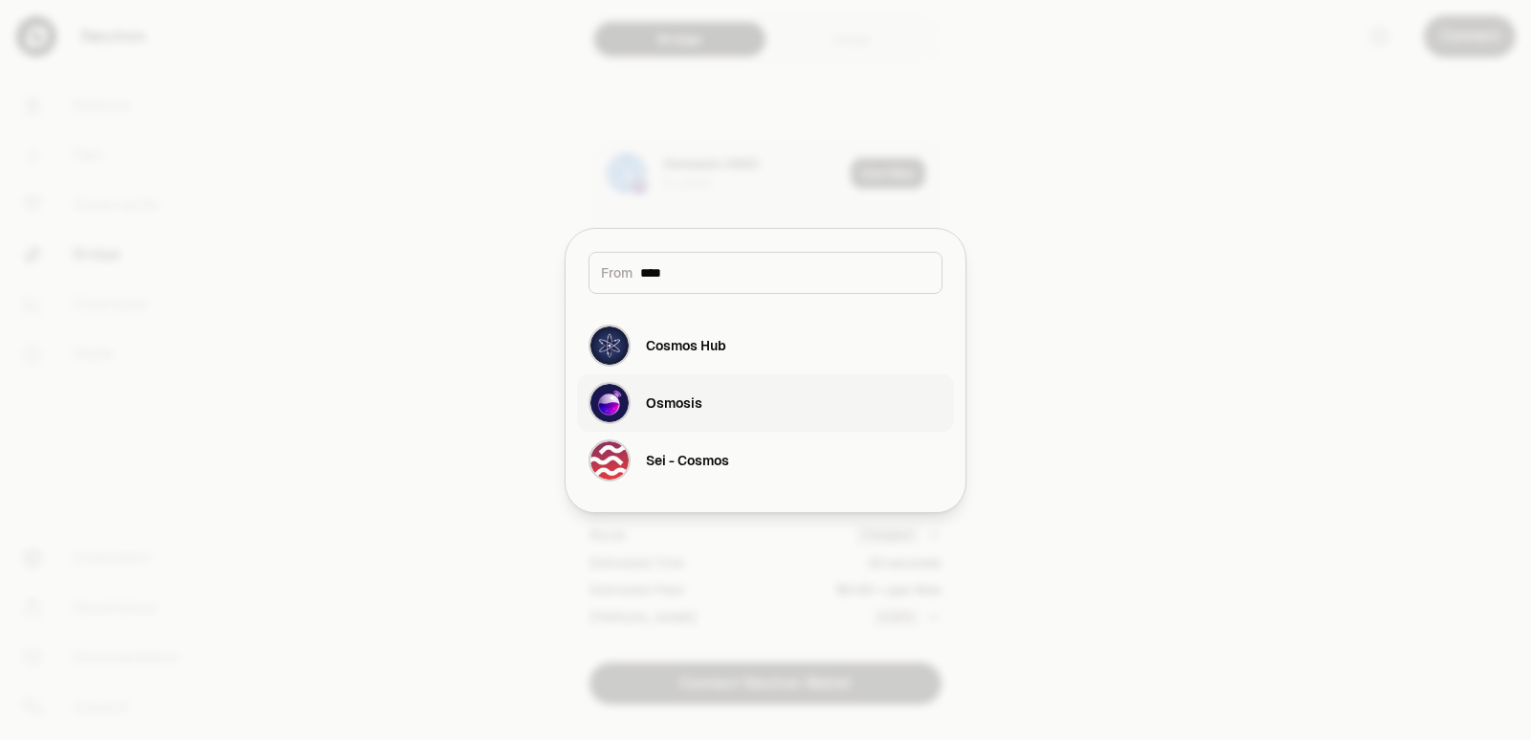
type input "****"
click at [707, 405] on button "Osmosis" at bounding box center [765, 402] width 377 height 57
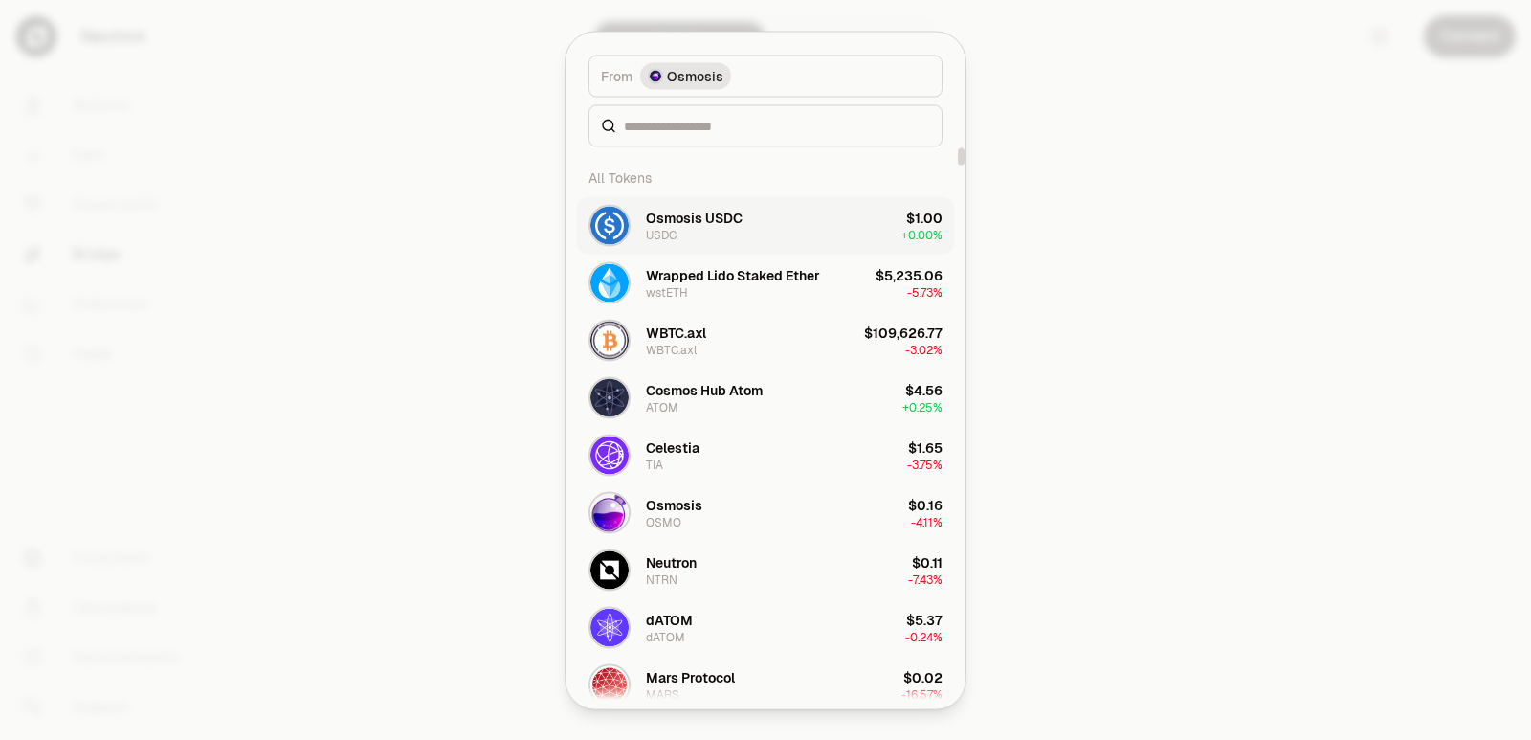
click at [700, 398] on div "Cosmos Hub Atom" at bounding box center [704, 389] width 117 height 19
click at [1156, 288] on div at bounding box center [765, 370] width 1531 height 740
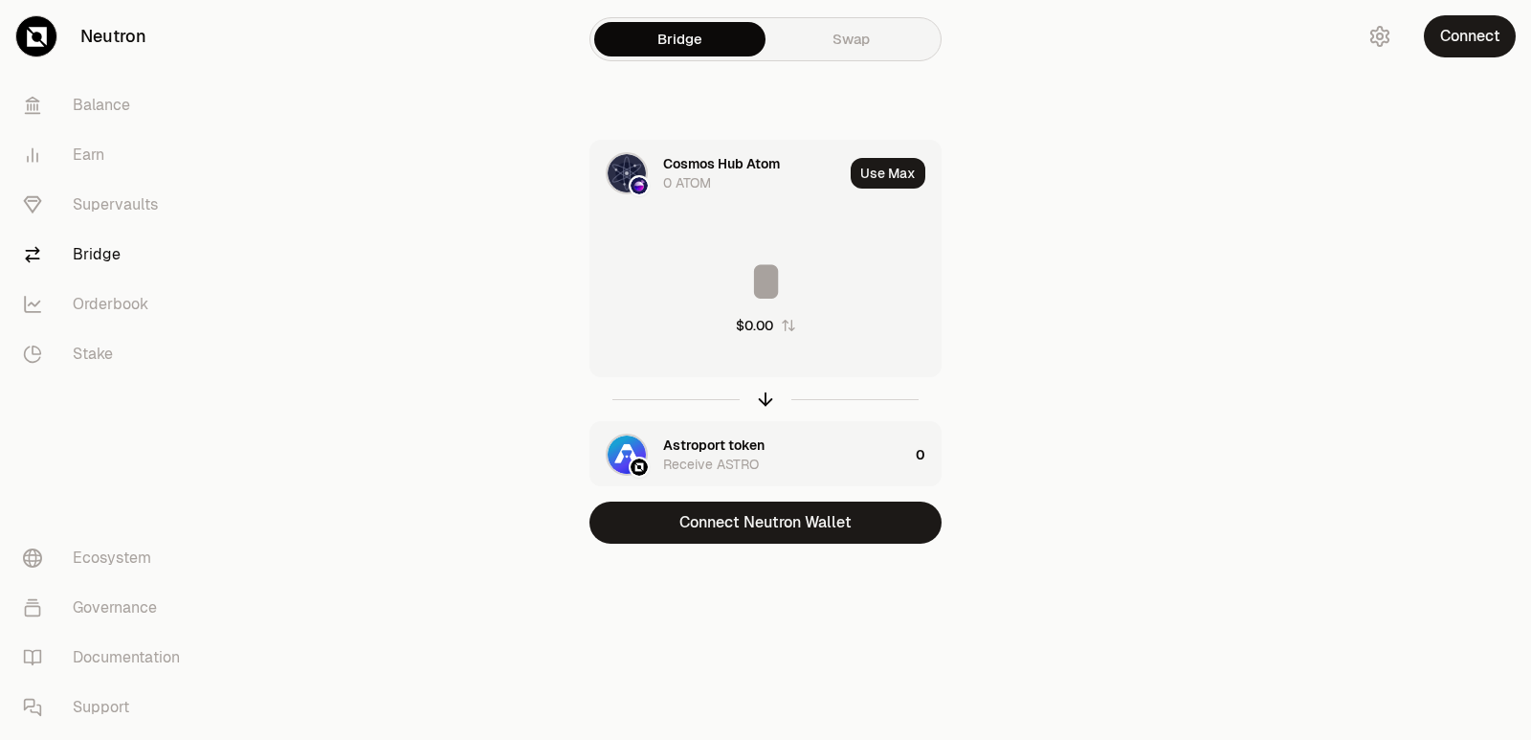
click at [1106, 386] on div "Bridge Swap Cosmos Hub Atom 0 ATOM Use Max $0.00 Astroport token Receive ASTRO …" at bounding box center [765, 310] width 689 height 620
click at [703, 447] on div "Astroport token" at bounding box center [713, 444] width 101 height 19
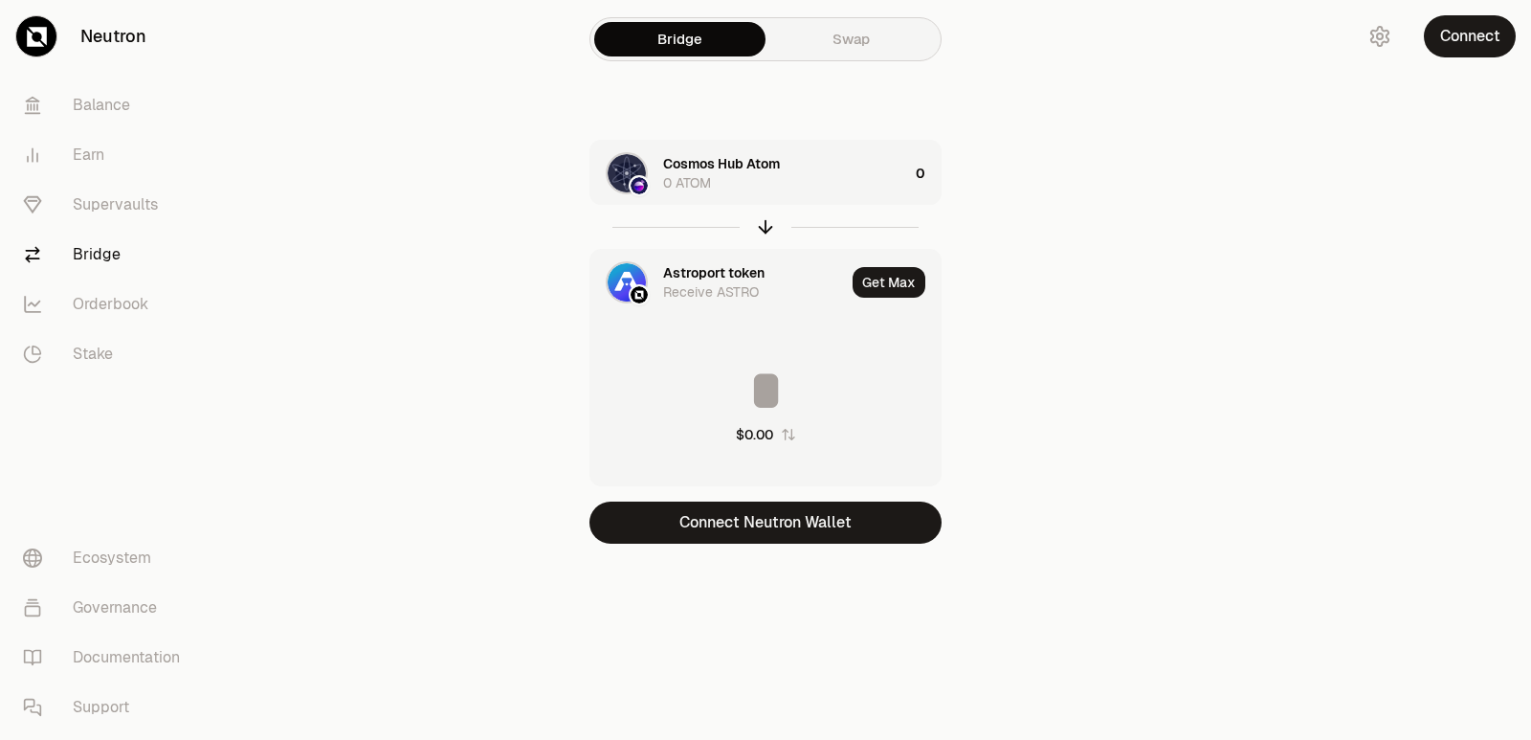
click at [695, 270] on div "Astroport token" at bounding box center [713, 272] width 101 height 19
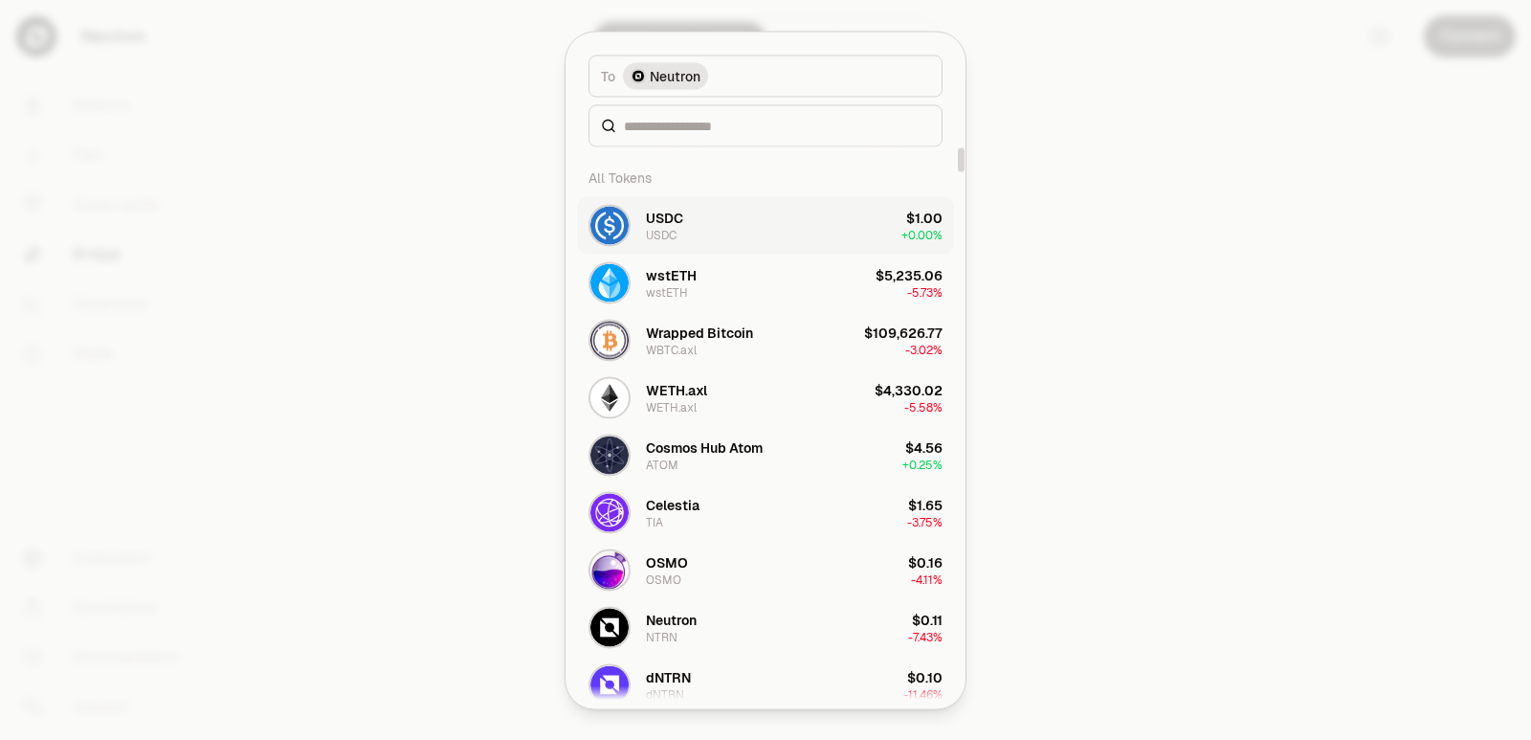
click at [681, 220] on div "USDC" at bounding box center [664, 217] width 37 height 19
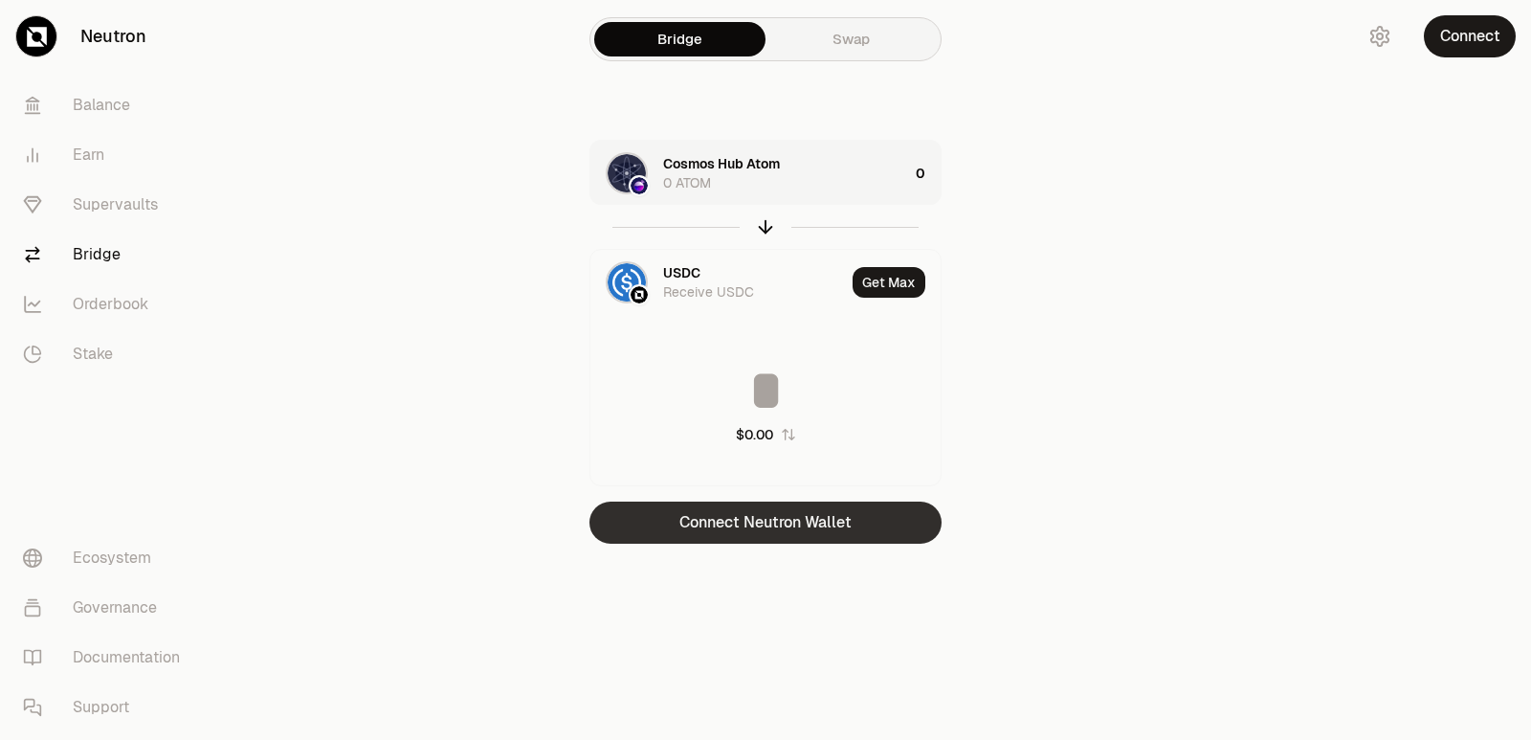
click at [846, 507] on button "Connect Neutron Wallet" at bounding box center [766, 523] width 352 height 42
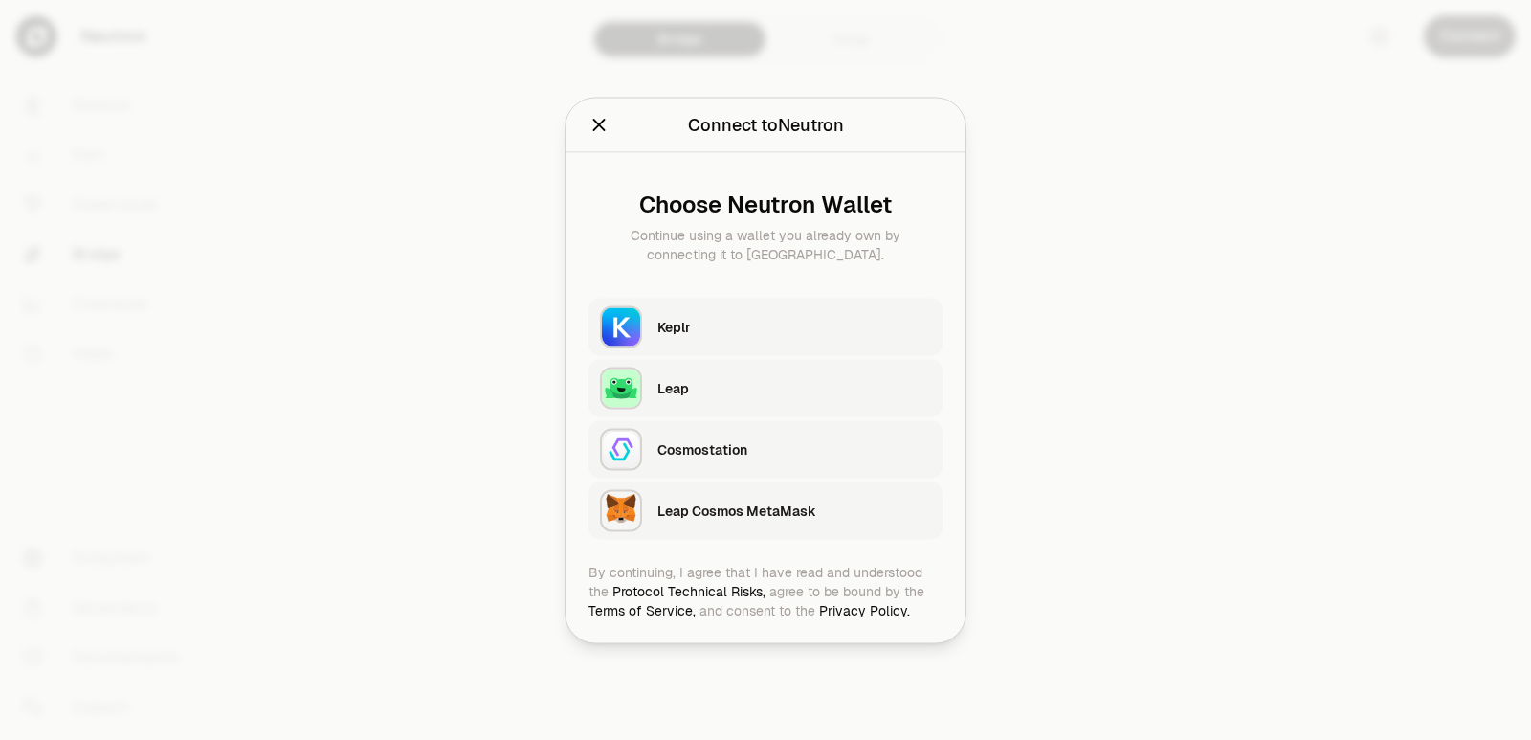
click at [691, 332] on div "Keplr" at bounding box center [795, 326] width 274 height 19
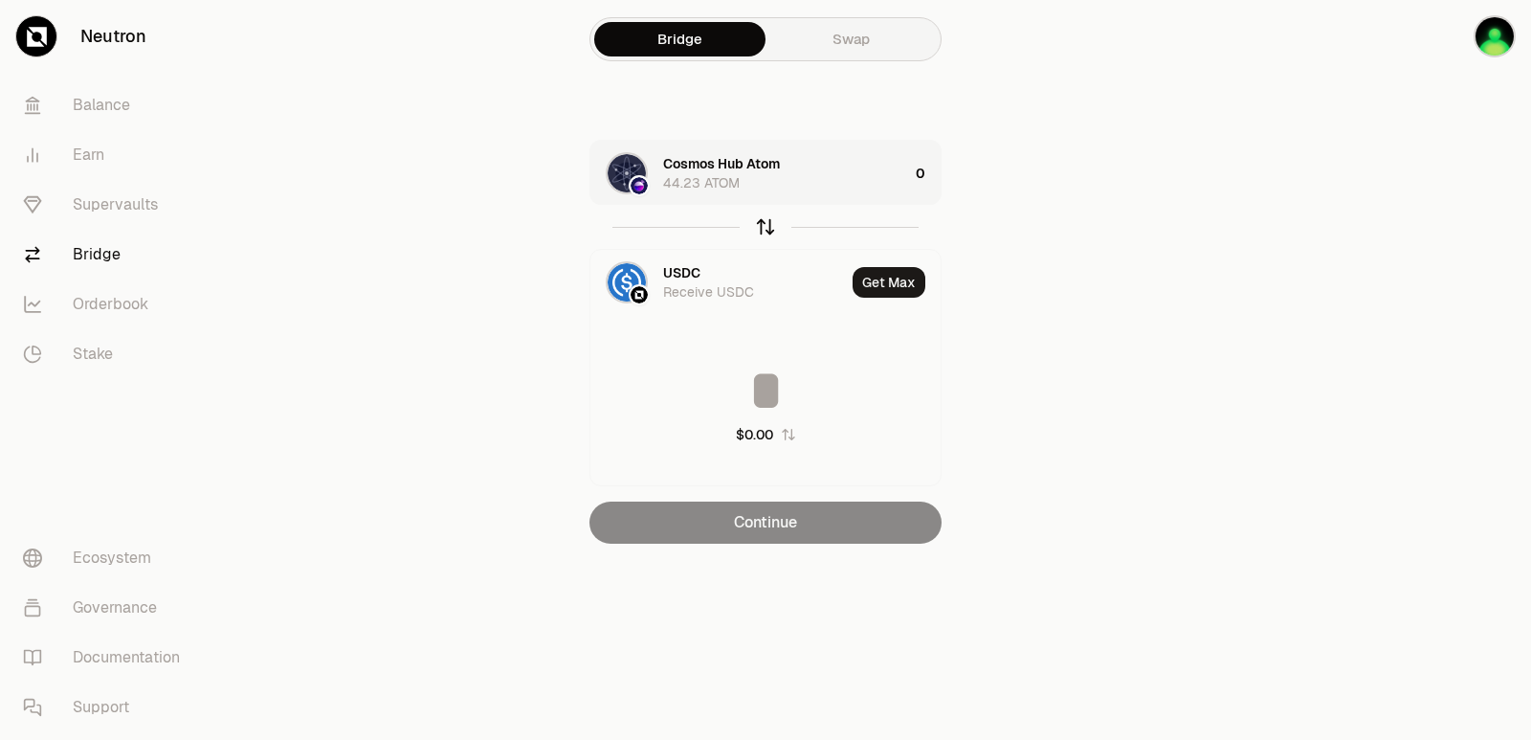
click at [774, 226] on icon "button" at bounding box center [765, 226] width 21 height 21
click at [851, 191] on div "Cosmos Hub Atom 44.23 ATOM" at bounding box center [785, 173] width 245 height 38
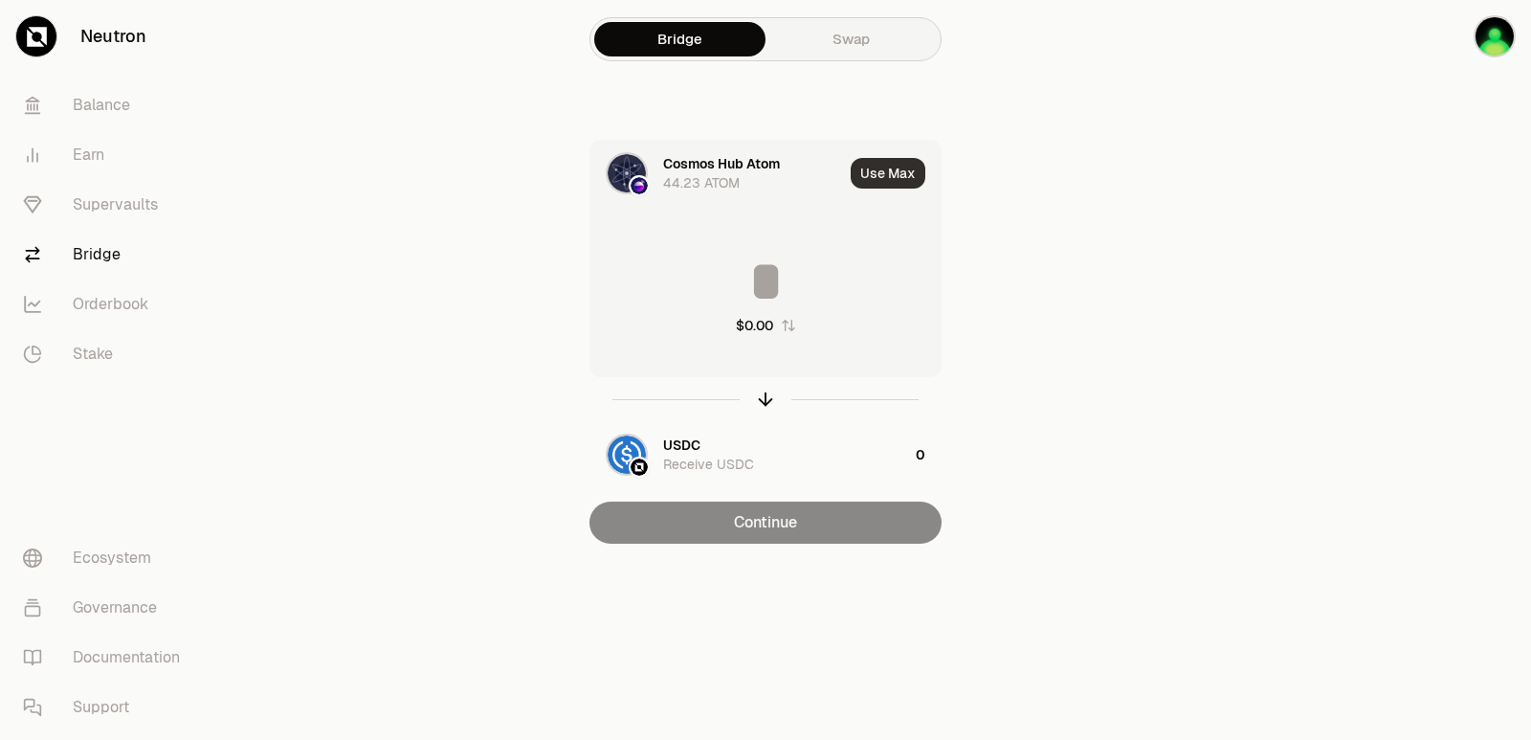
click at [891, 172] on button "Use Max" at bounding box center [888, 173] width 75 height 31
type input "*****"
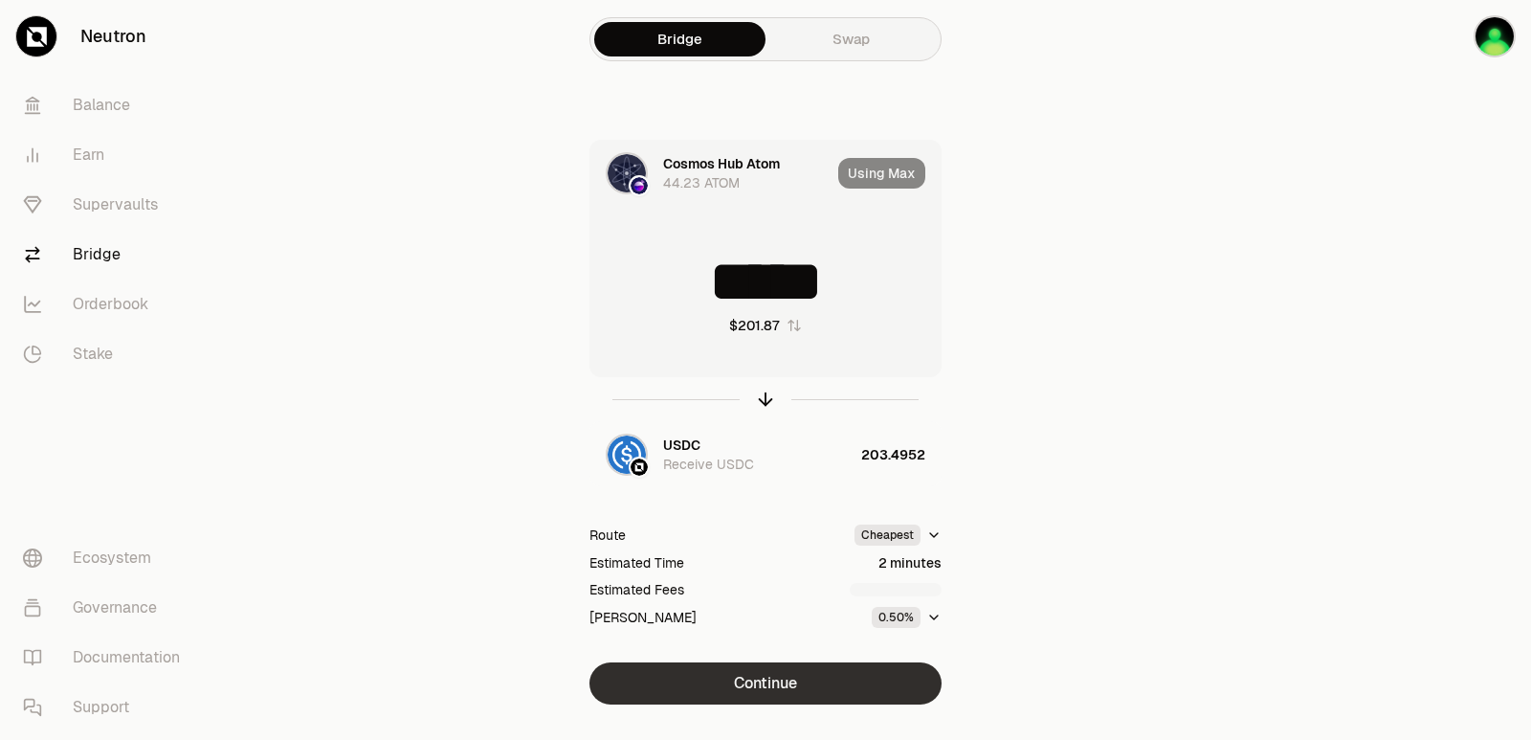
click at [731, 689] on button "Continue" at bounding box center [766, 683] width 352 height 42
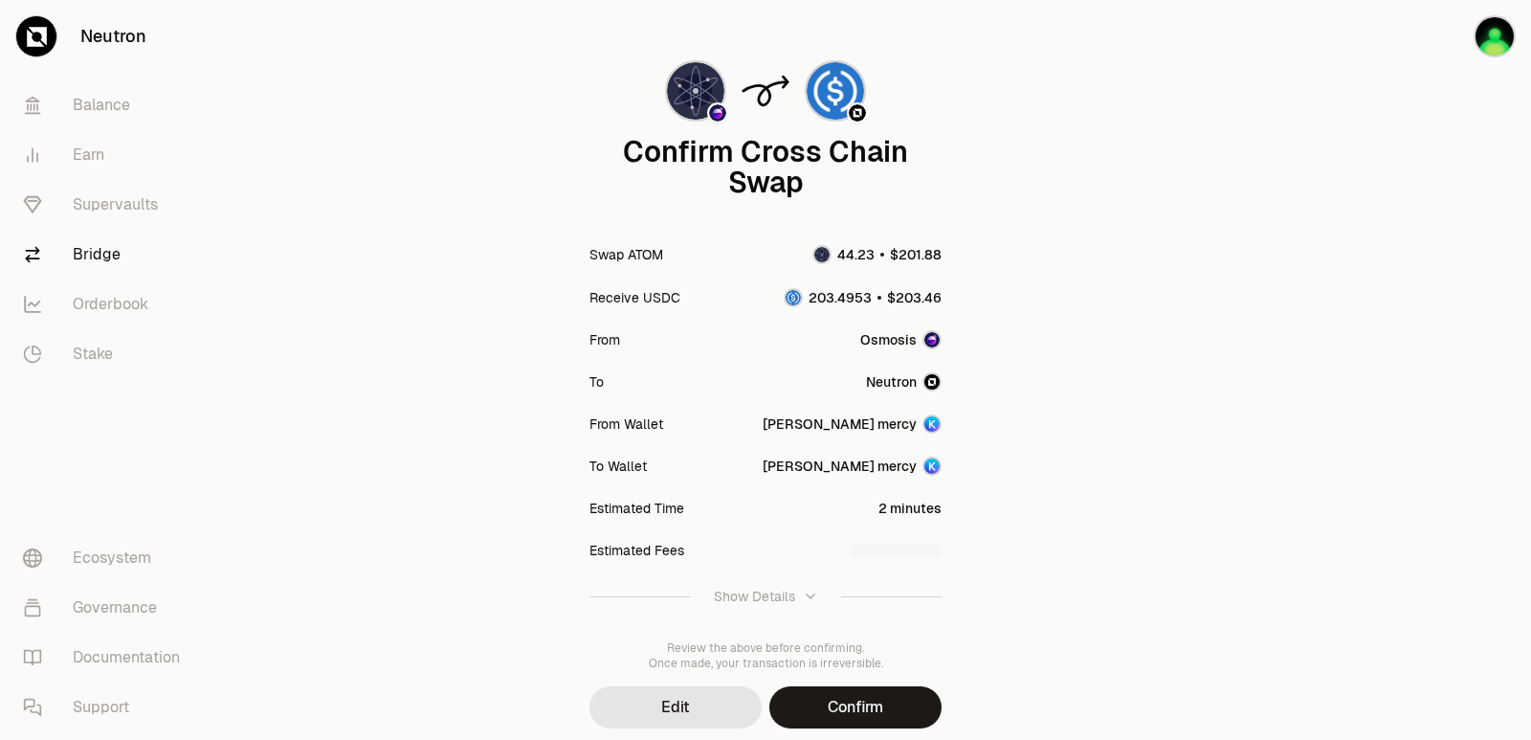
scroll to position [158, 0]
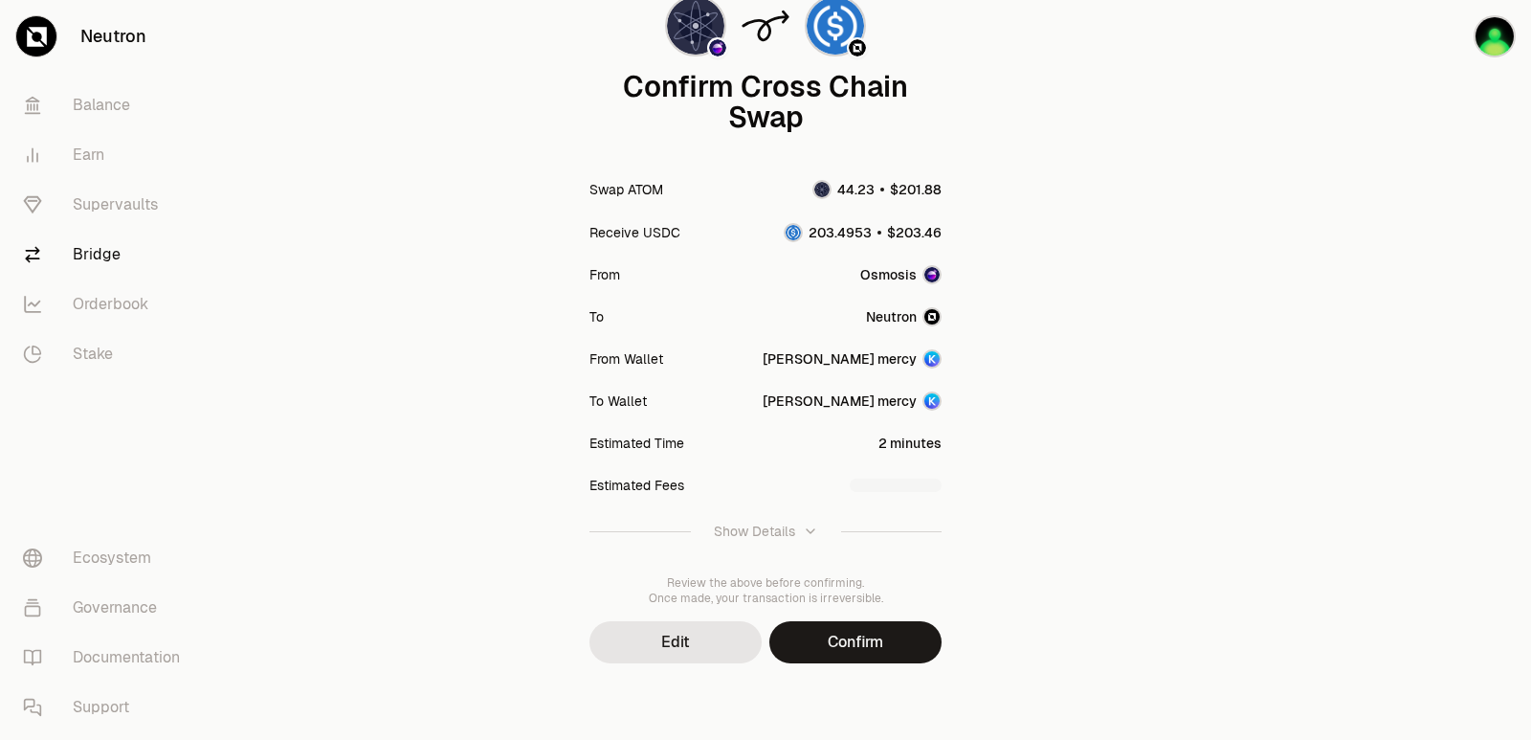
click at [849, 641] on button "Confirm" at bounding box center [856, 642] width 172 height 42
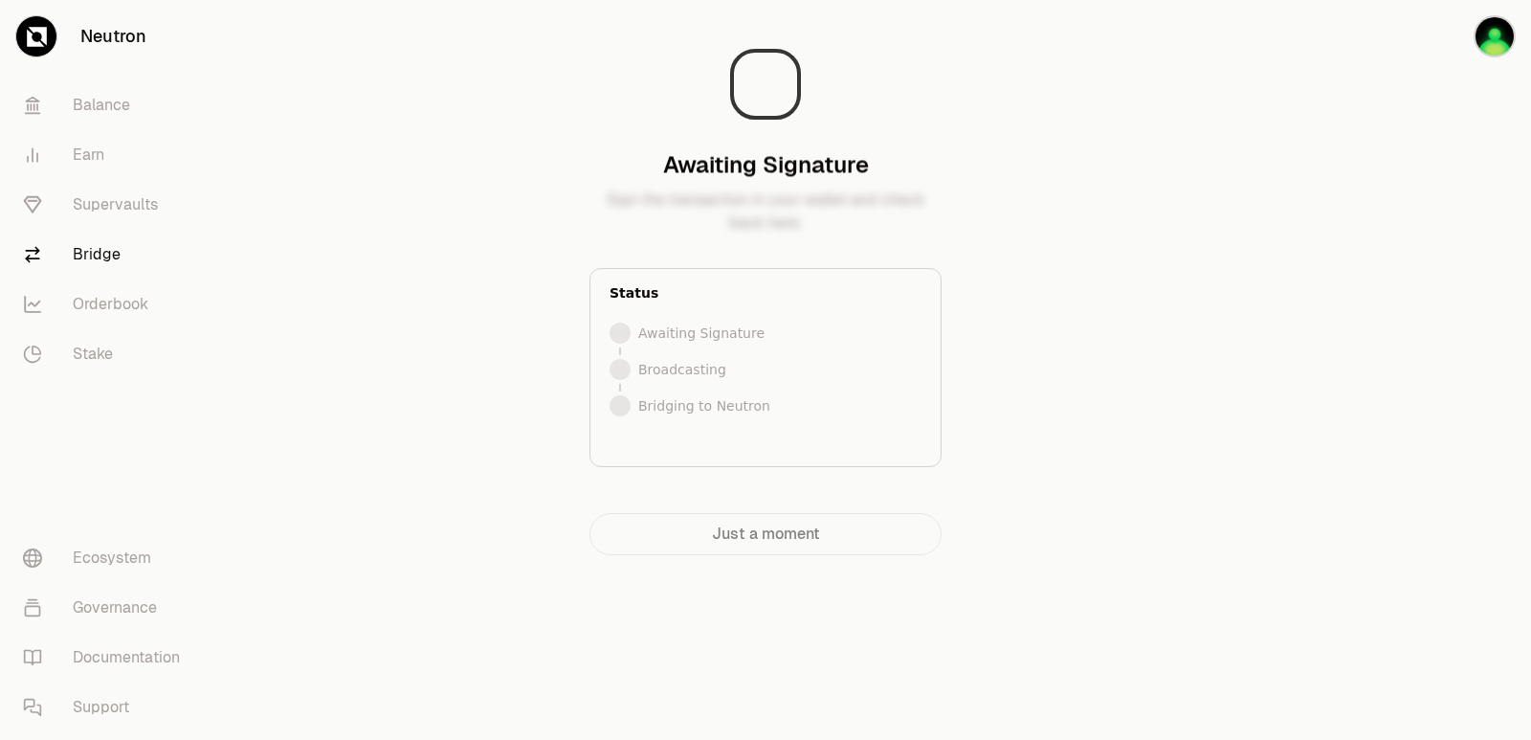
scroll to position [0, 0]
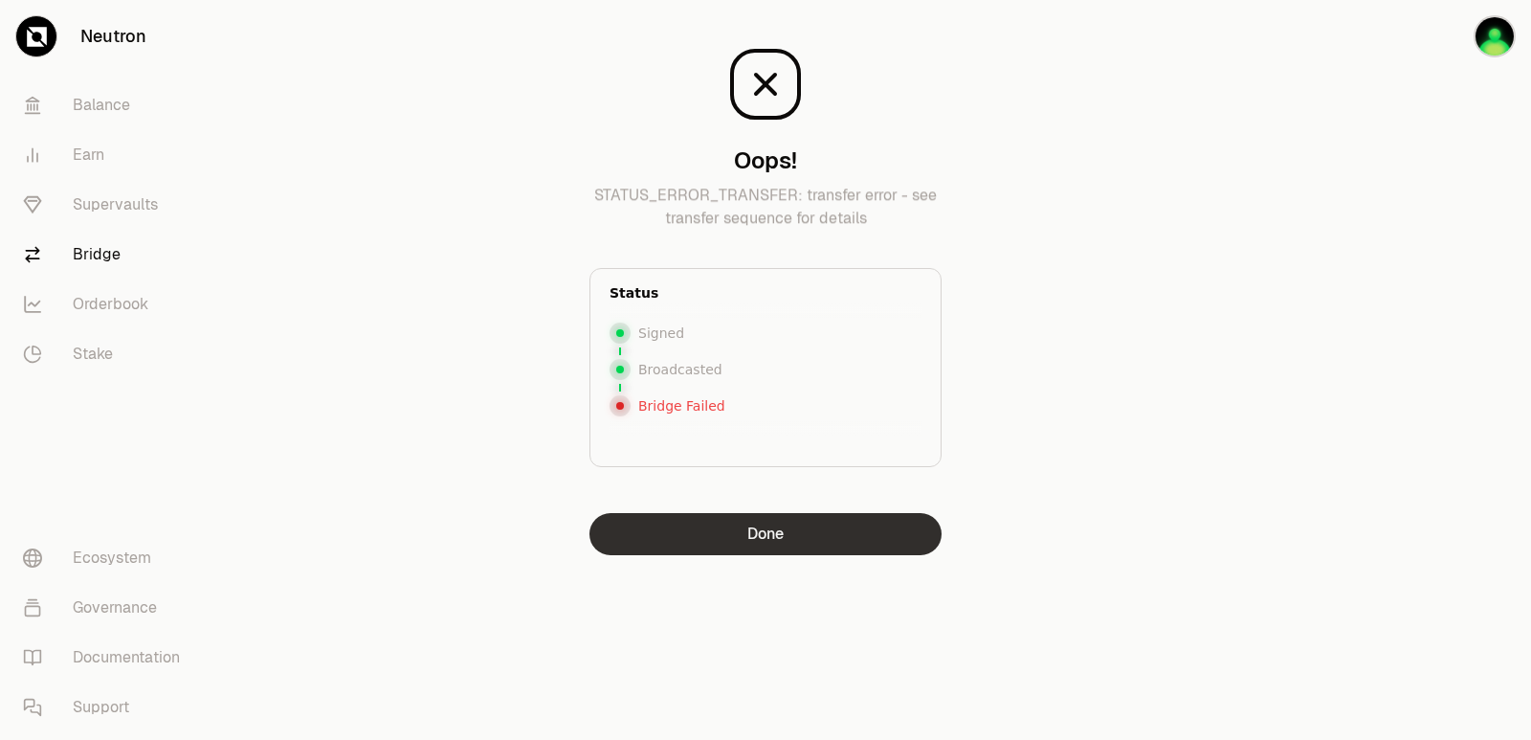
click at [739, 535] on button "Done" at bounding box center [766, 534] width 352 height 42
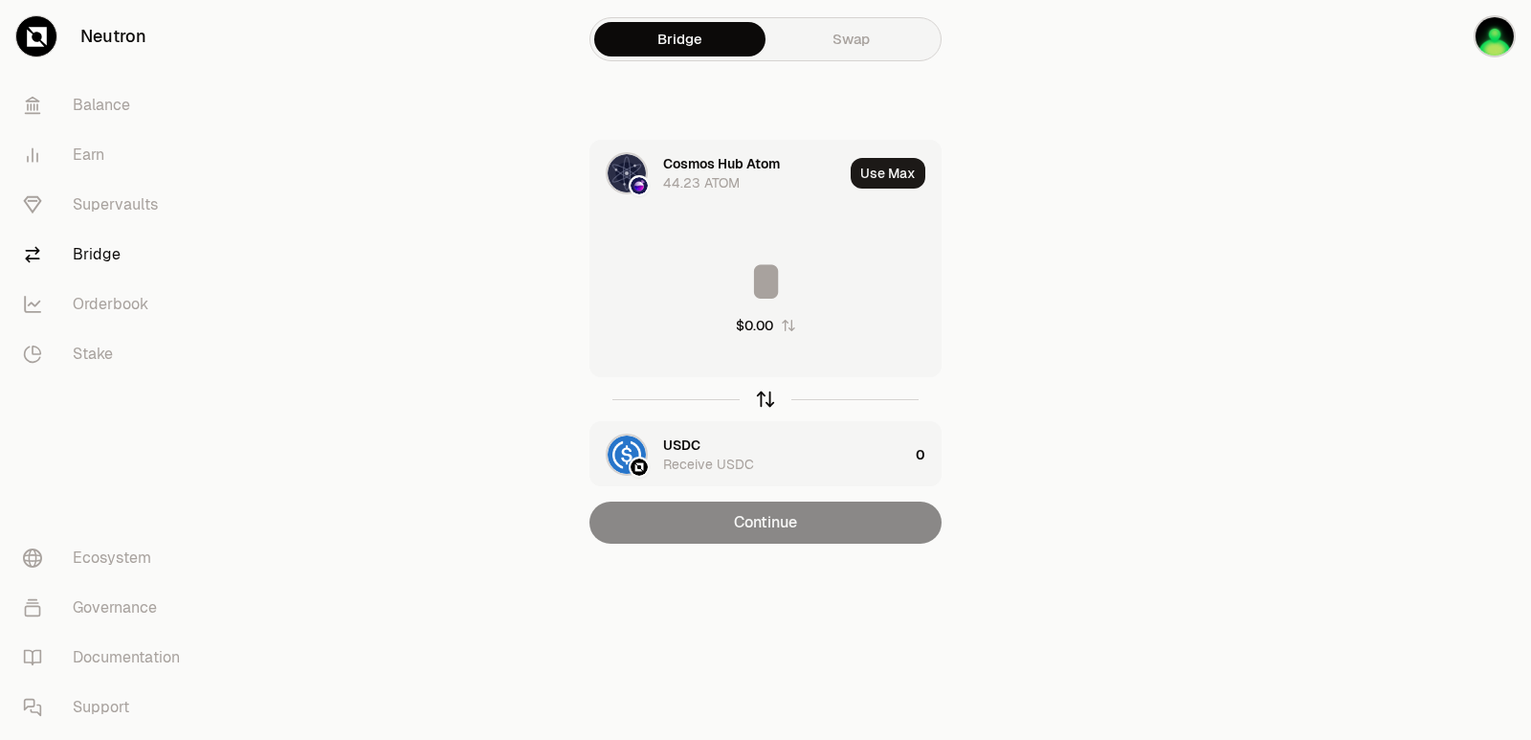
click at [763, 398] on icon "button" at bounding box center [765, 399] width 21 height 21
